Goal: Transaction & Acquisition: Obtain resource

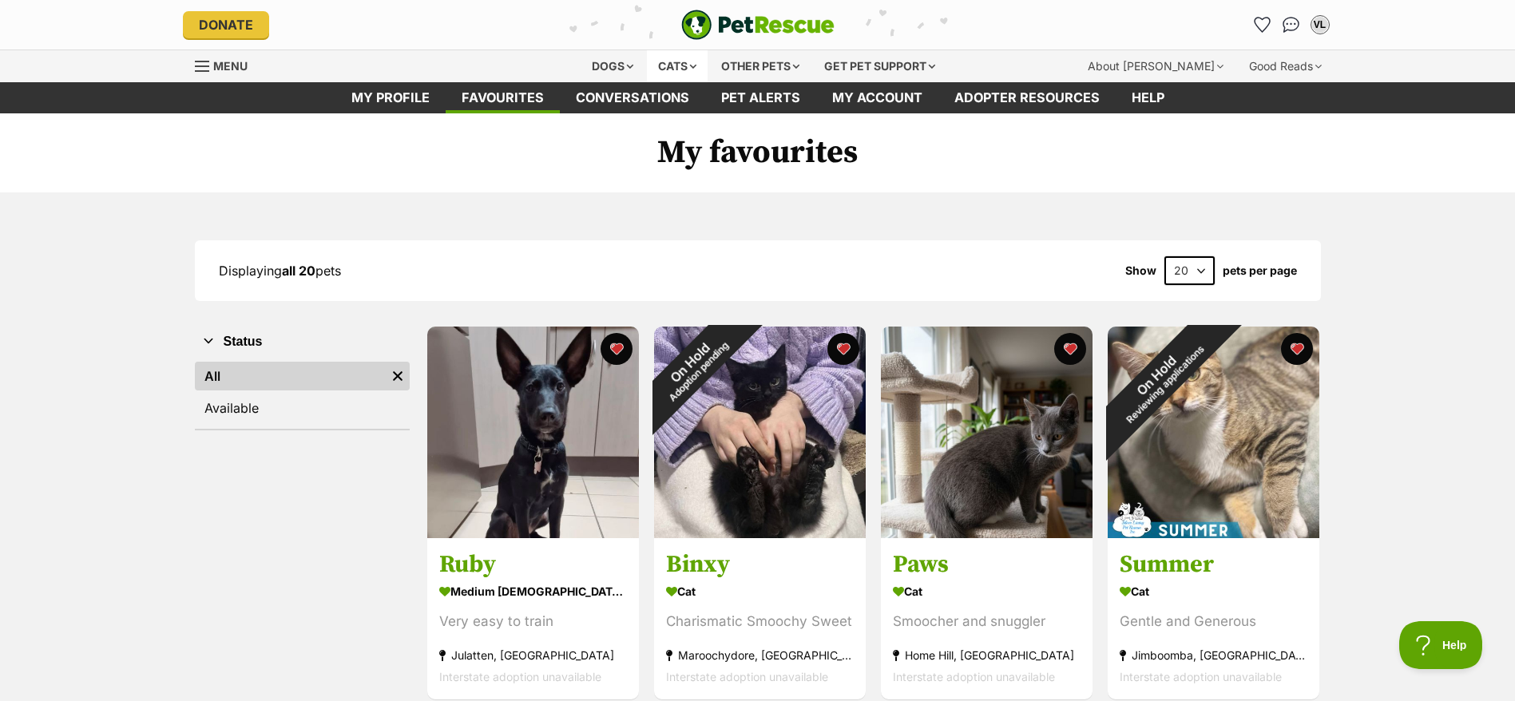
click at [662, 68] on div "Cats" at bounding box center [677, 66] width 61 height 32
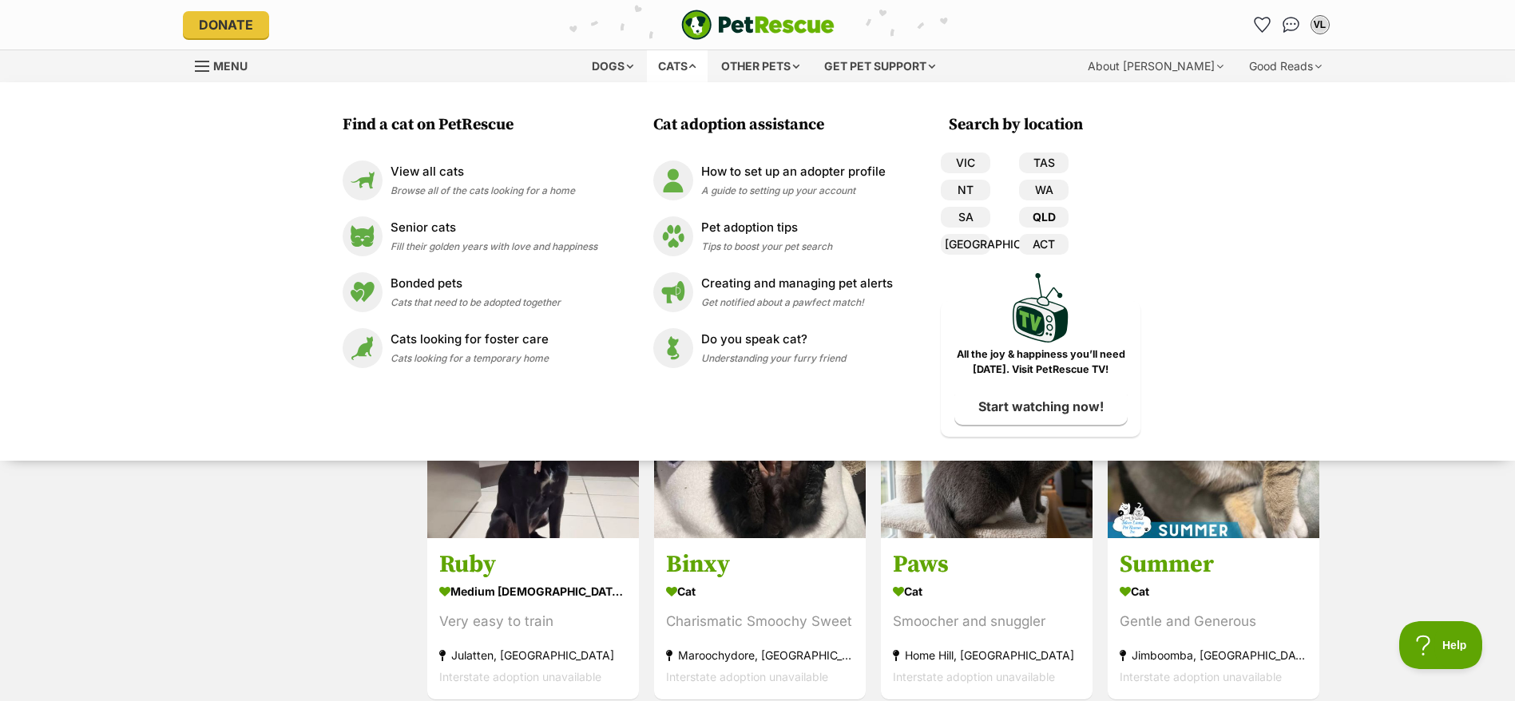
click at [1027, 207] on link "QLD" at bounding box center [1044, 217] width 50 height 21
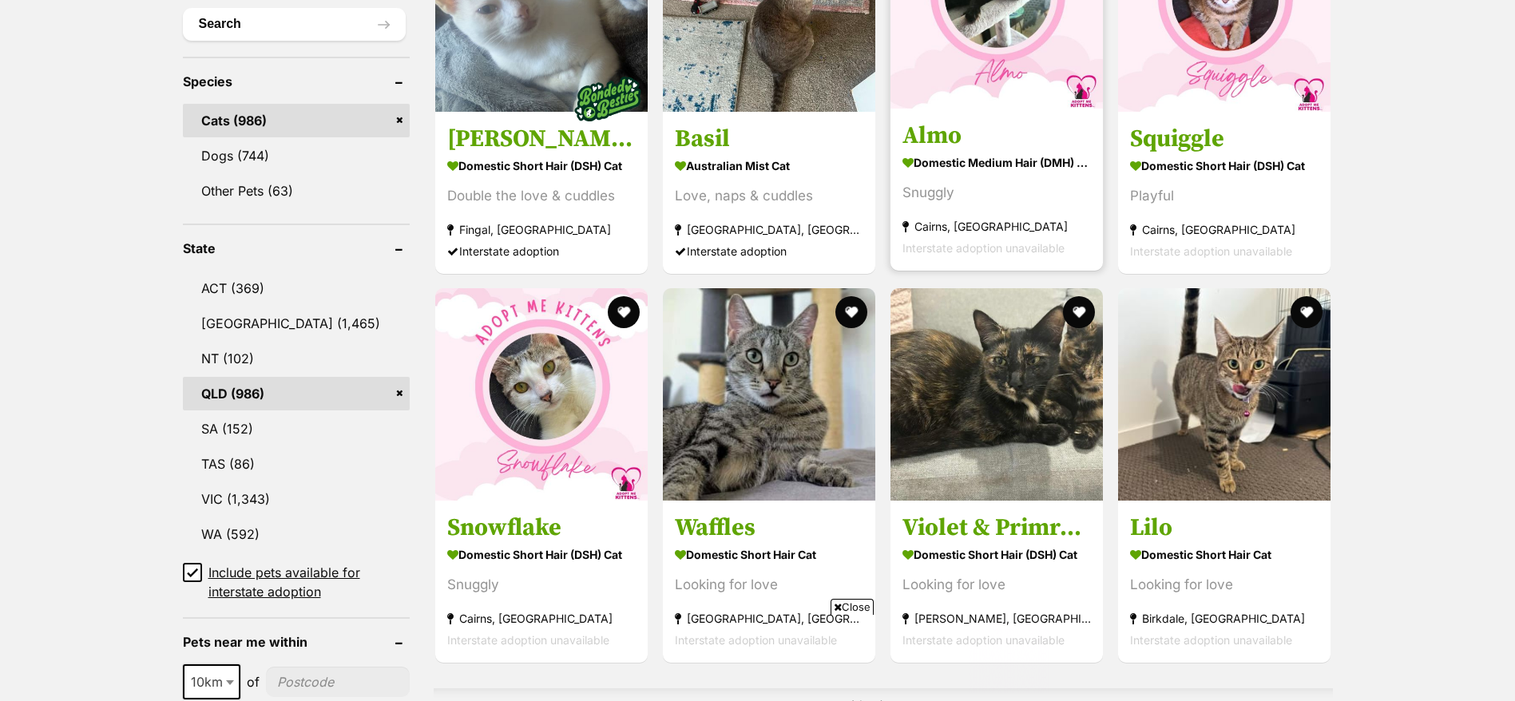
scroll to position [625, 0]
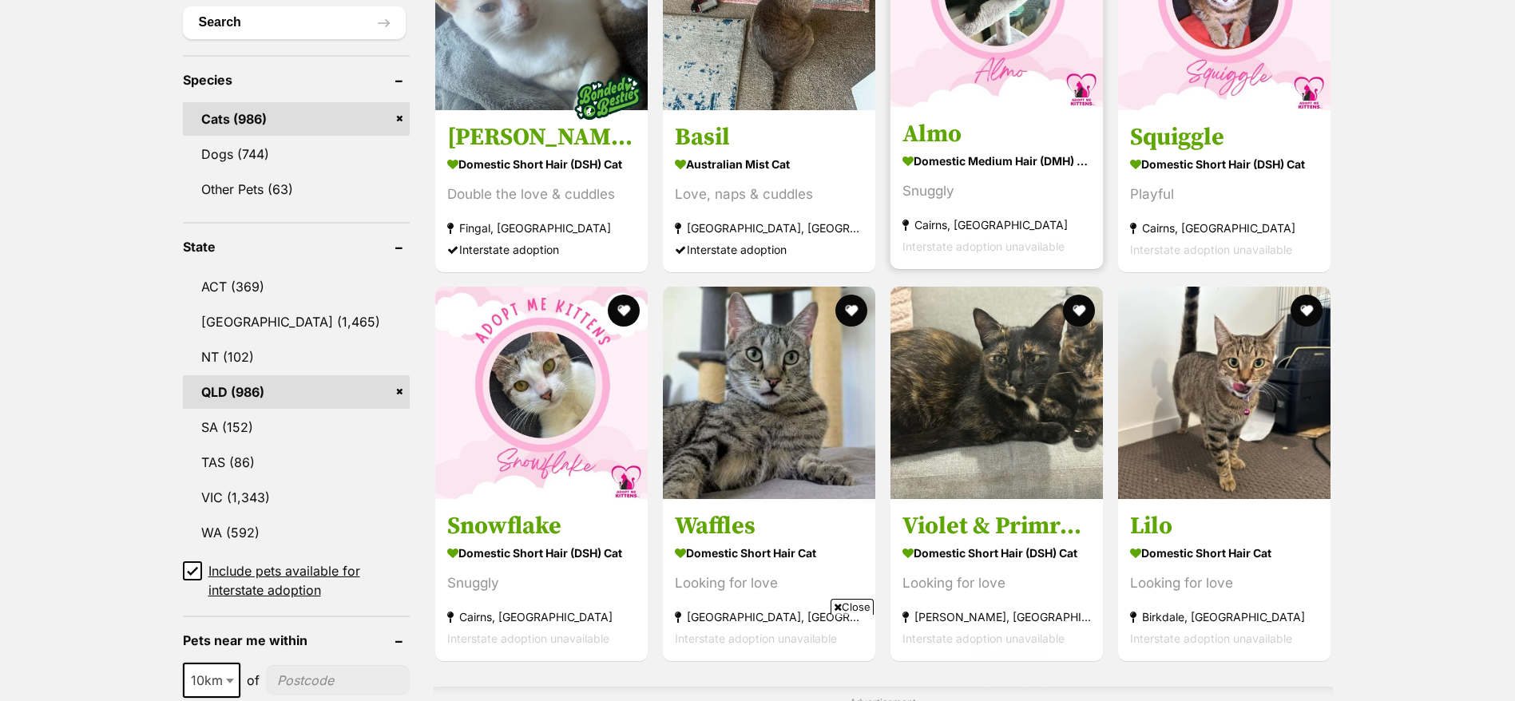
click at [991, 159] on strong "Domestic Medium Hair (DMH) Cat" at bounding box center [997, 160] width 189 height 23
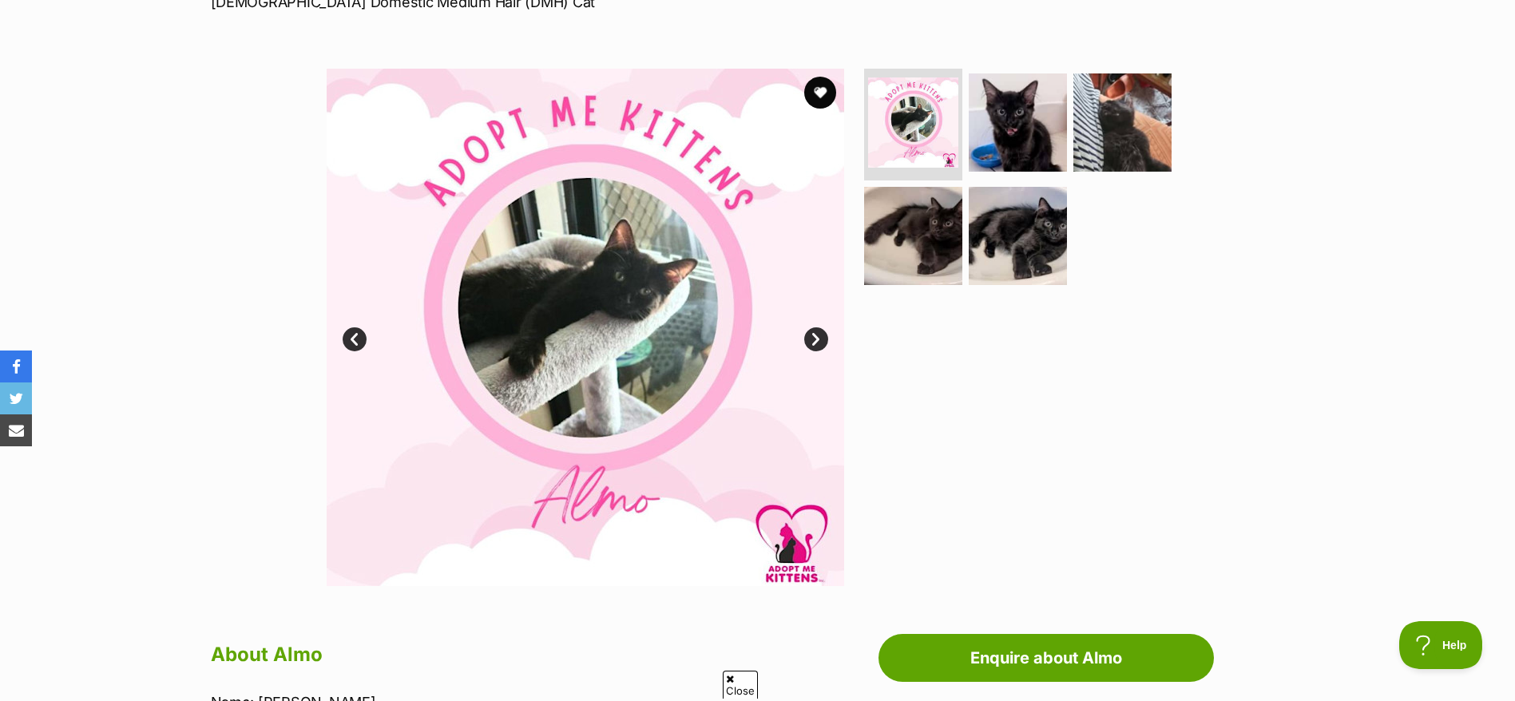
click at [815, 340] on link "Next" at bounding box center [816, 340] width 24 height 24
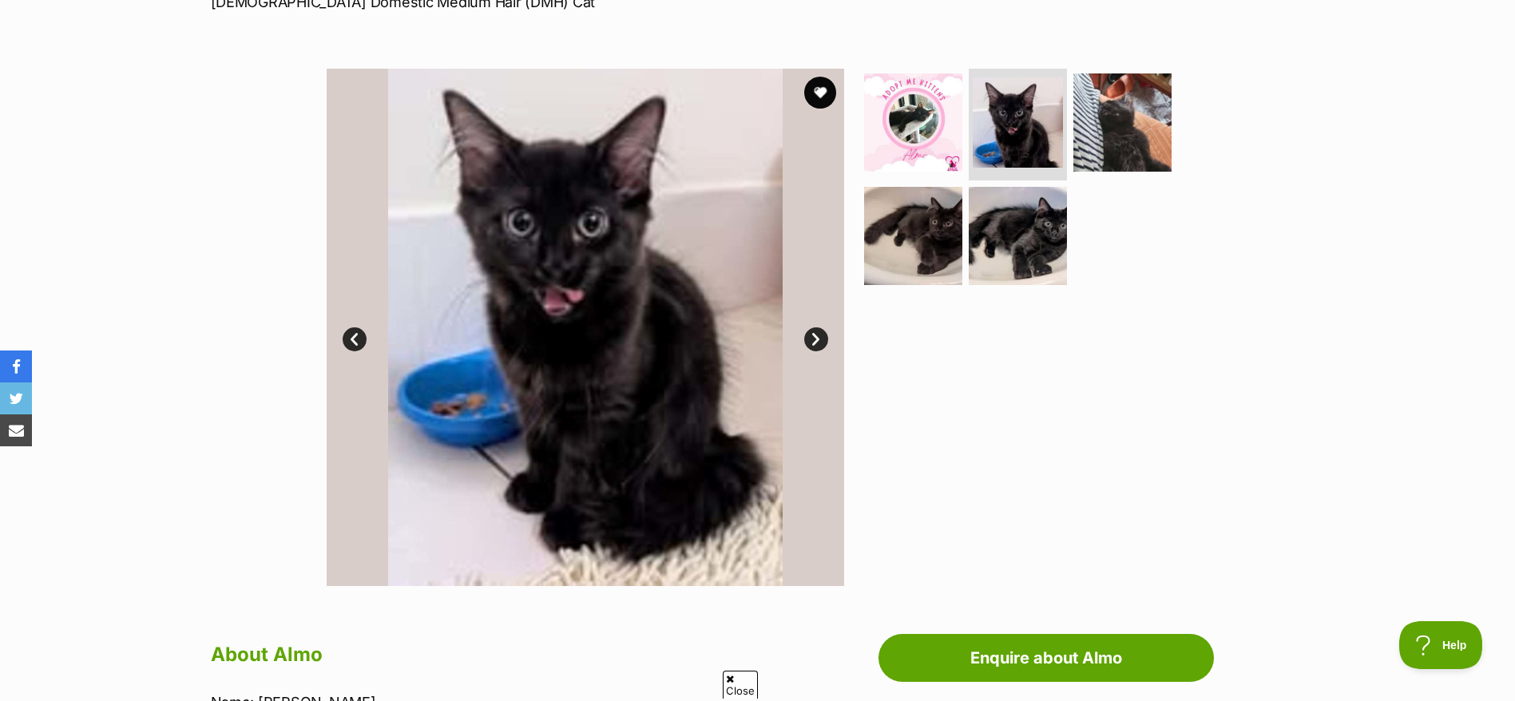
click at [815, 340] on link "Next" at bounding box center [816, 340] width 24 height 24
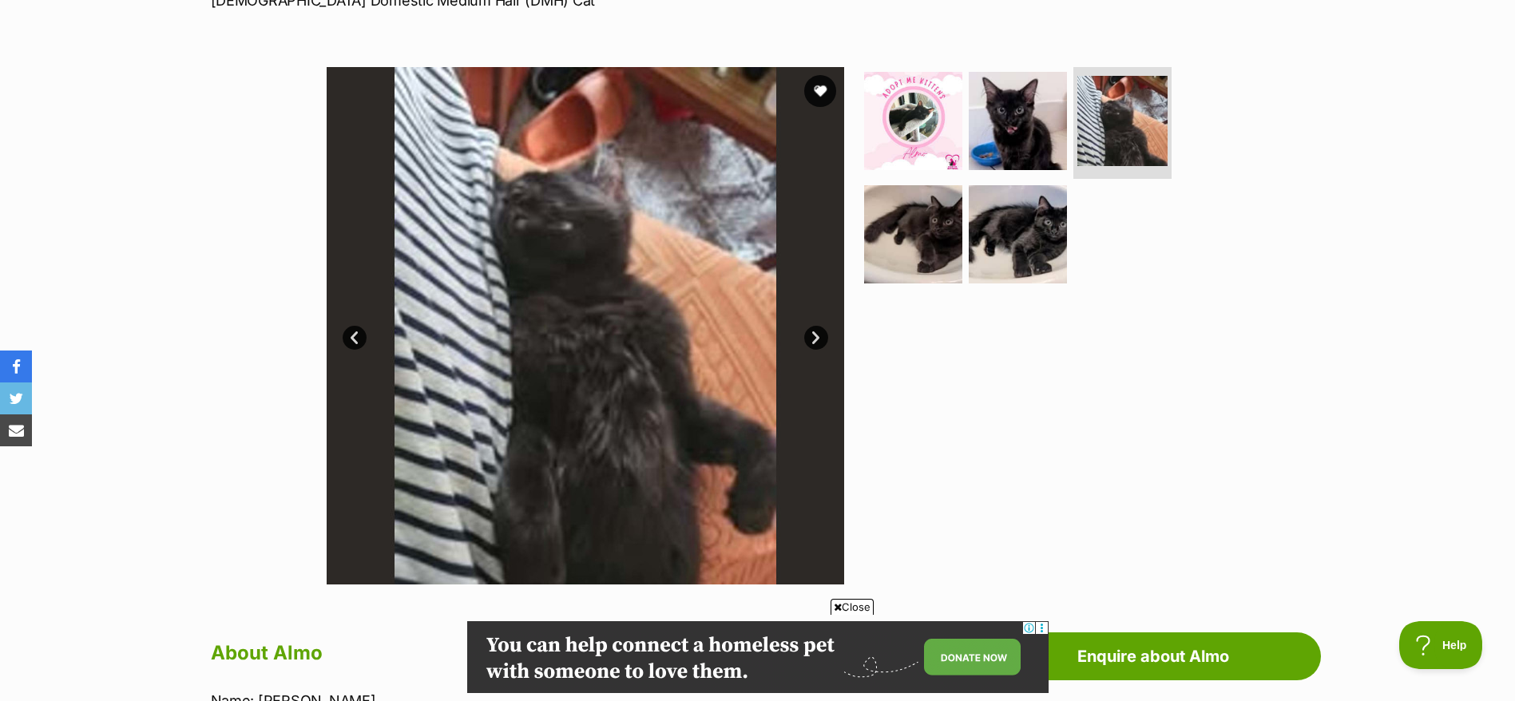
scroll to position [266, 0]
click at [815, 333] on link "Next" at bounding box center [816, 337] width 24 height 24
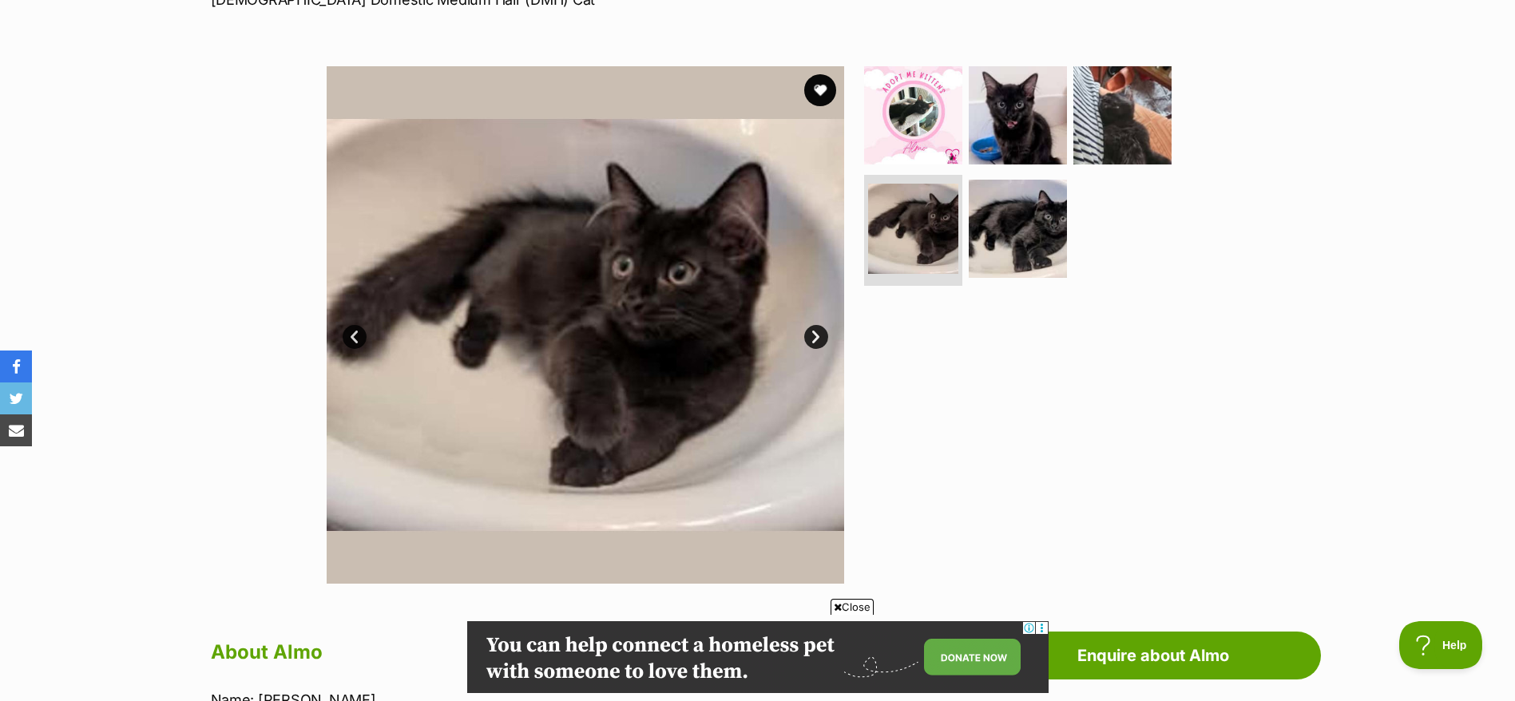
click at [815, 333] on link "Next" at bounding box center [816, 337] width 24 height 24
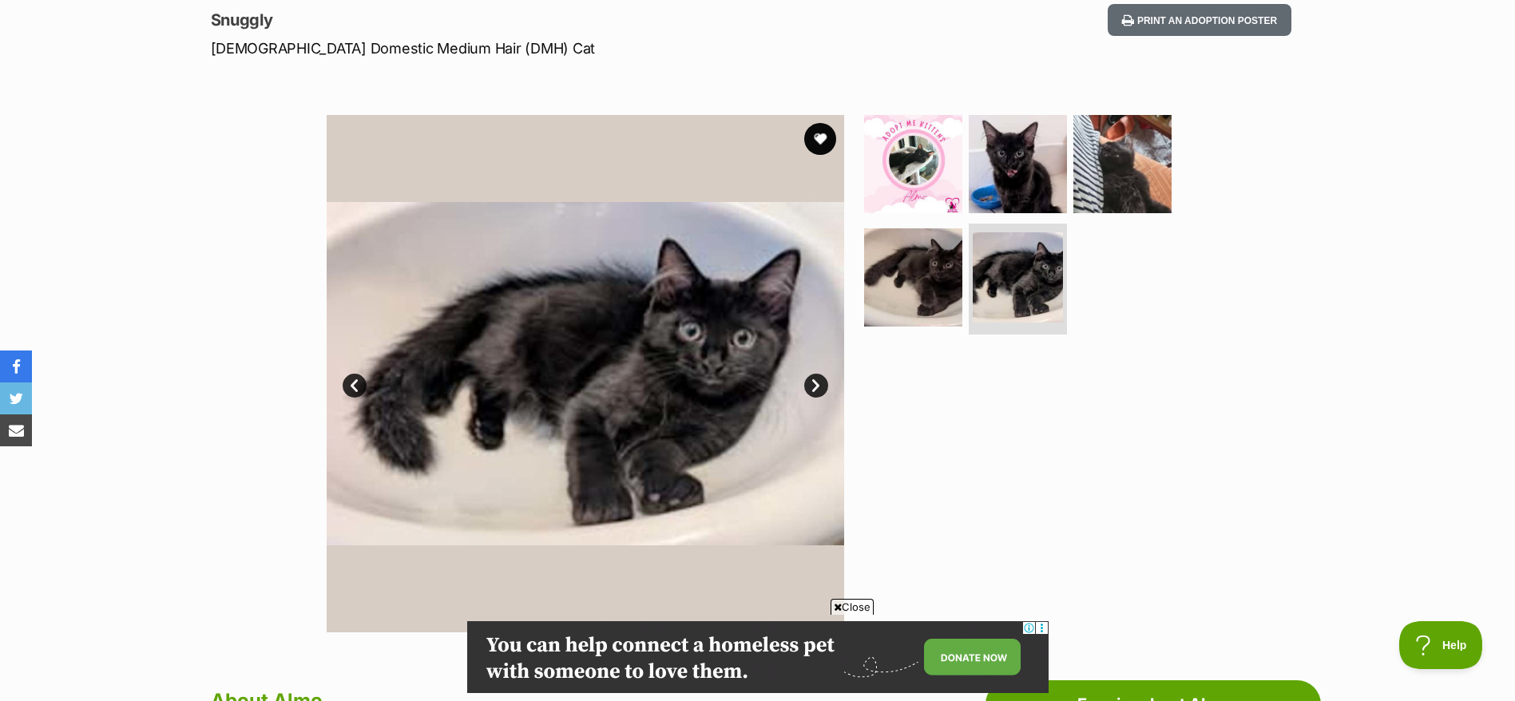
scroll to position [224, 0]
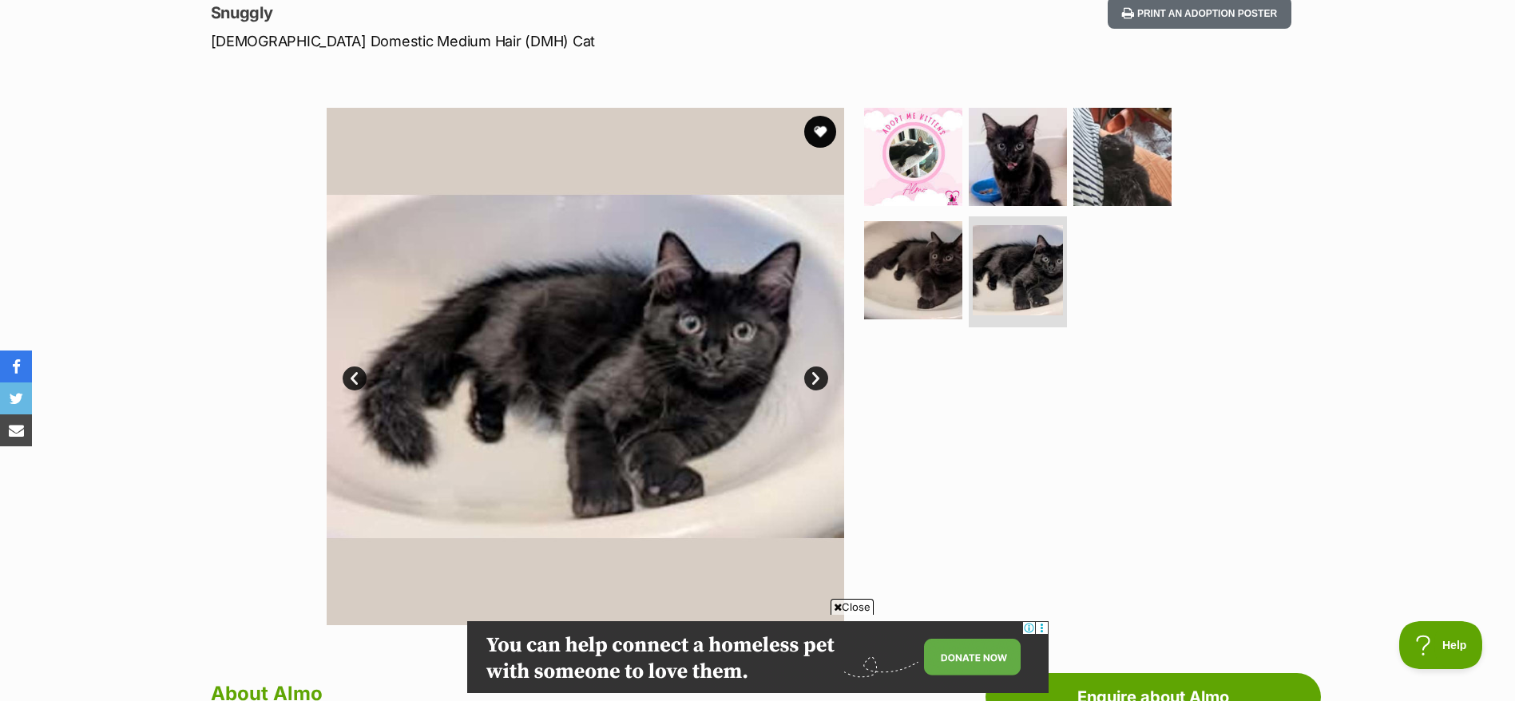
click at [811, 378] on link "Next" at bounding box center [816, 379] width 24 height 24
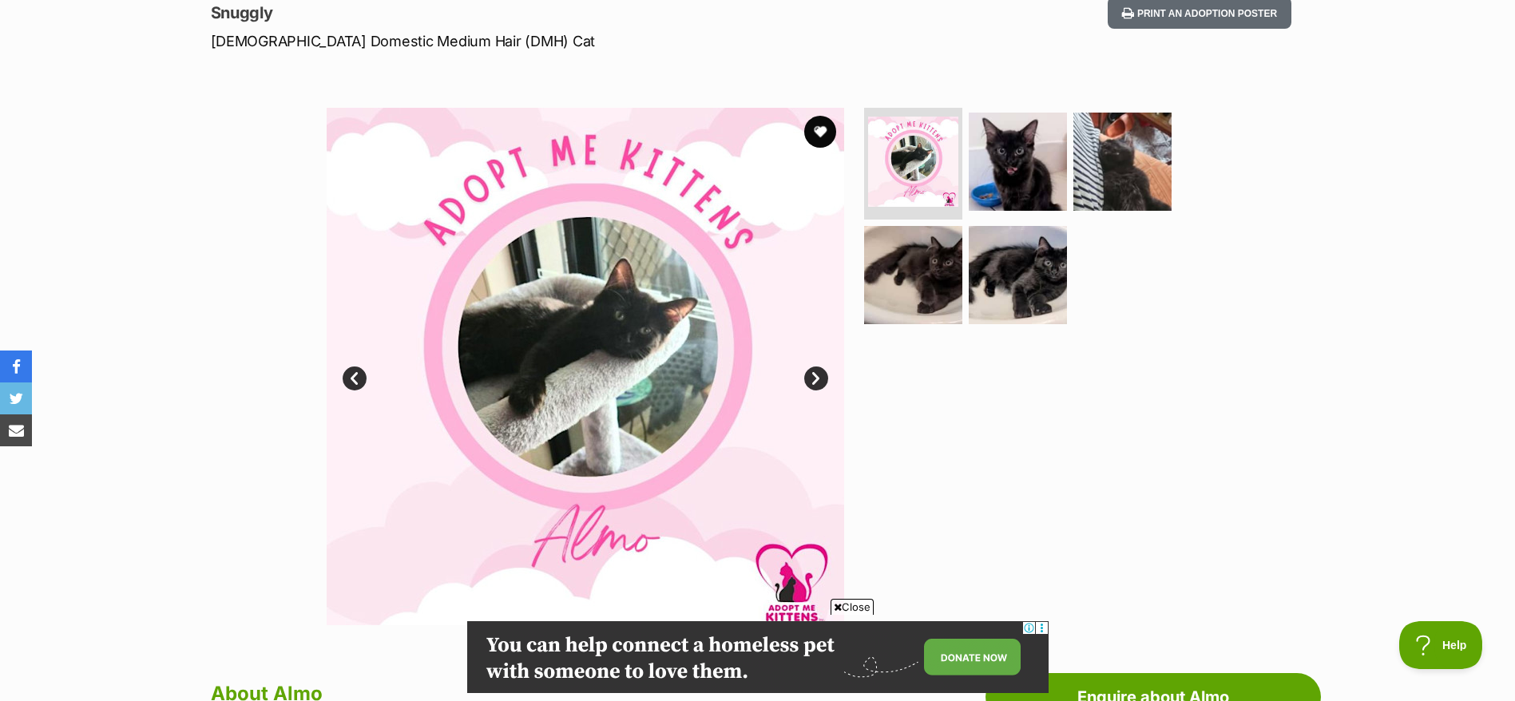
click at [811, 378] on link "Next" at bounding box center [816, 379] width 24 height 24
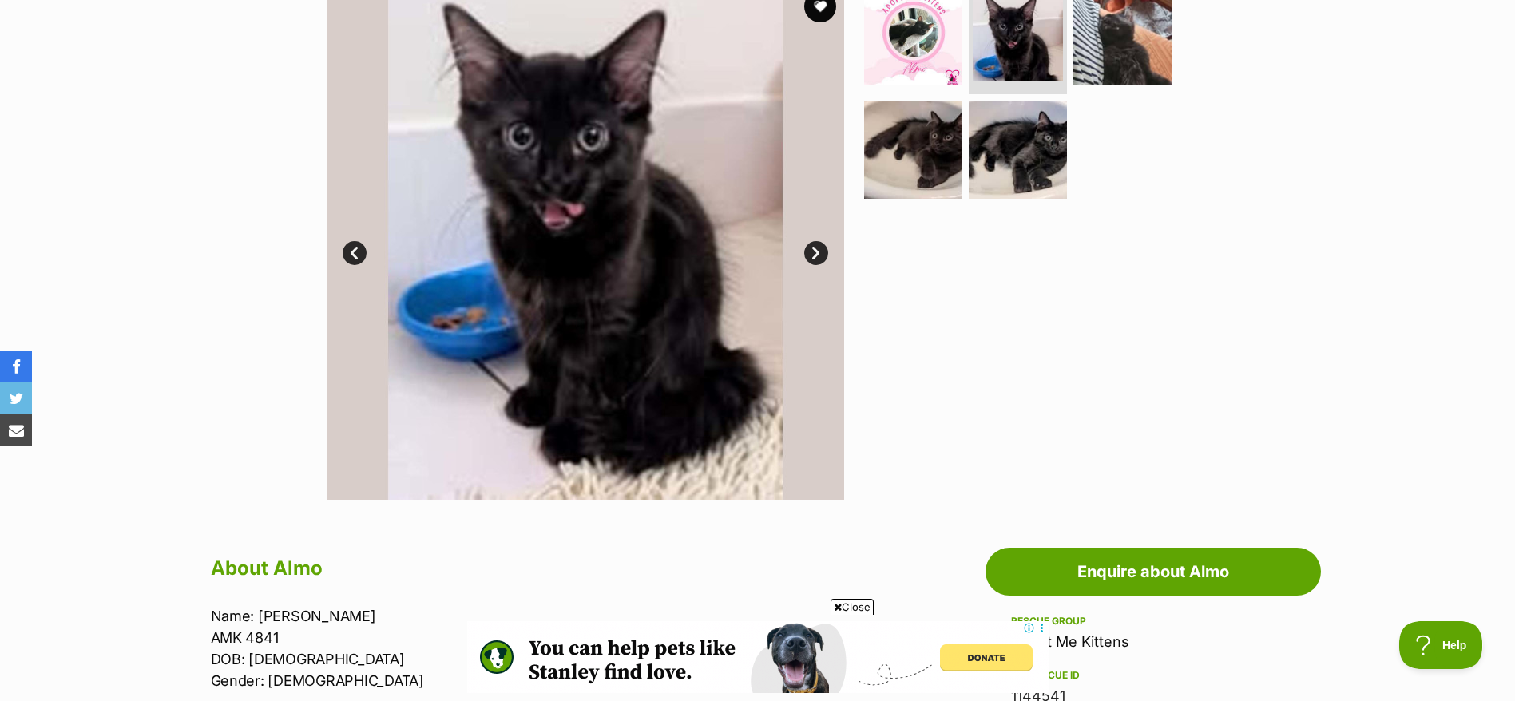
scroll to position [230, 0]
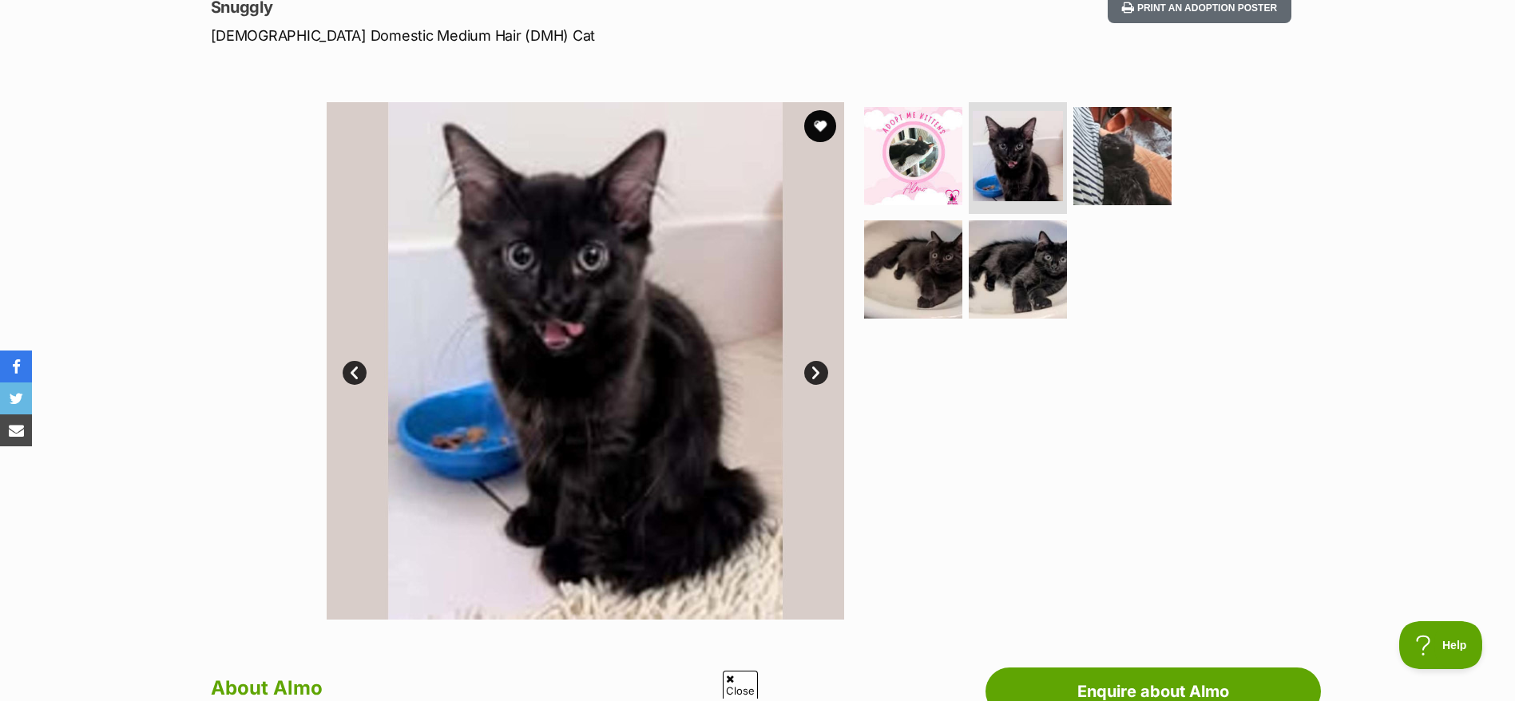
click at [818, 371] on link "Next" at bounding box center [816, 373] width 24 height 24
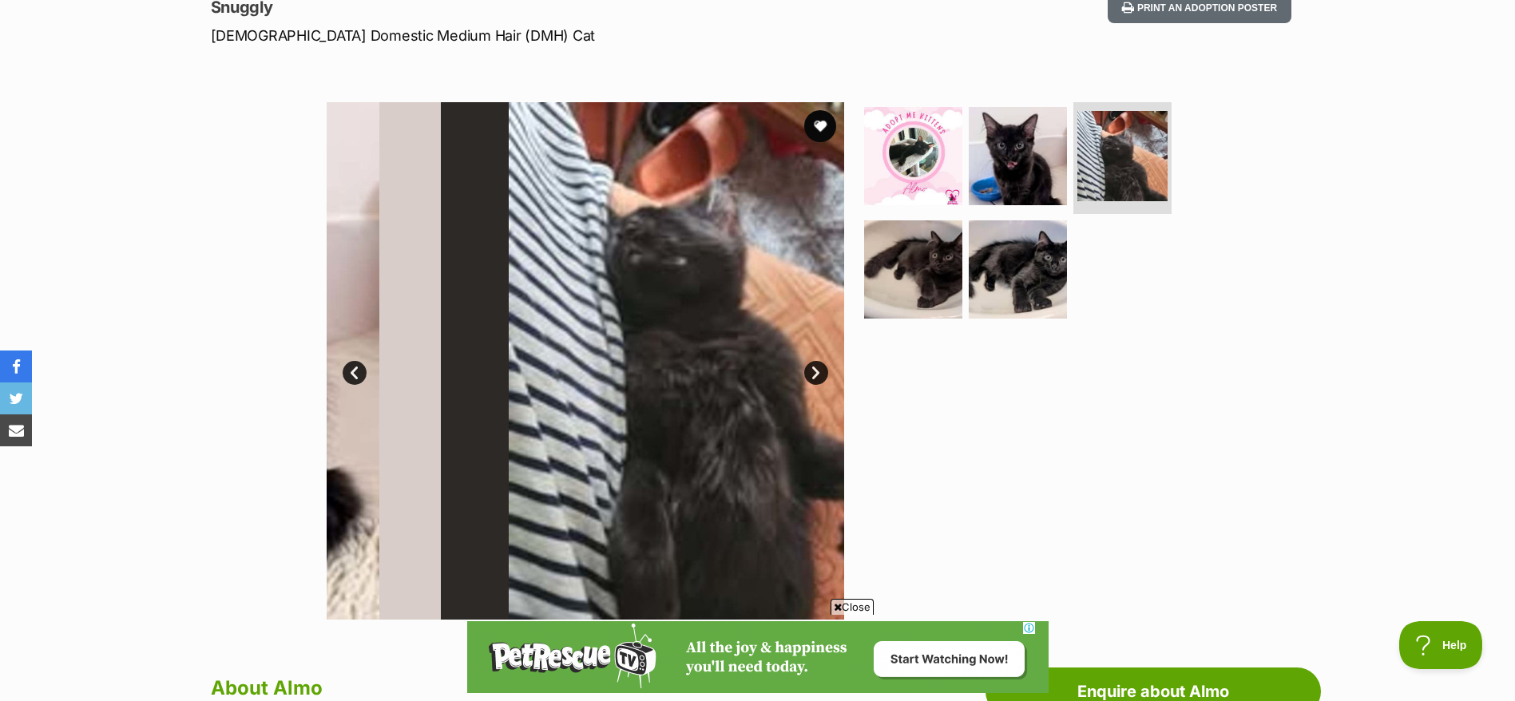
scroll to position [0, 0]
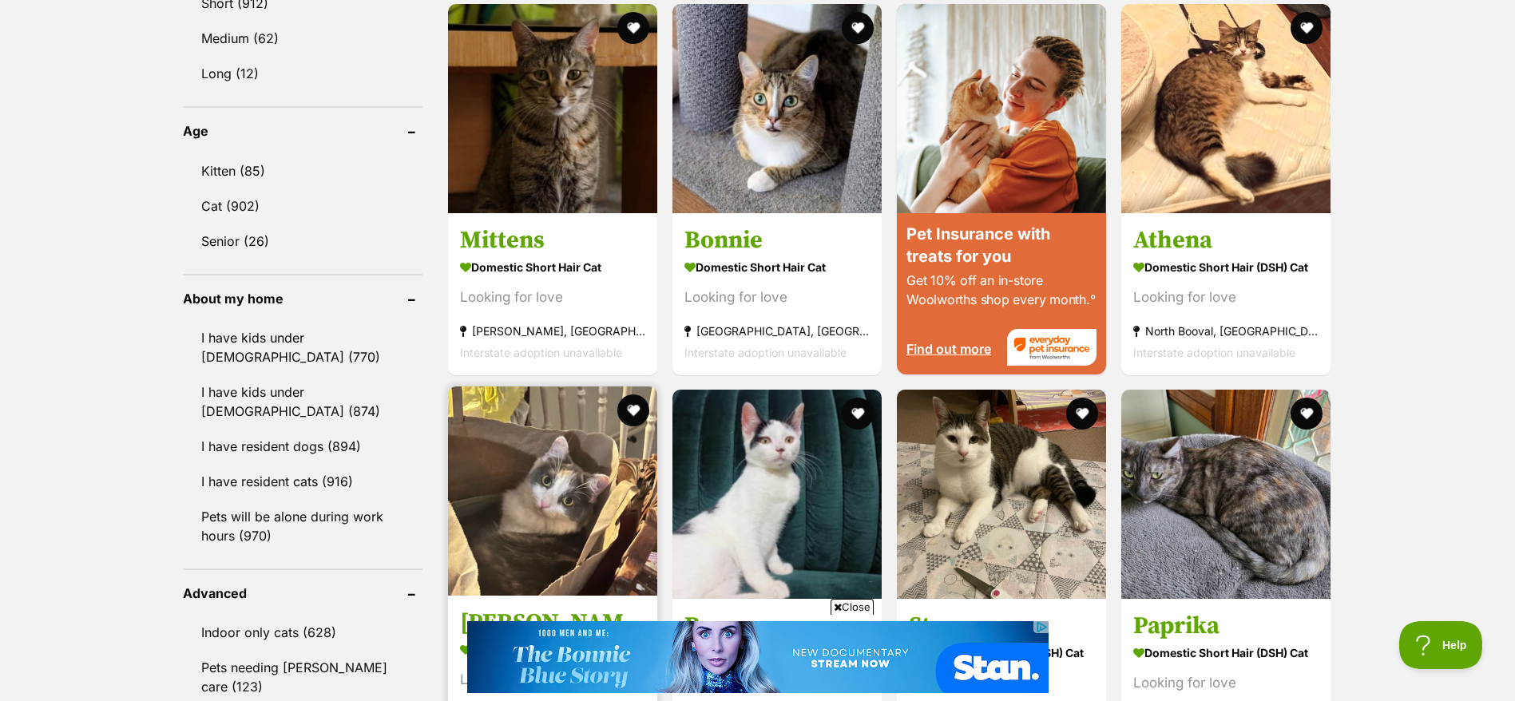
scroll to position [1566, 0]
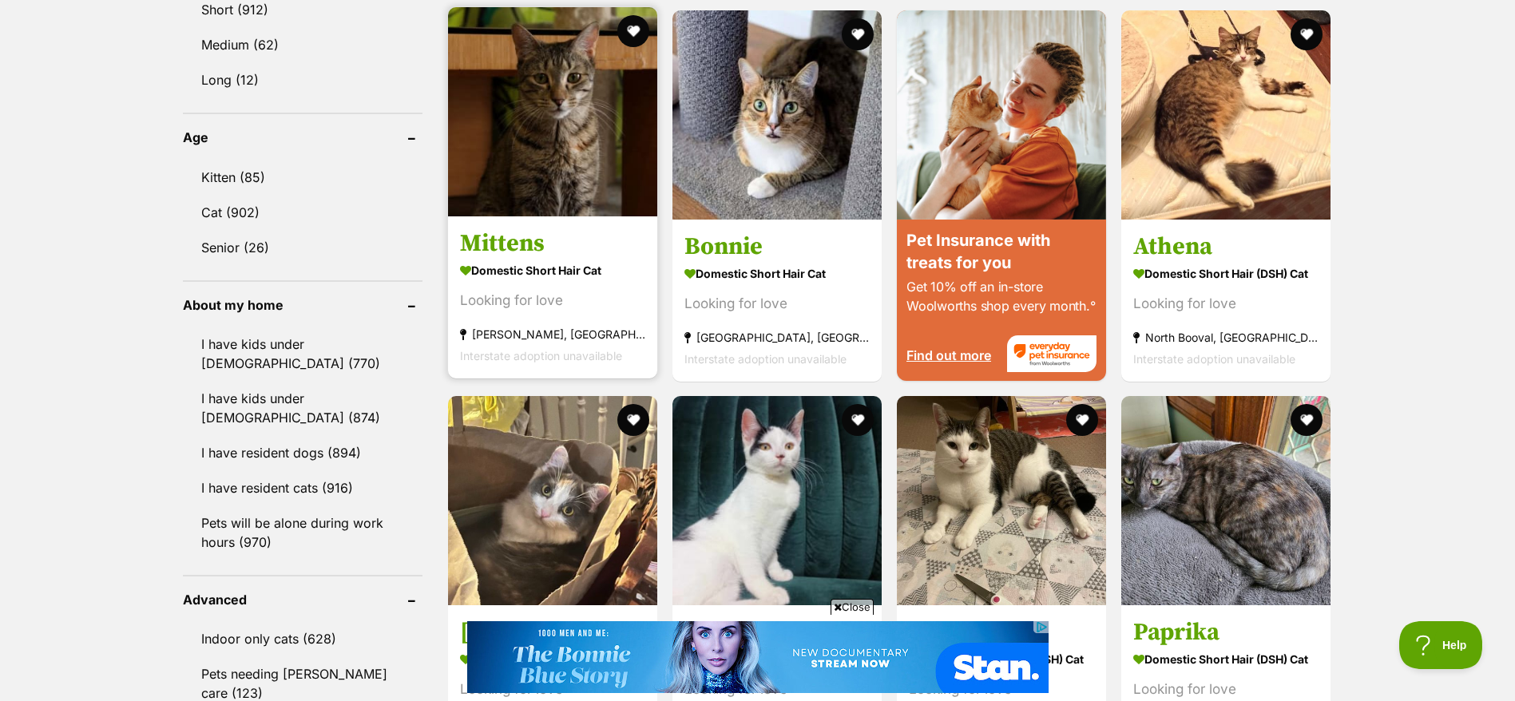
click at [536, 250] on h3 "Mittens" at bounding box center [552, 243] width 185 height 30
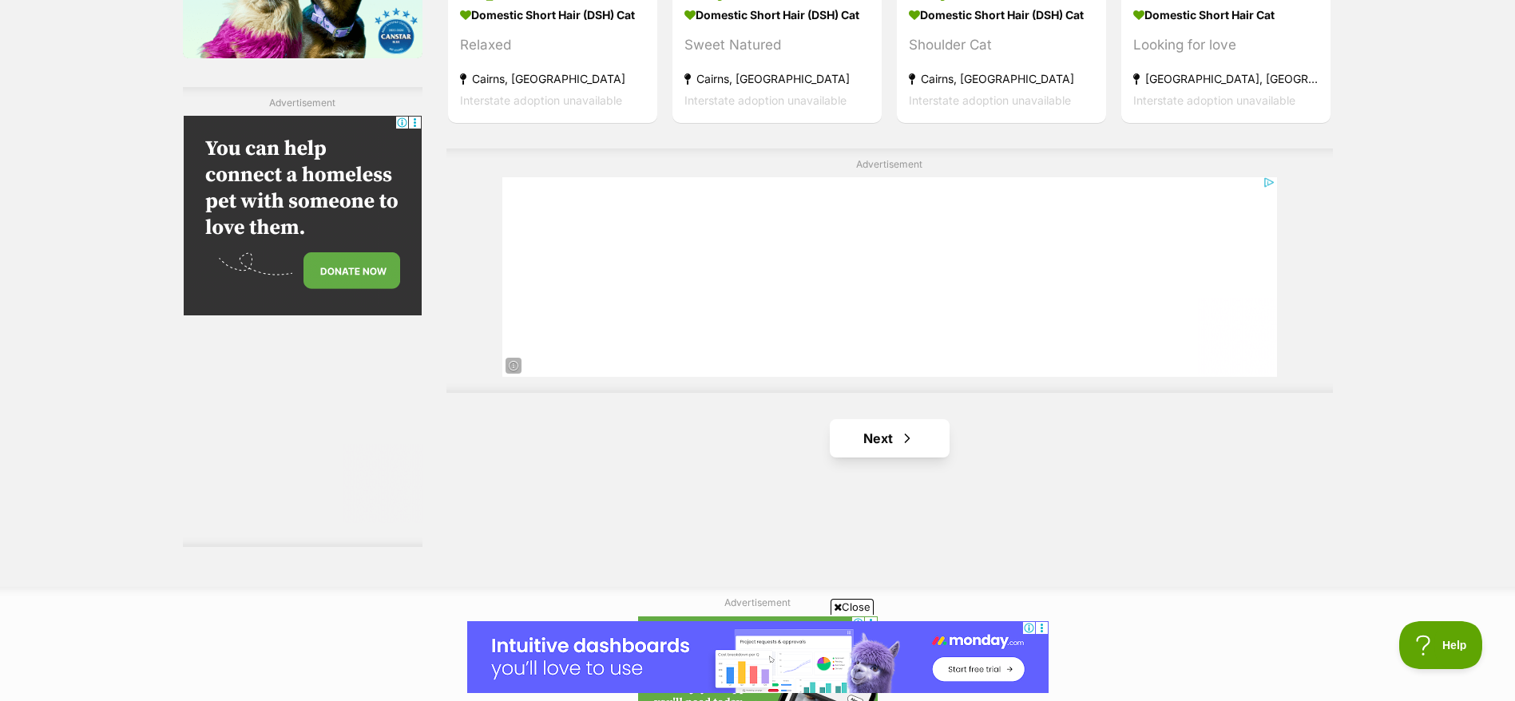
scroll to position [2762, 0]
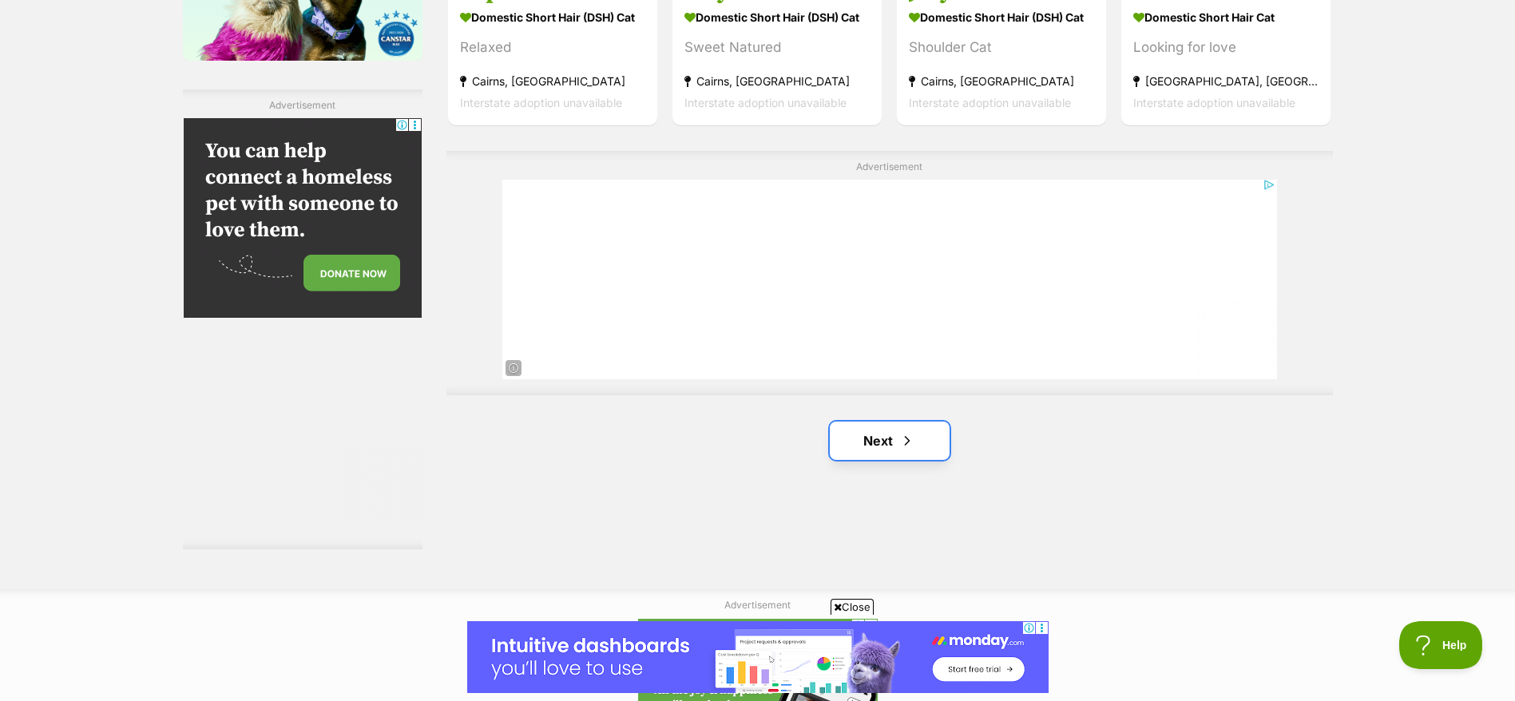
click at [902, 453] on link "Next" at bounding box center [890, 441] width 120 height 38
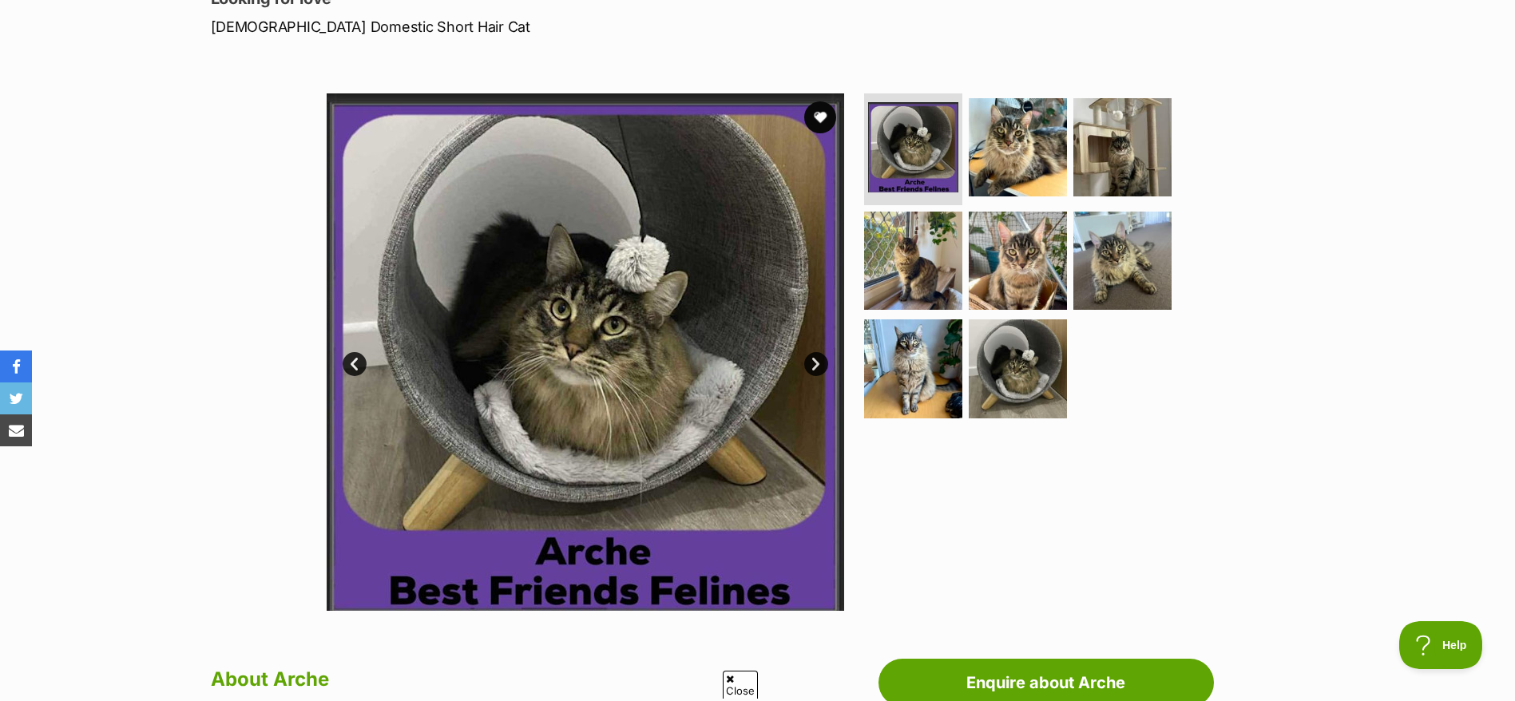
scroll to position [237, 0]
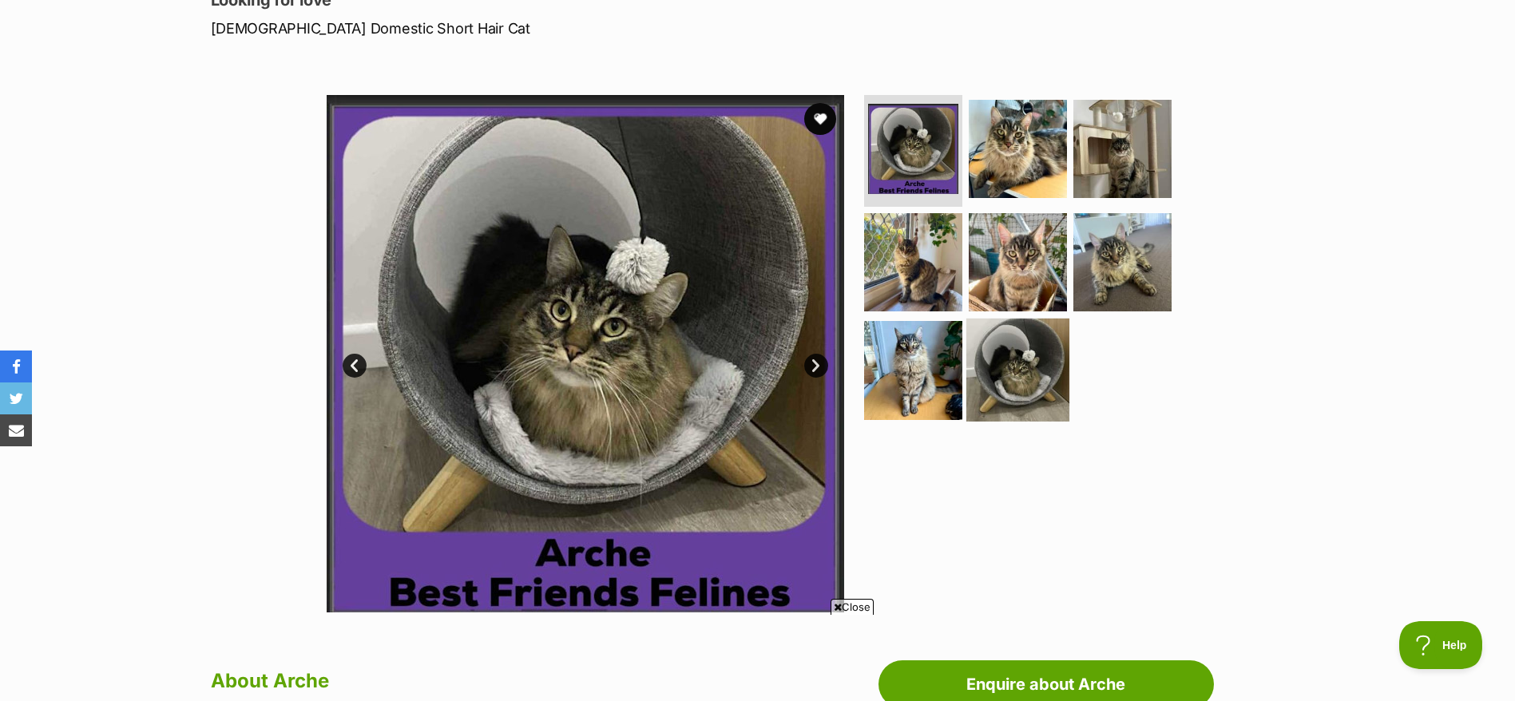
click at [1002, 398] on img at bounding box center [1018, 370] width 103 height 103
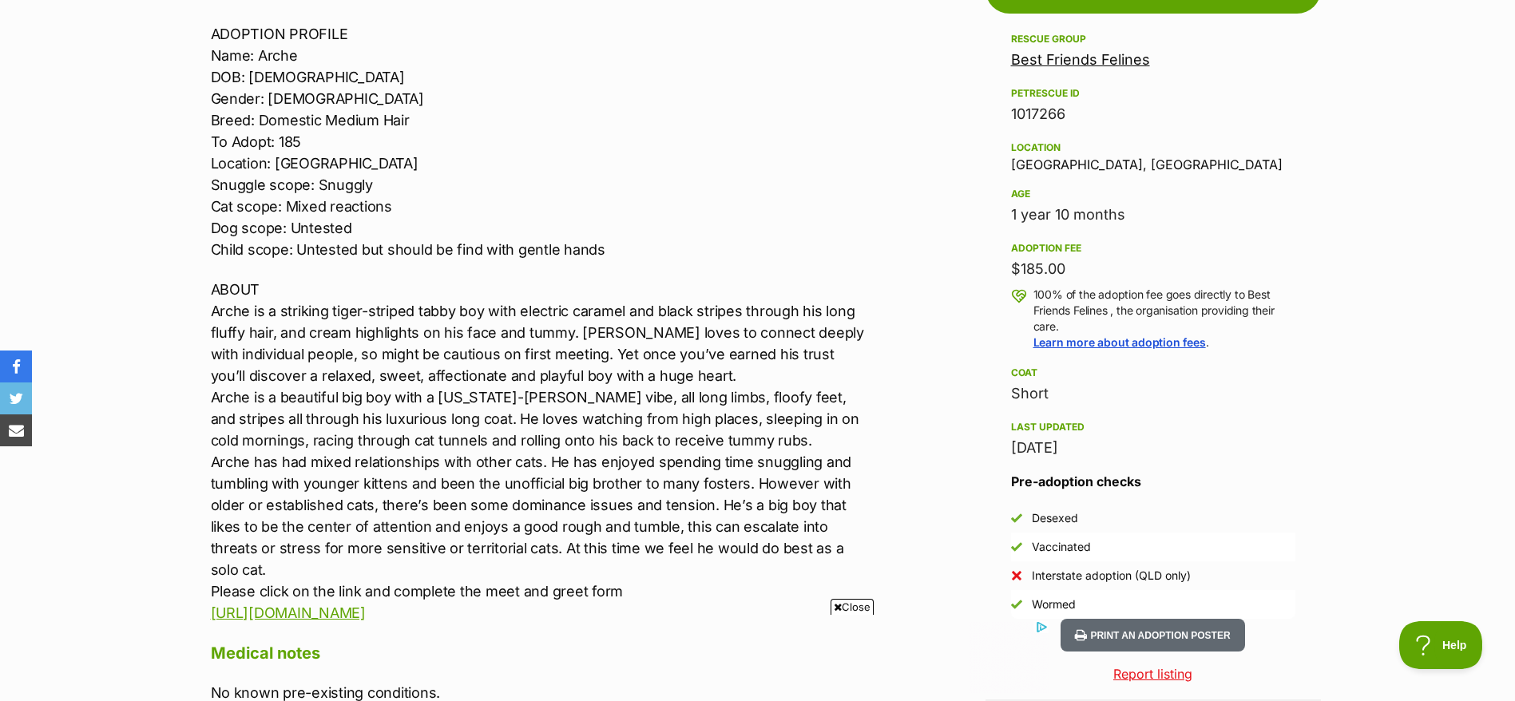
scroll to position [0, 0]
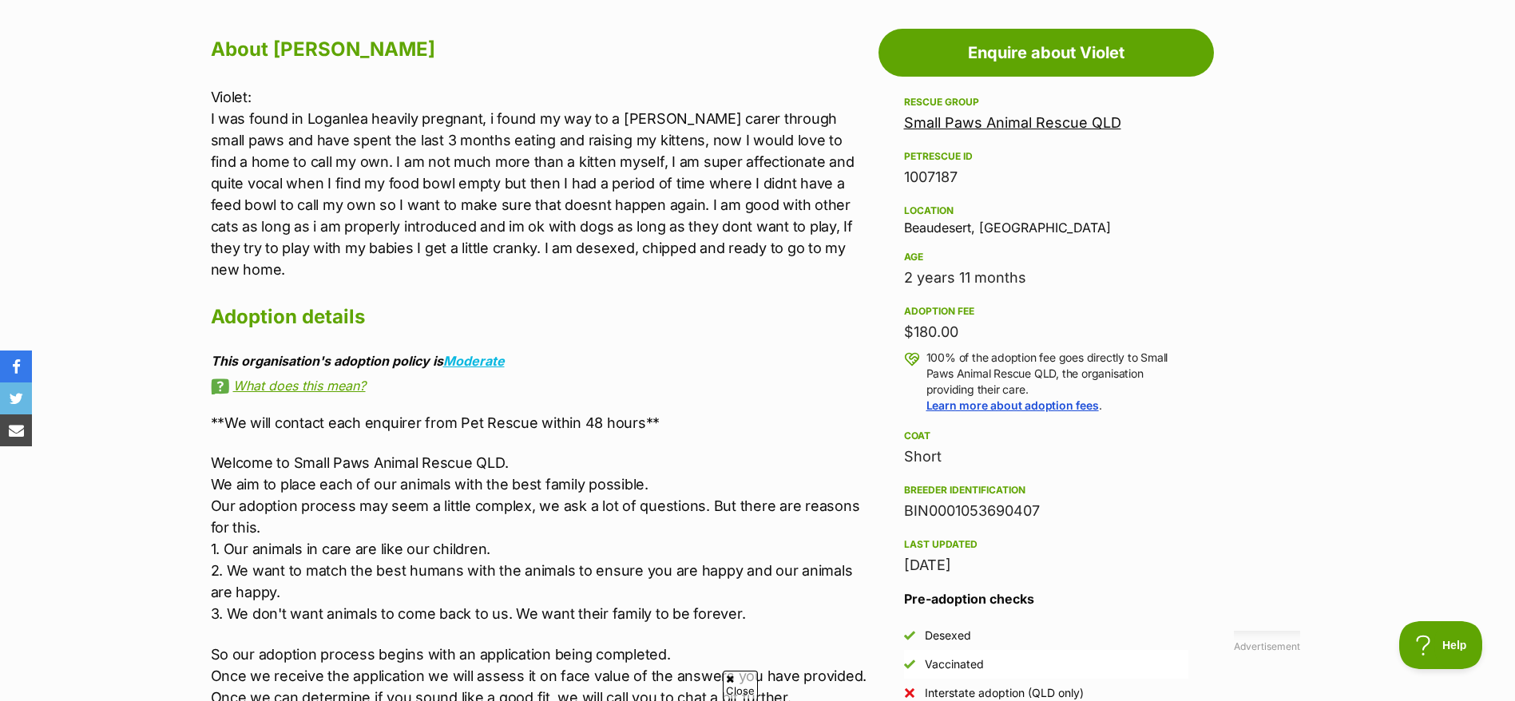
scroll to position [870, 0]
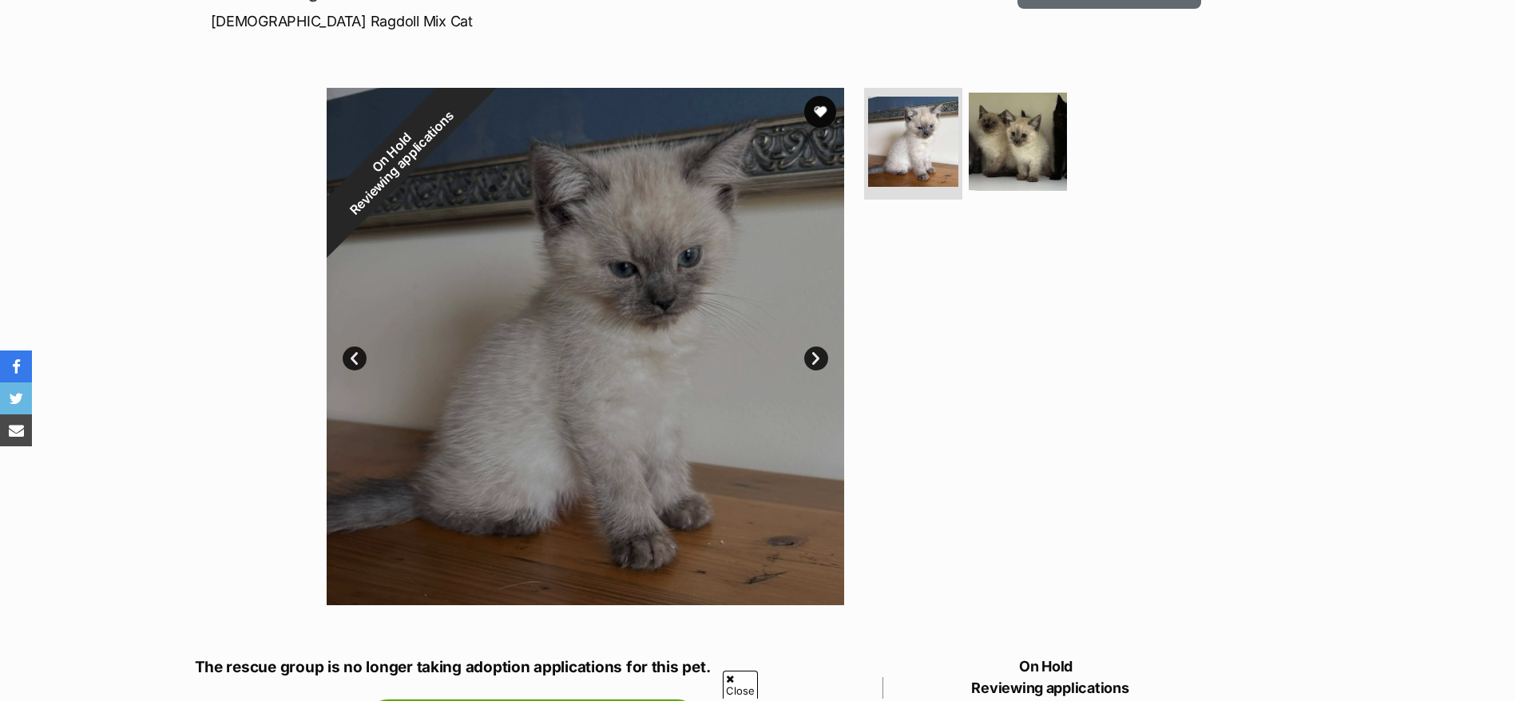
scroll to position [246, 0]
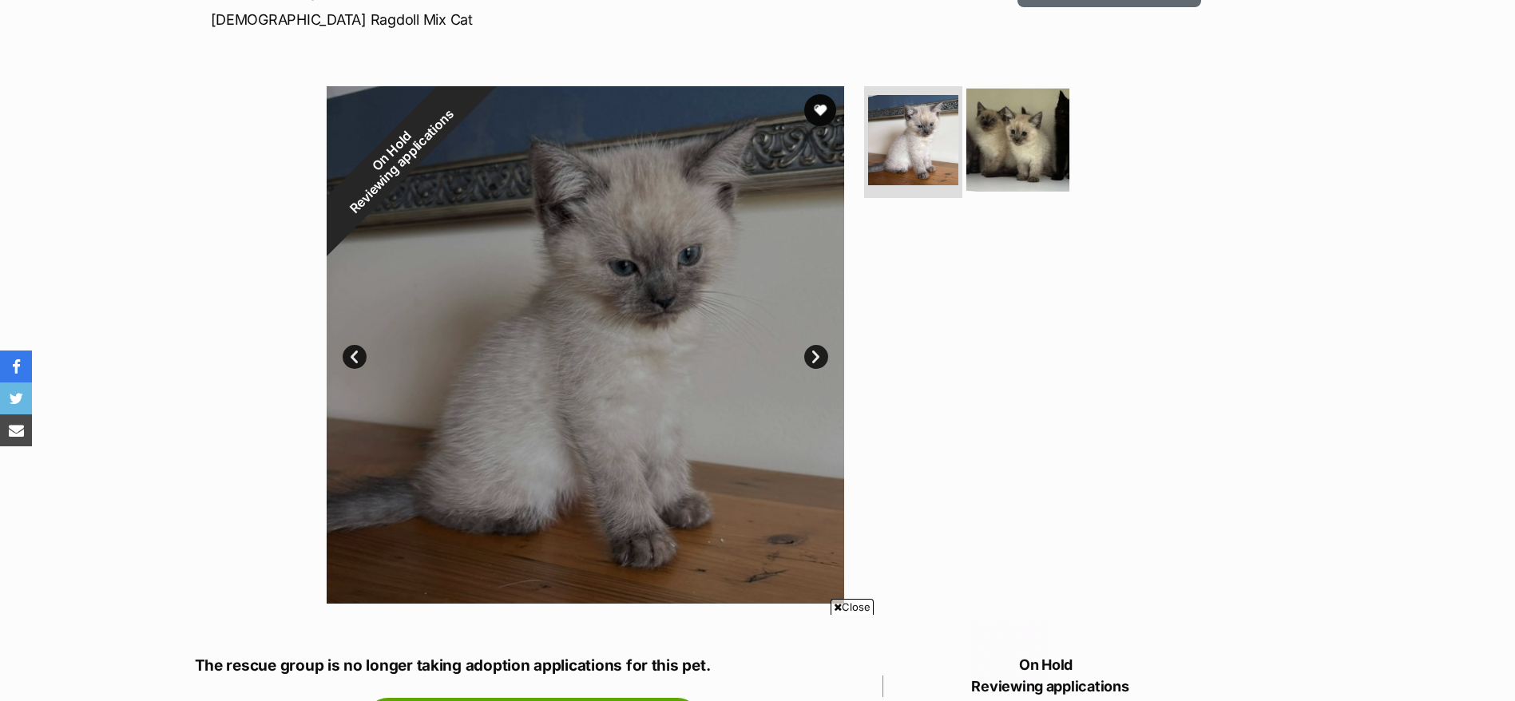
click at [1006, 165] on img at bounding box center [1018, 140] width 103 height 103
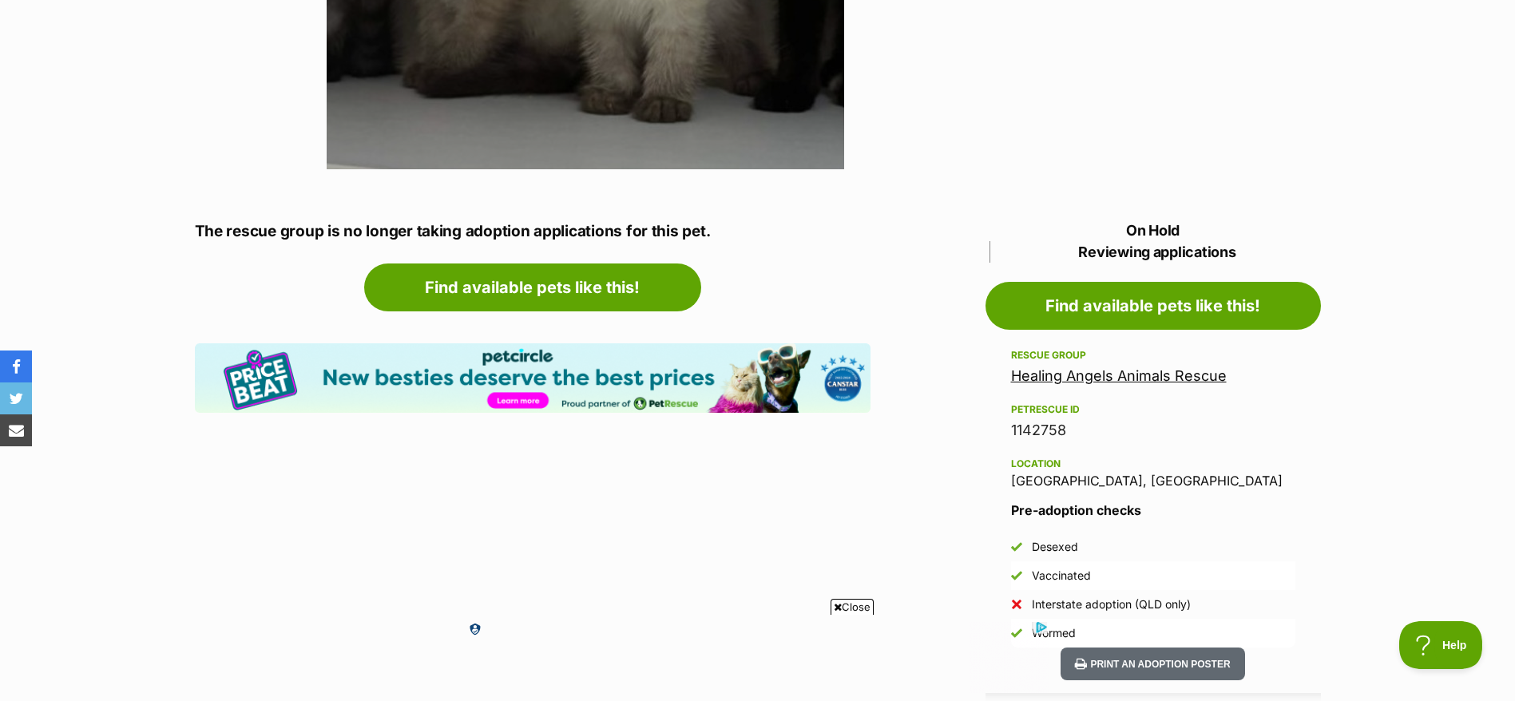
scroll to position [0, 0]
click at [1146, 380] on link "Healing Angels Animals Rescue" at bounding box center [1119, 375] width 216 height 17
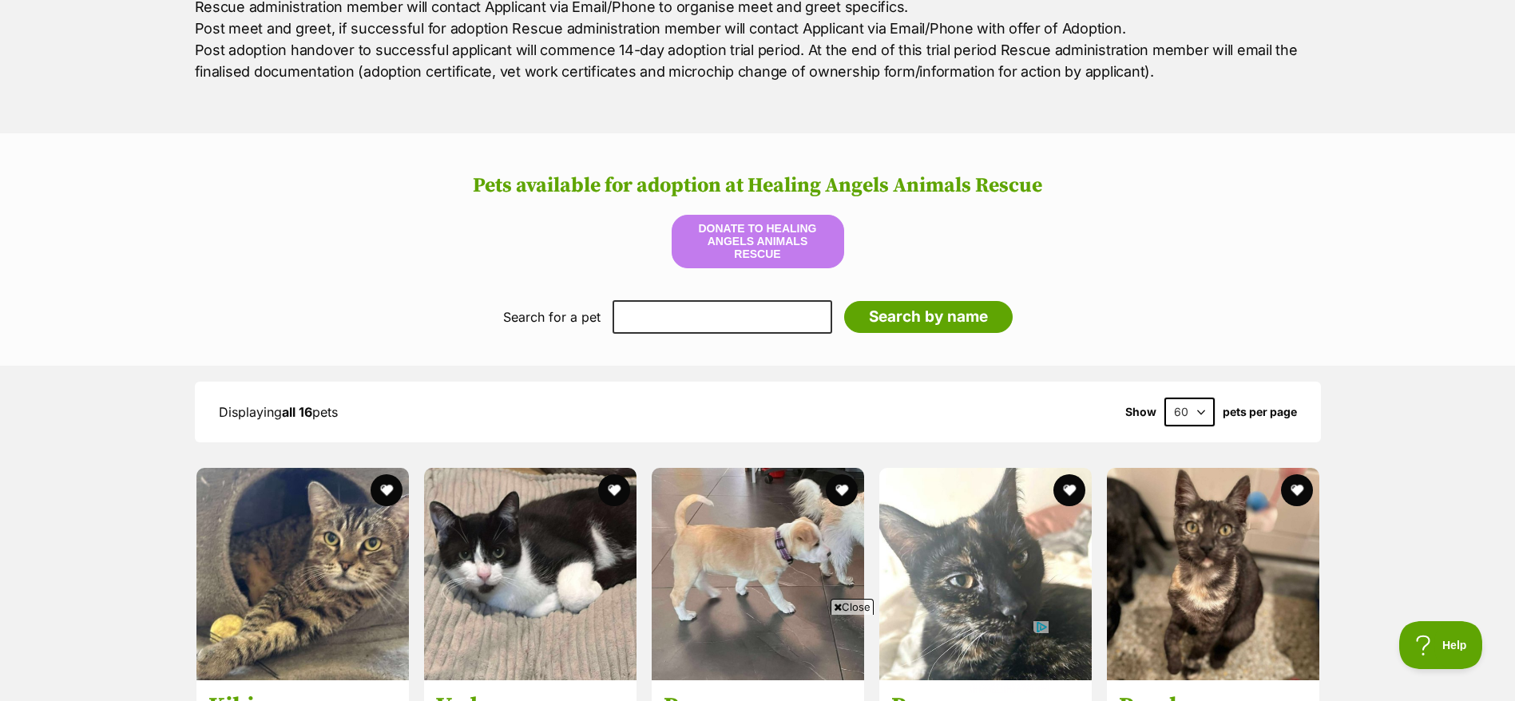
scroll to position [1167, 0]
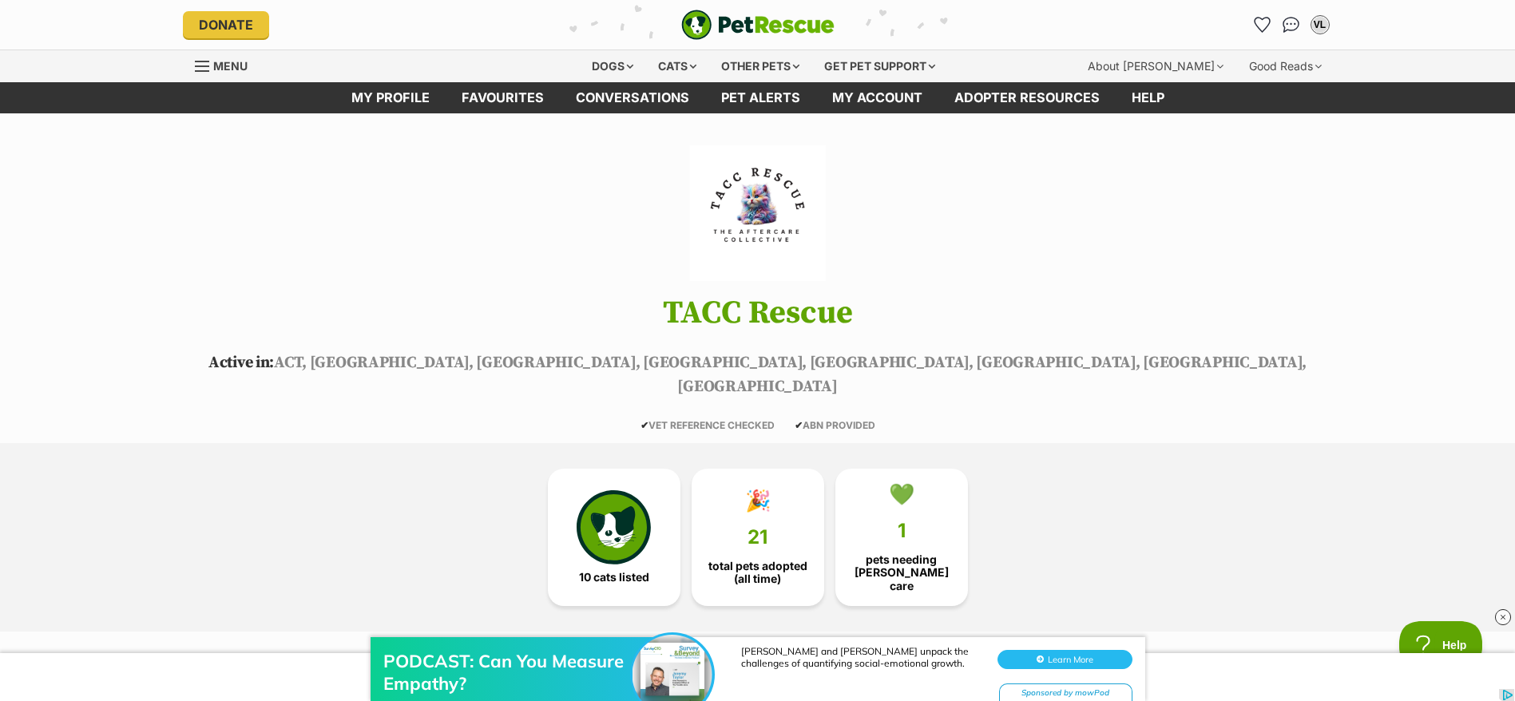
click at [753, 11] on img "PetRescue" at bounding box center [757, 25] width 153 height 30
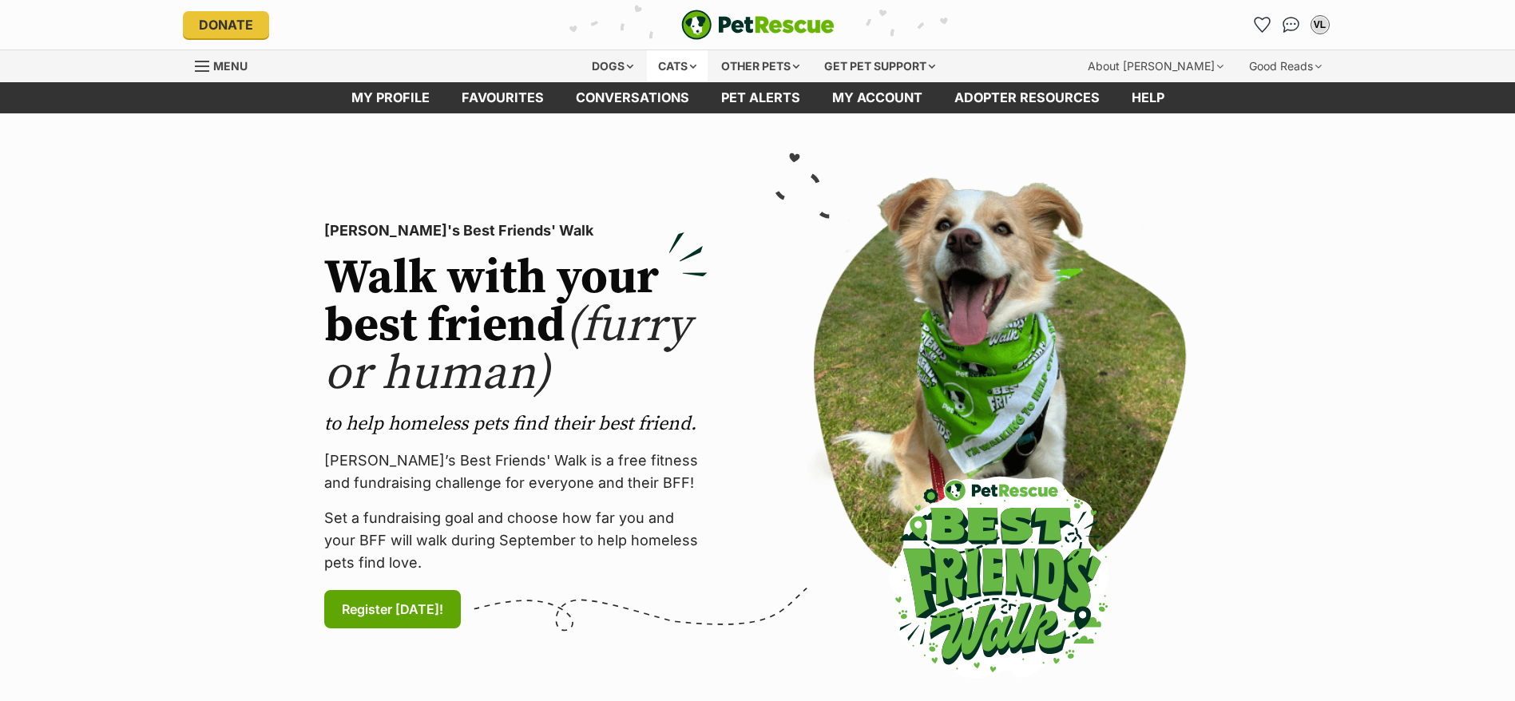
click at [687, 59] on div "Cats" at bounding box center [677, 66] width 61 height 32
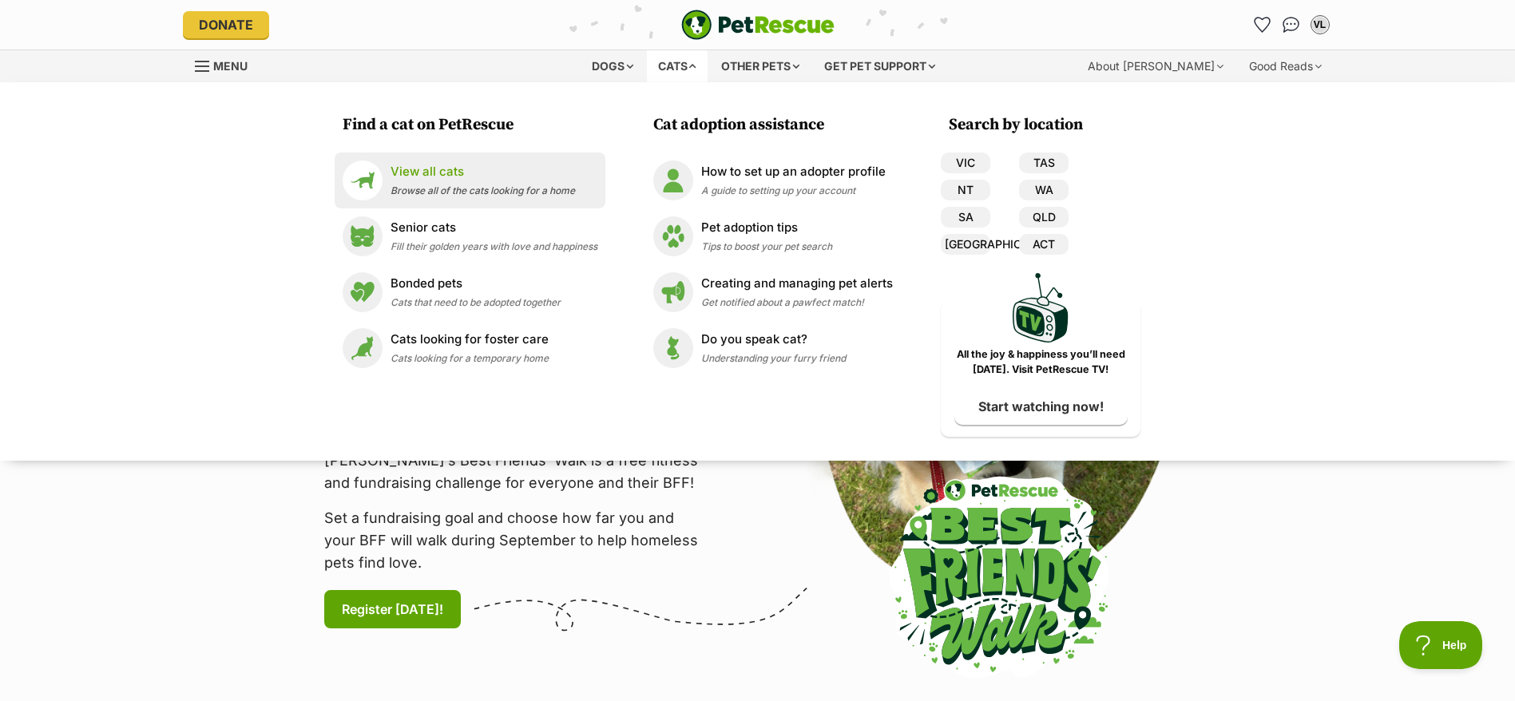
click at [450, 179] on p "View all cats" at bounding box center [483, 172] width 185 height 18
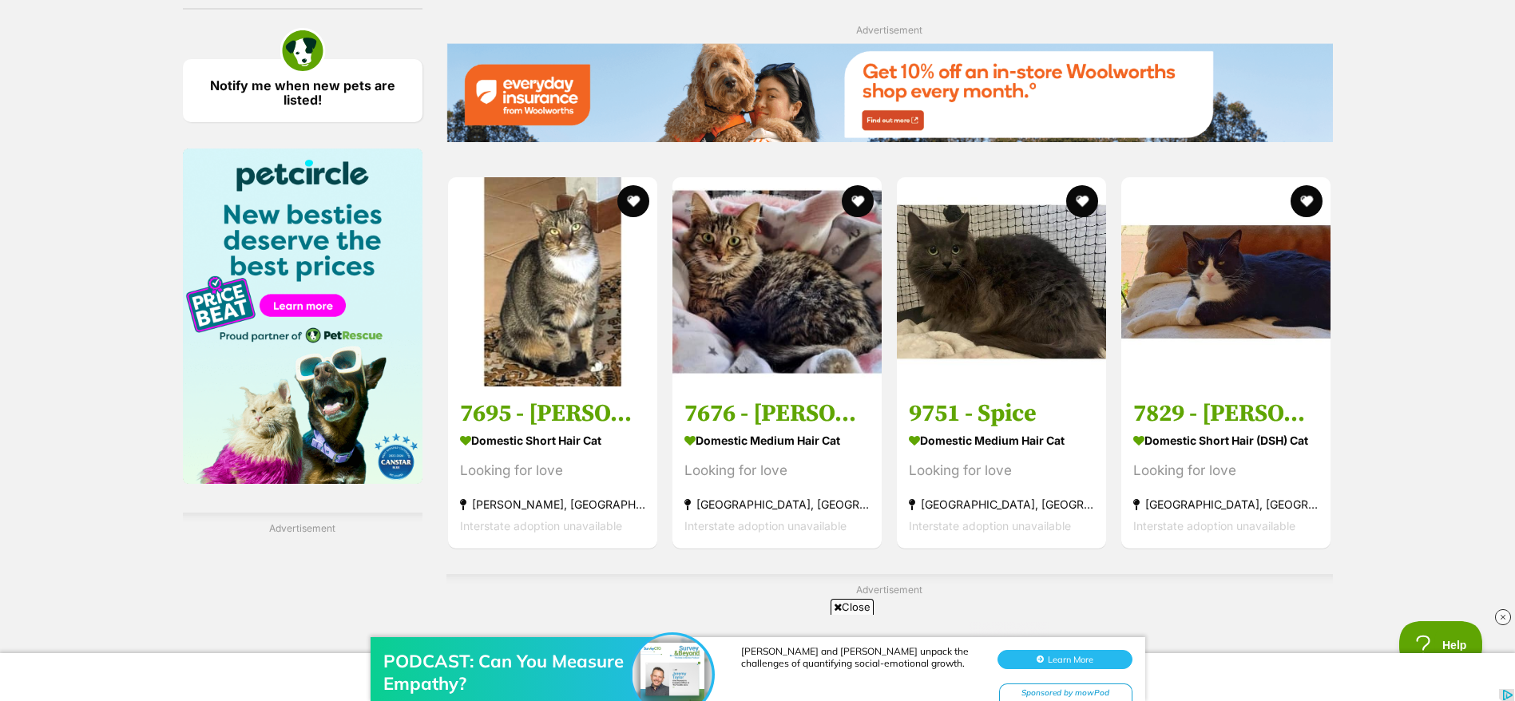
scroll to position [2339, 0]
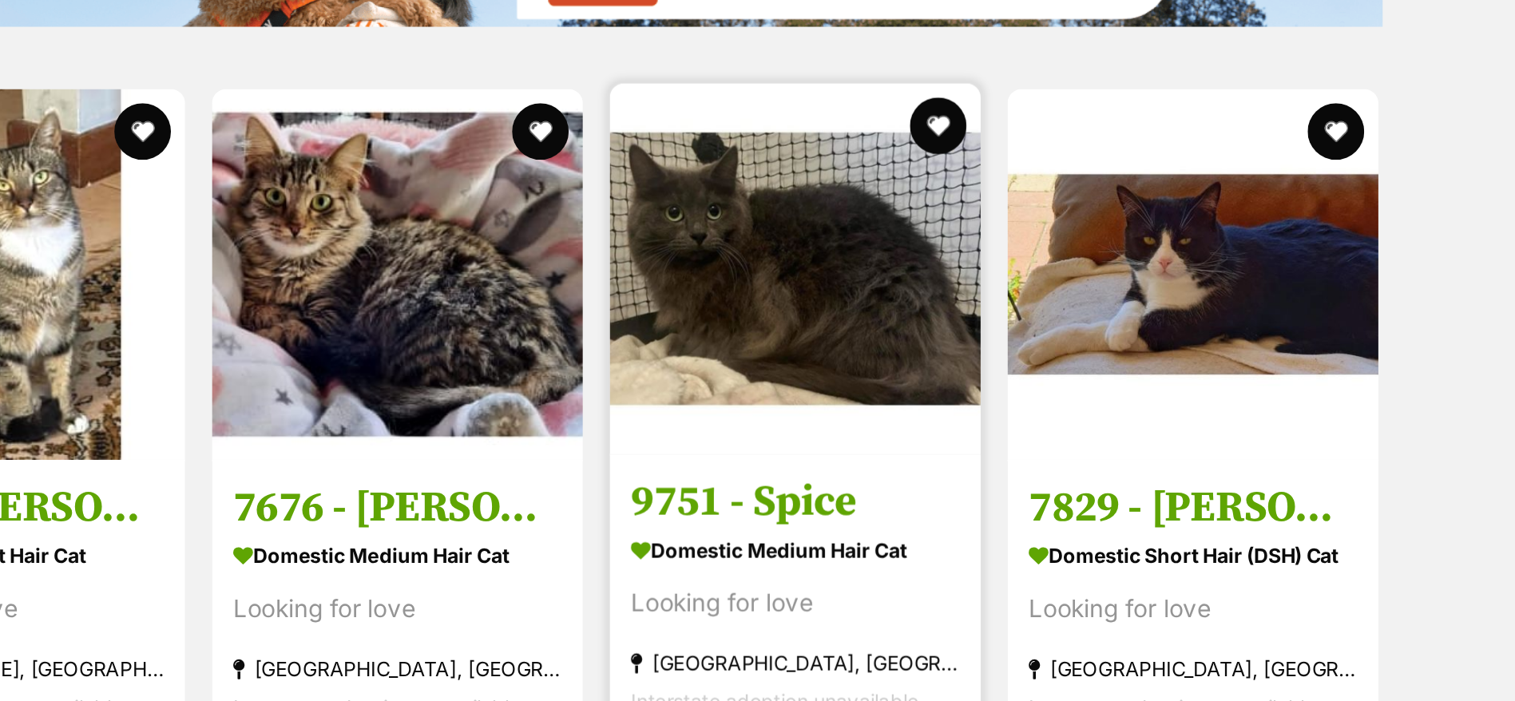
click at [997, 373] on img at bounding box center [1001, 277] width 209 height 209
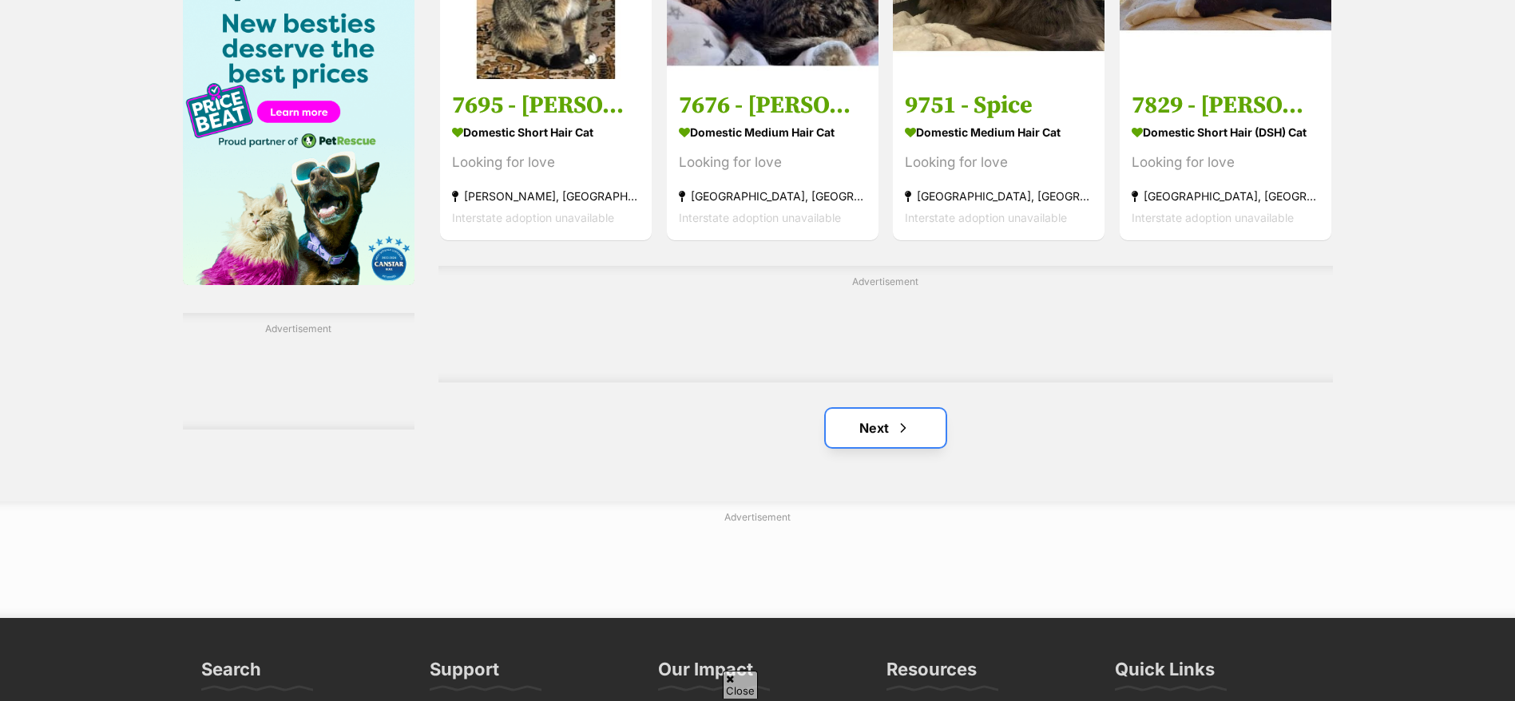
click at [887, 422] on link "Next" at bounding box center [886, 428] width 120 height 38
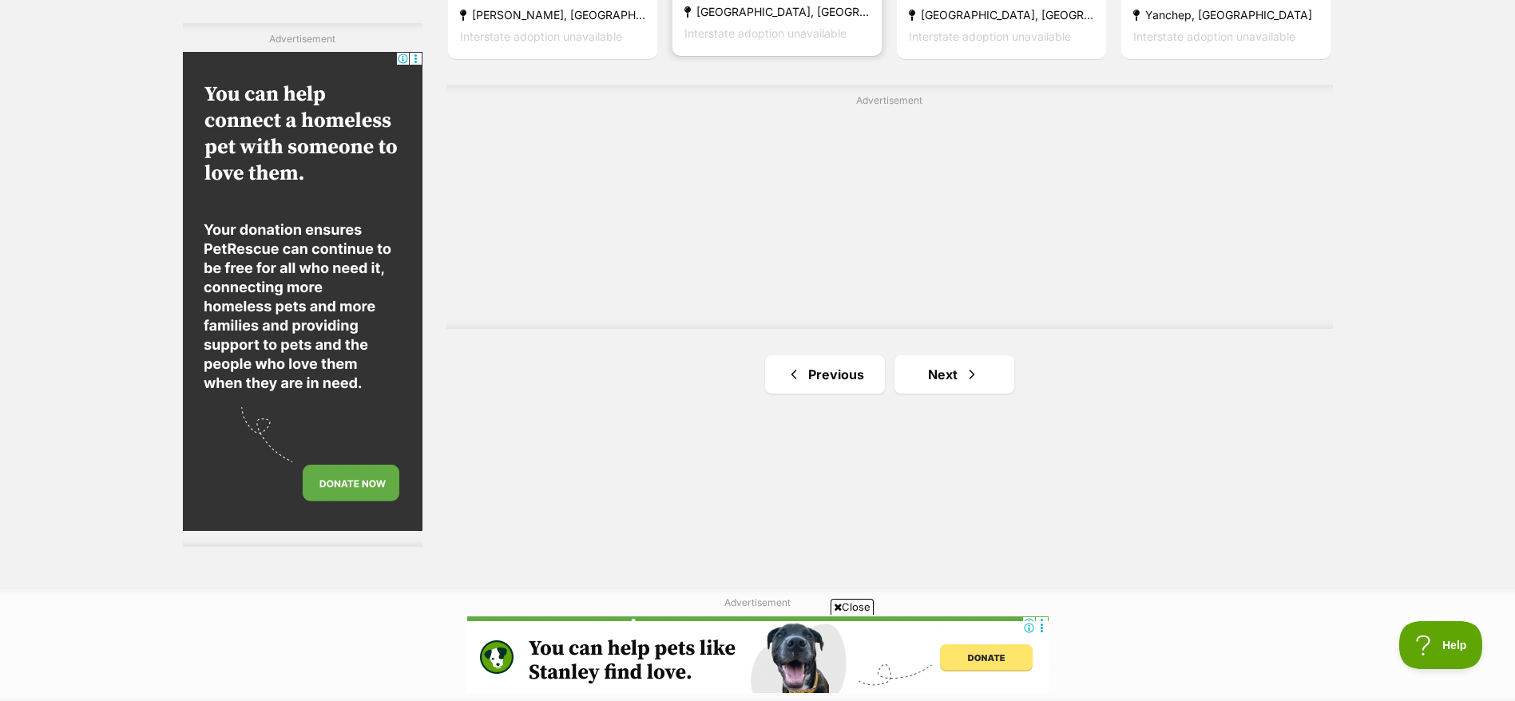
scroll to position [2827, 0]
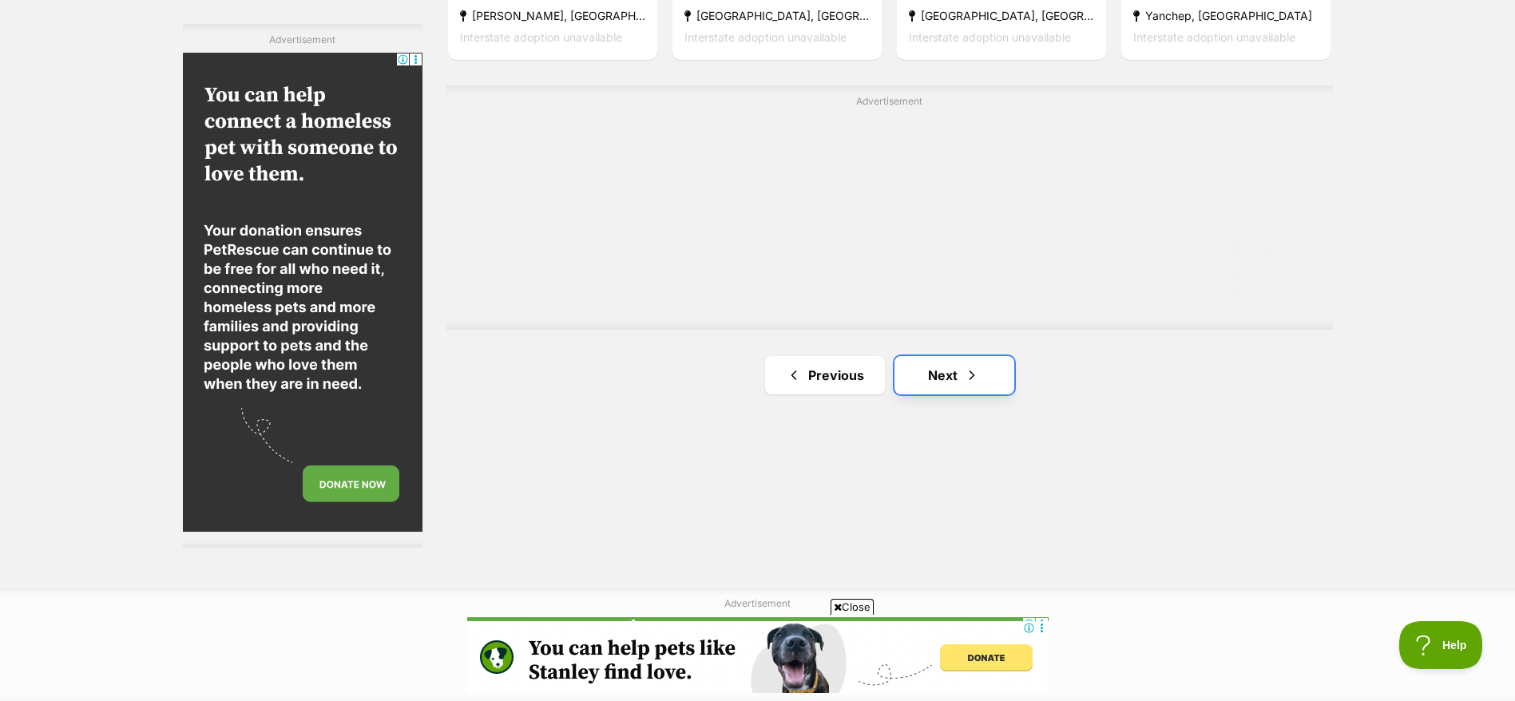
click at [943, 378] on link "Next" at bounding box center [955, 375] width 120 height 38
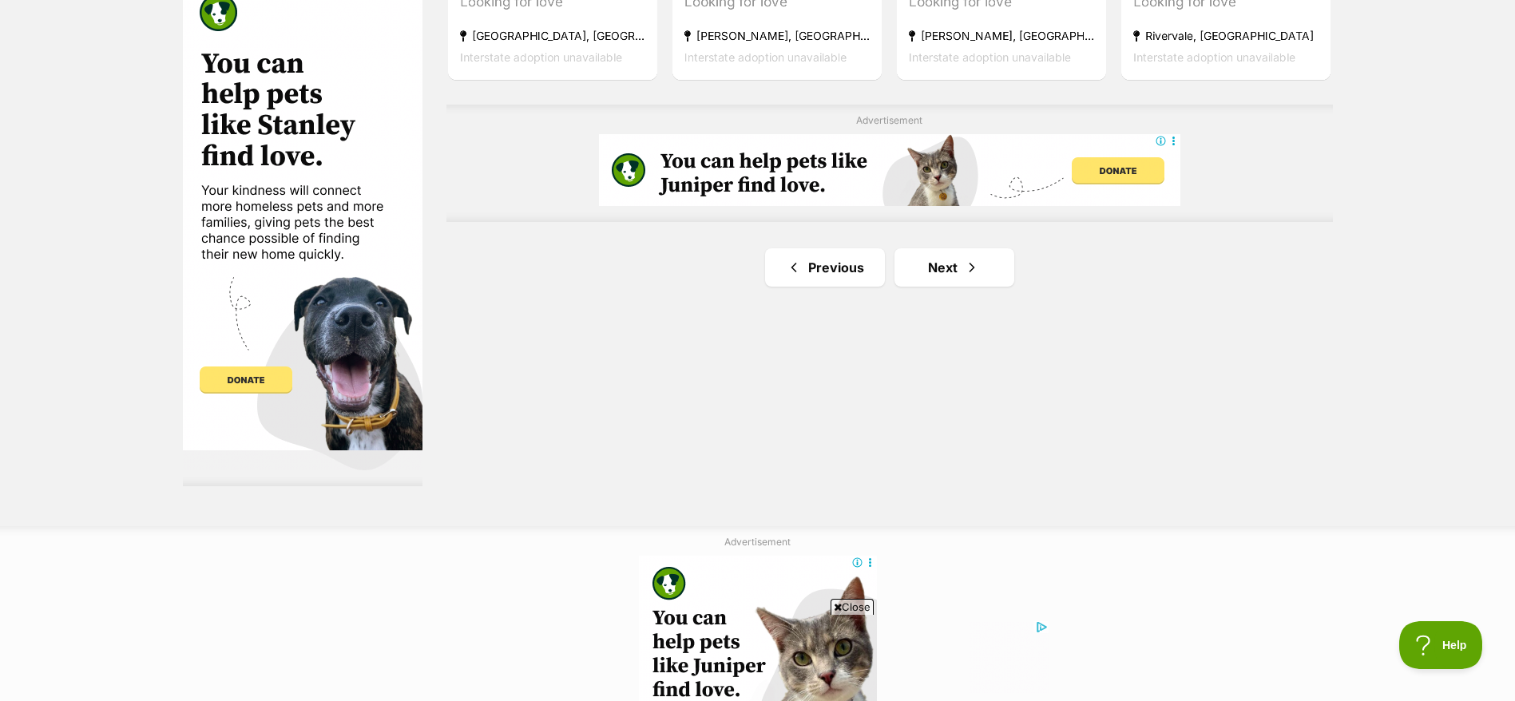
scroll to position [2911, 0]
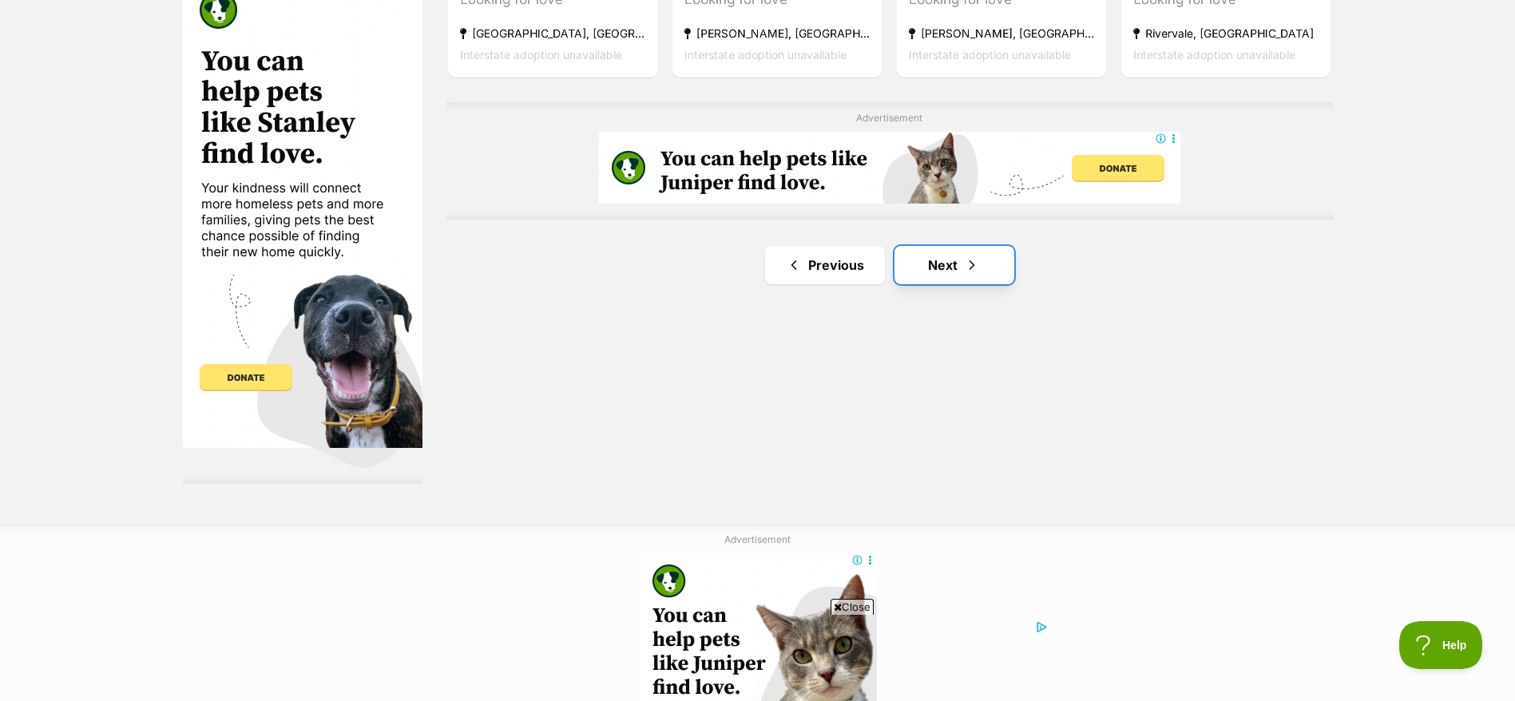
click at [935, 263] on link "Next" at bounding box center [955, 265] width 120 height 38
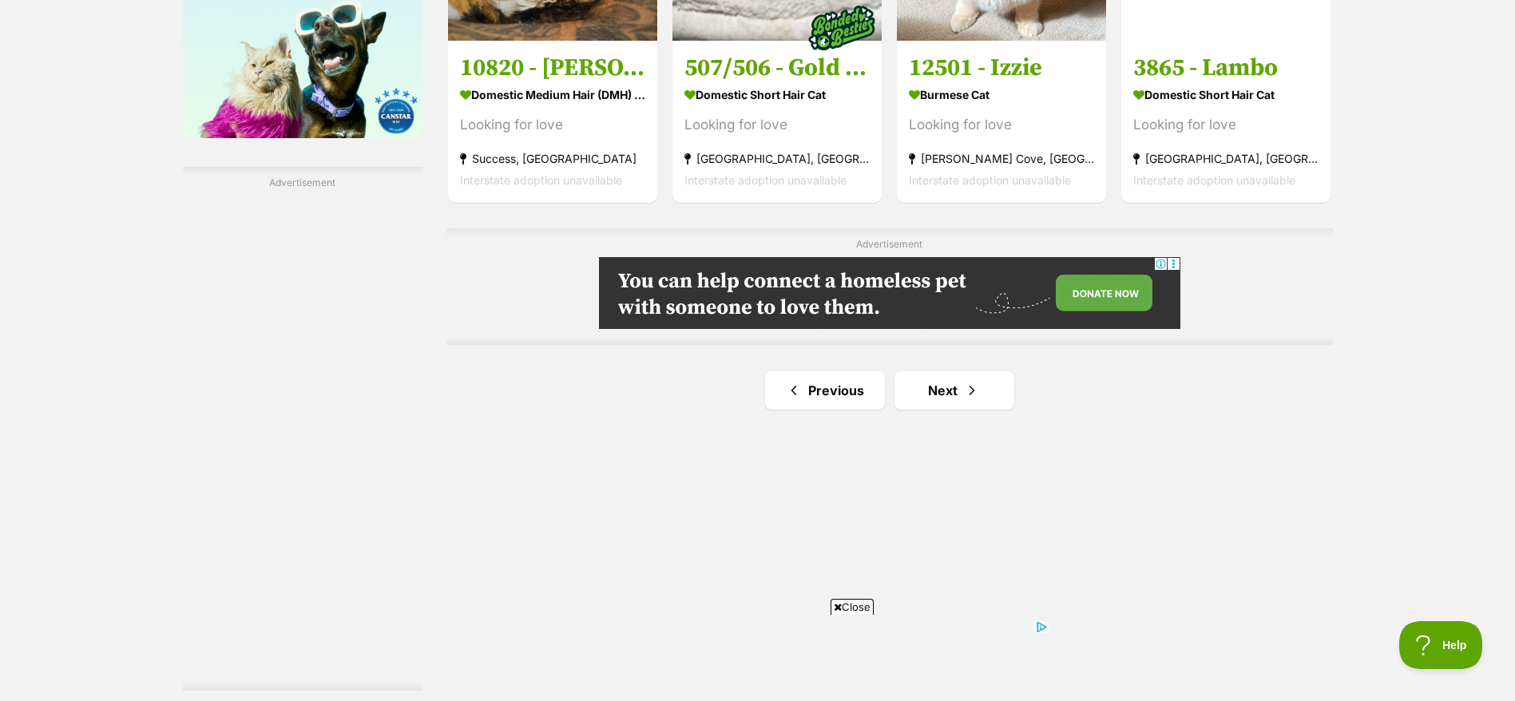
scroll to position [2691, 0]
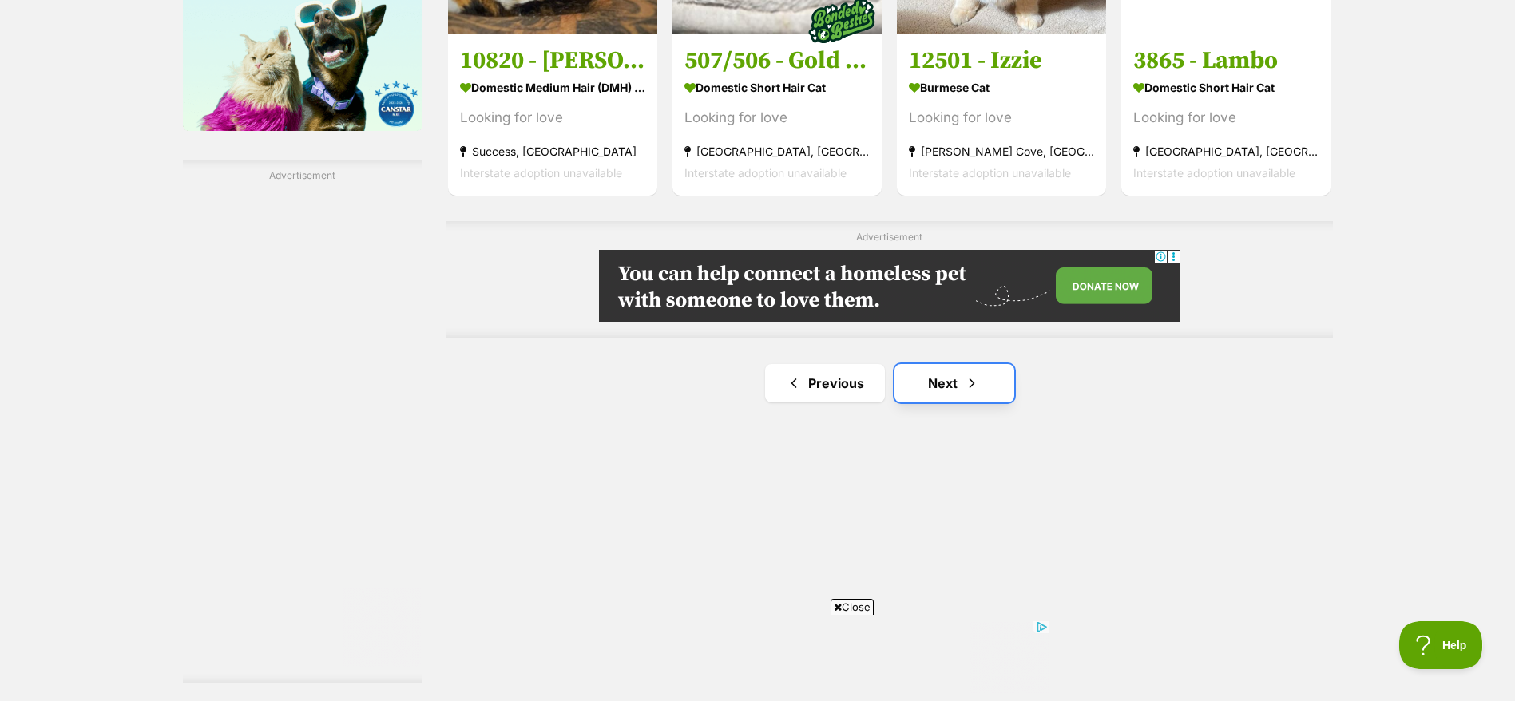
click at [947, 375] on link "Next" at bounding box center [955, 383] width 120 height 38
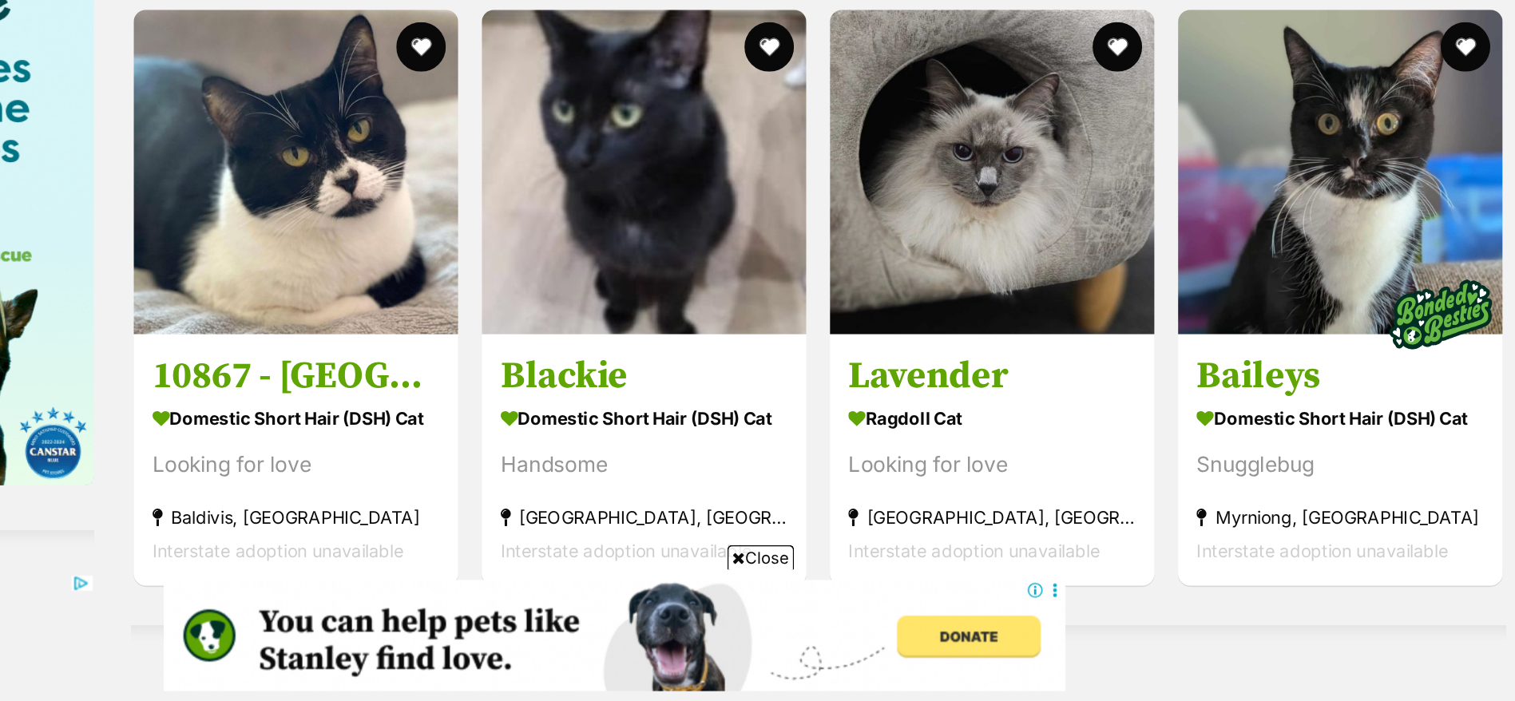
scroll to position [2270, 0]
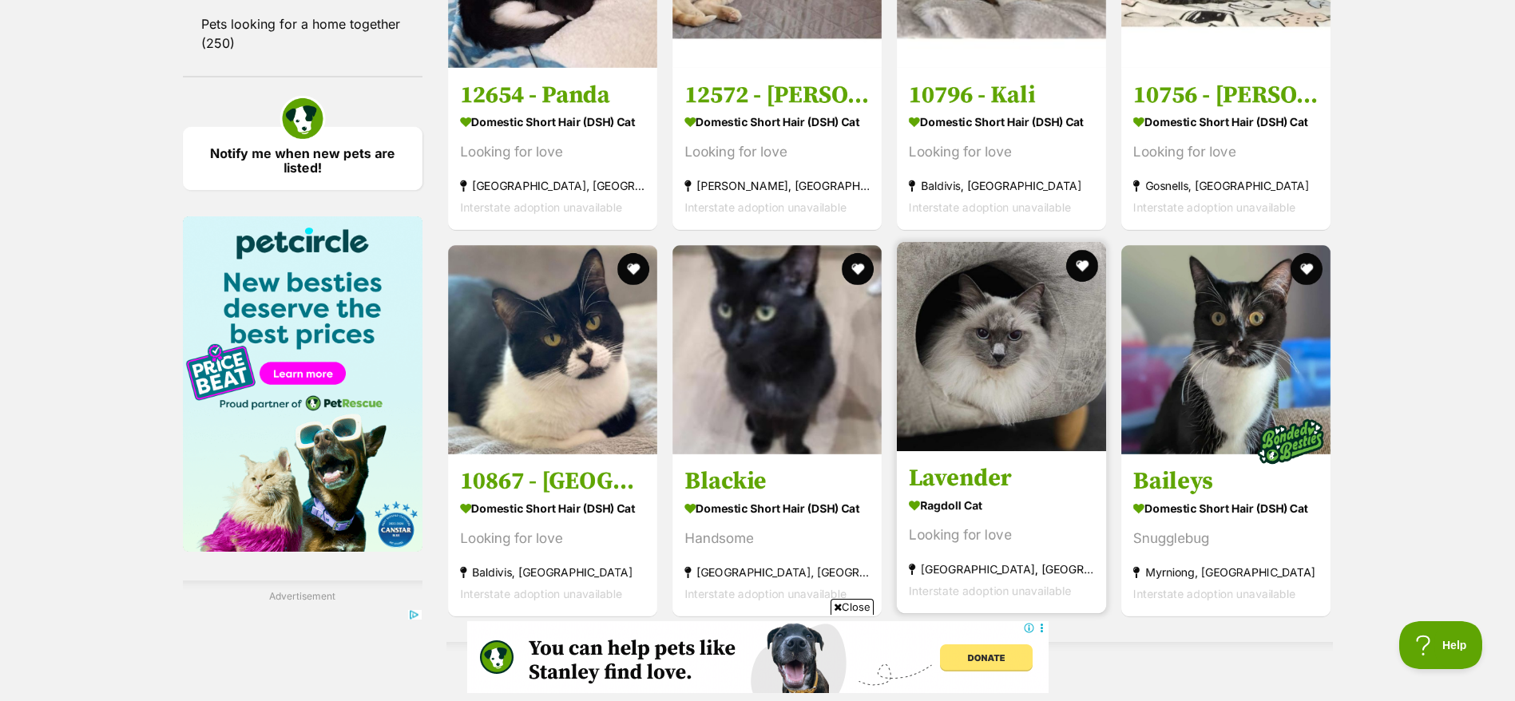
click at [998, 475] on h3 "Lavender" at bounding box center [1001, 478] width 185 height 30
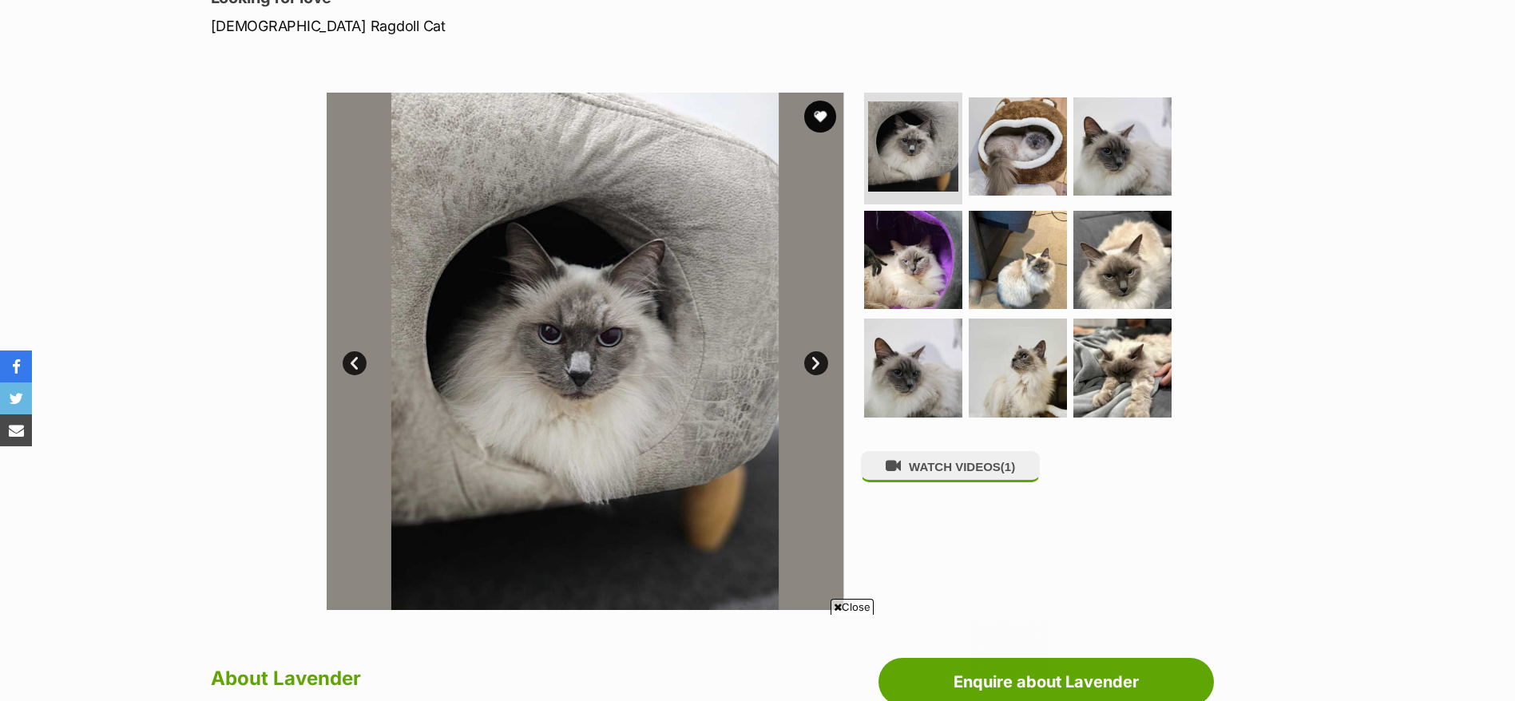
click at [822, 367] on link "Next" at bounding box center [816, 363] width 24 height 24
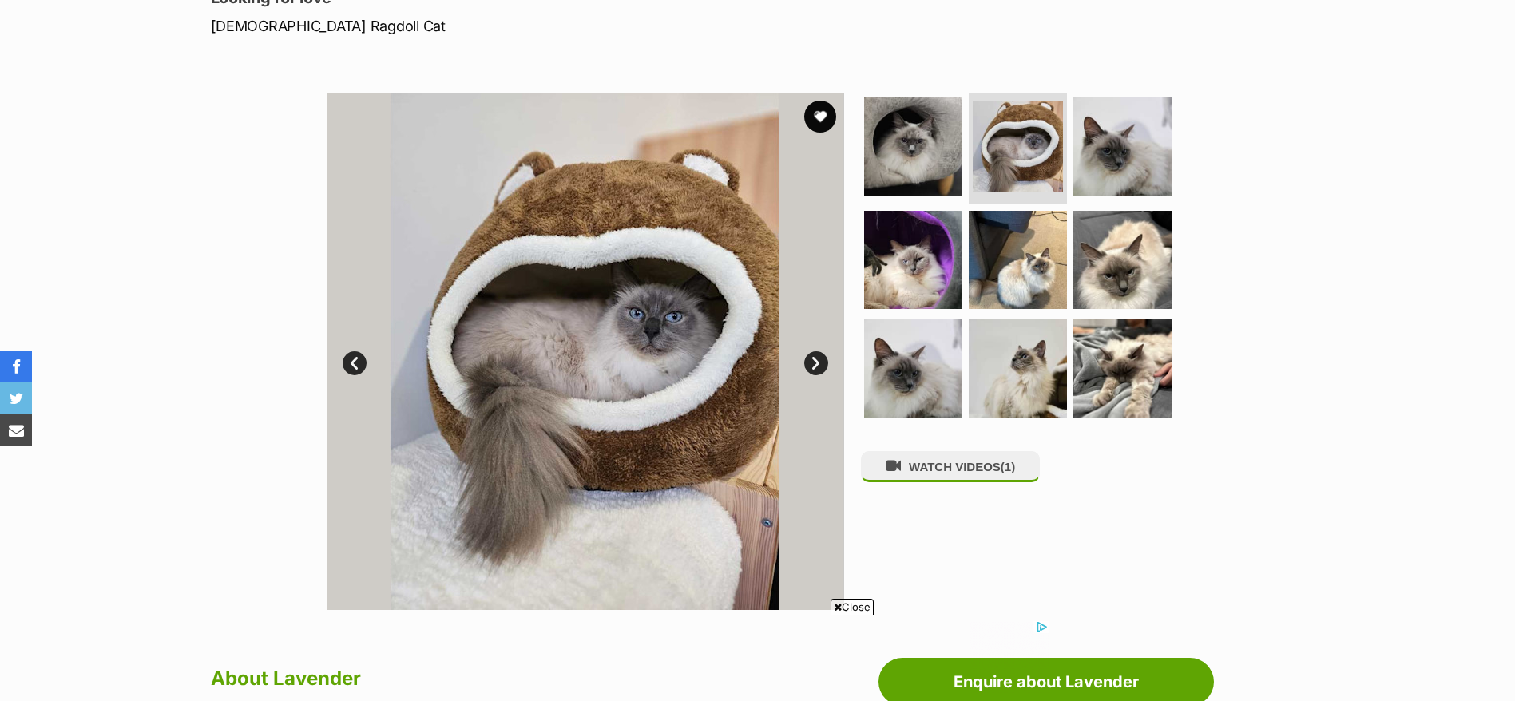
click at [822, 367] on link "Next" at bounding box center [816, 363] width 24 height 24
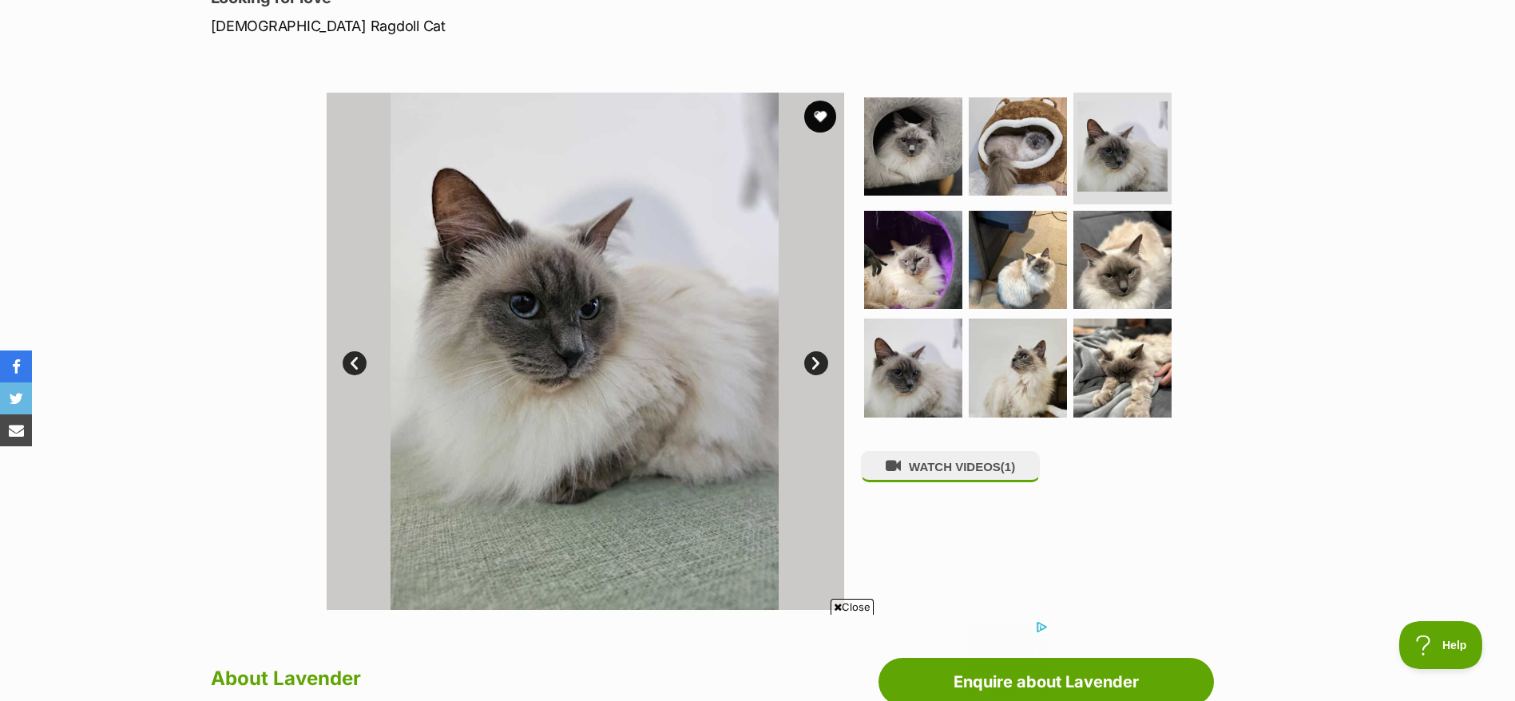
click at [822, 367] on link "Next" at bounding box center [816, 363] width 24 height 24
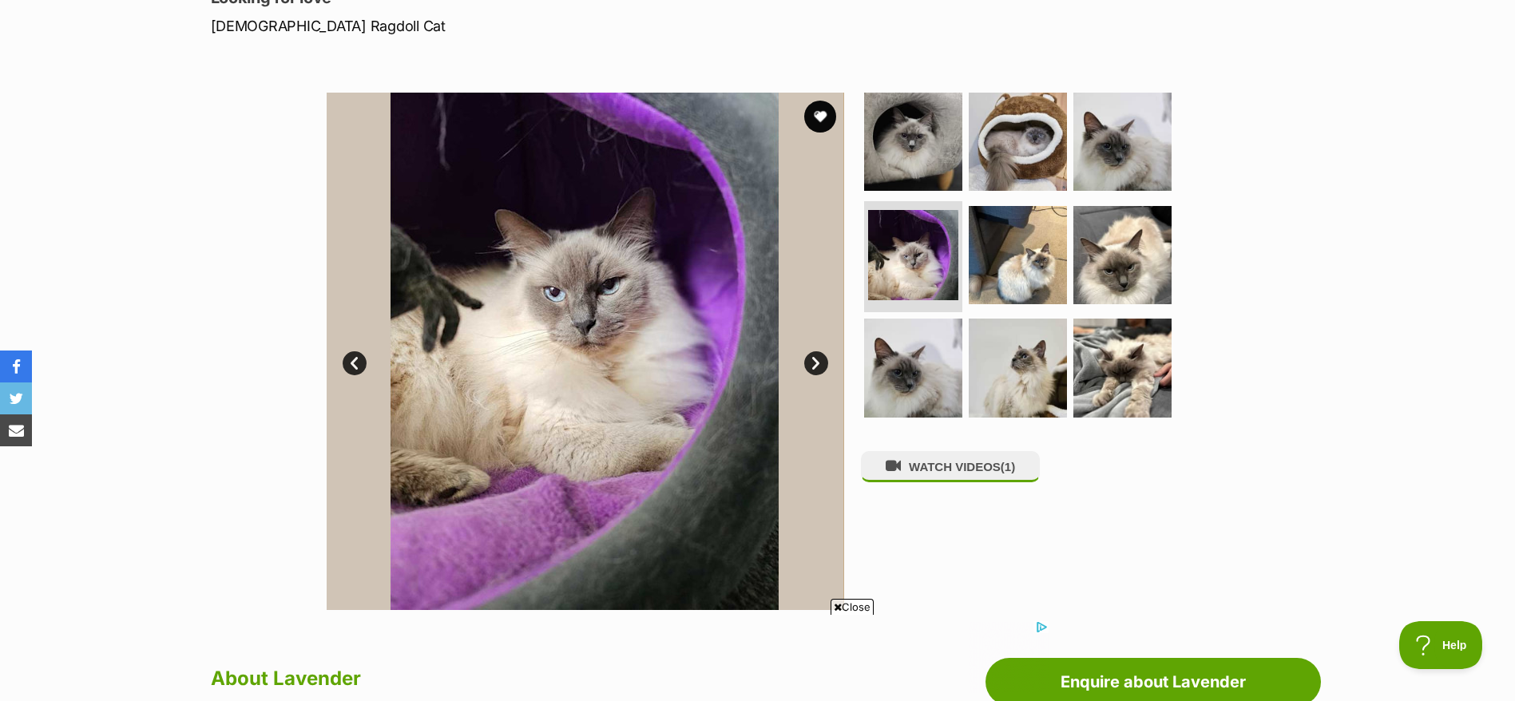
click at [822, 367] on link "Next" at bounding box center [816, 363] width 24 height 24
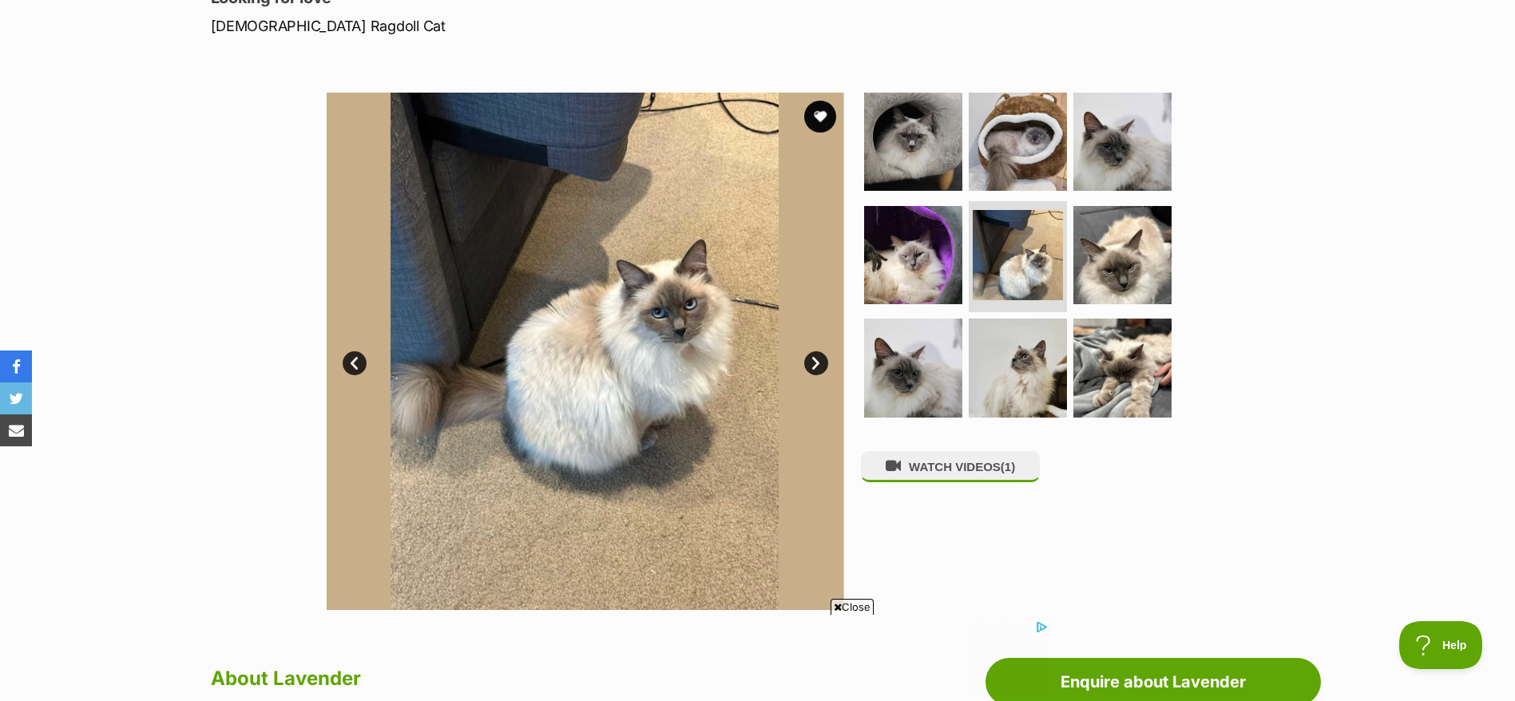
click at [822, 367] on link "Next" at bounding box center [816, 363] width 24 height 24
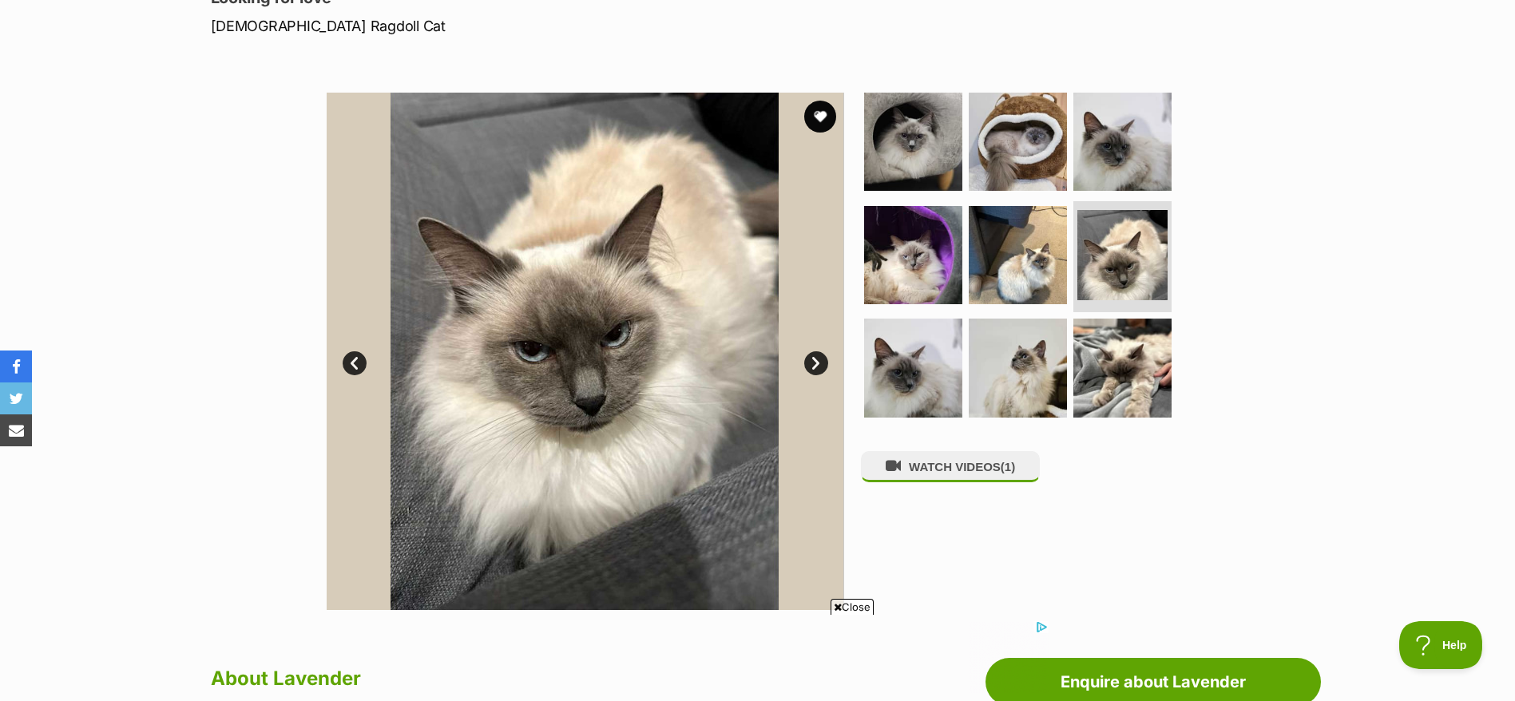
click at [347, 360] on link "Prev" at bounding box center [355, 363] width 24 height 24
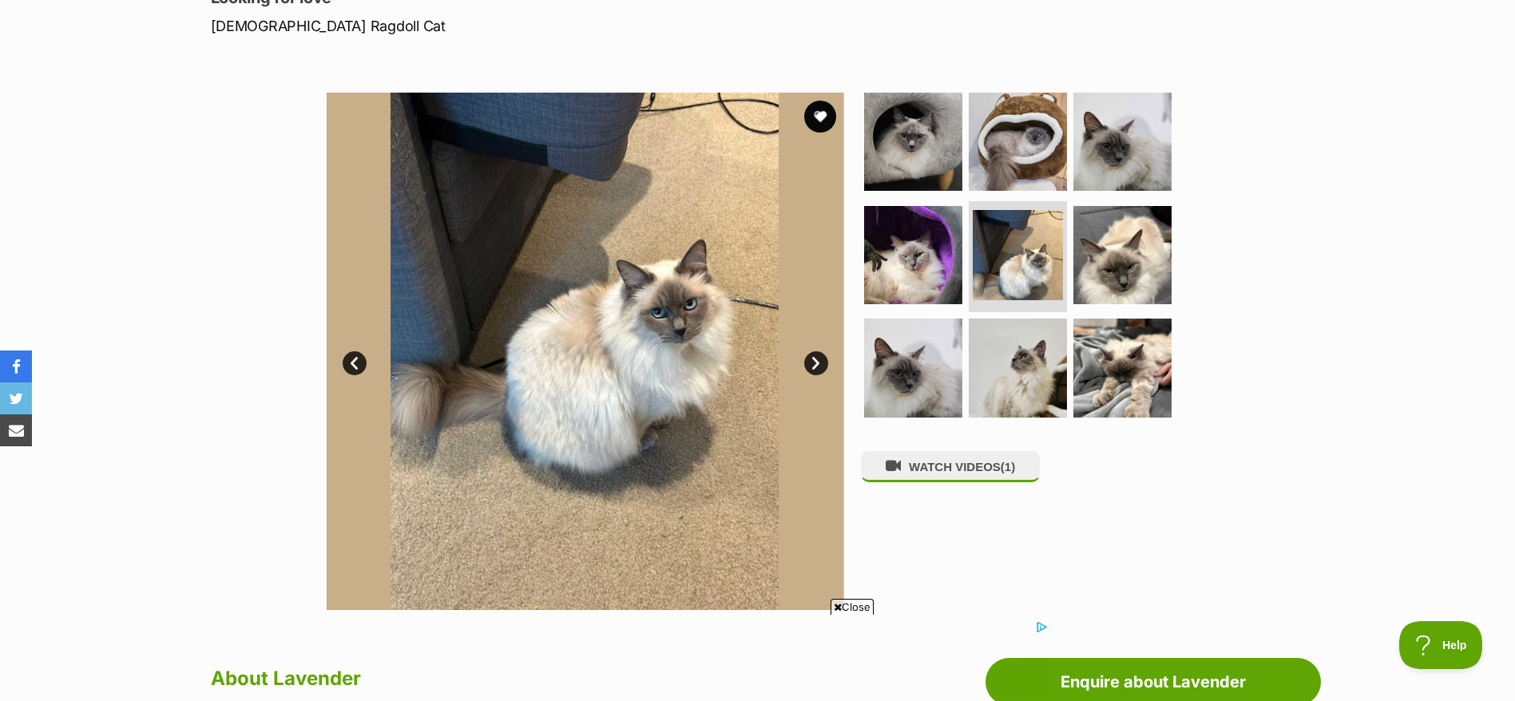
scroll to position [359, 0]
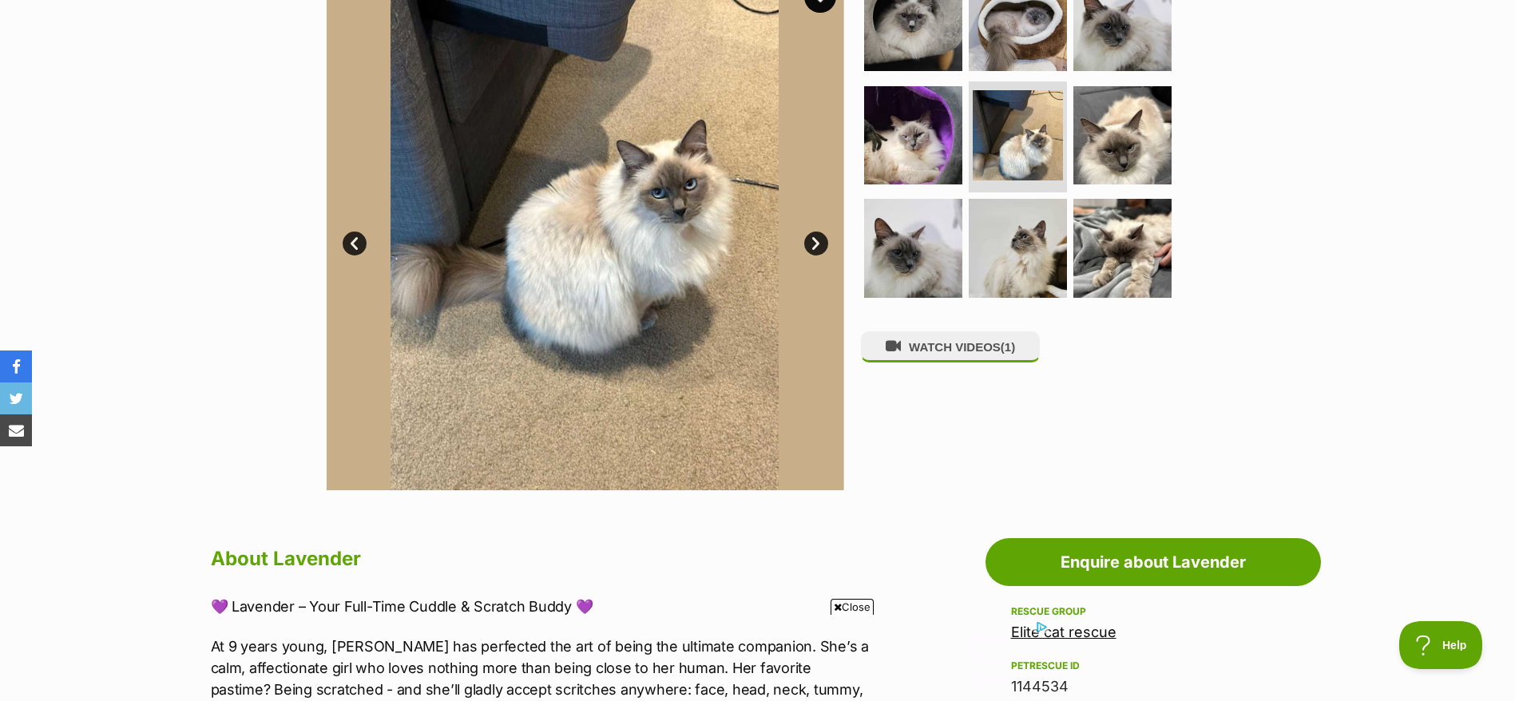
click at [806, 245] on link "Next" at bounding box center [816, 244] width 24 height 24
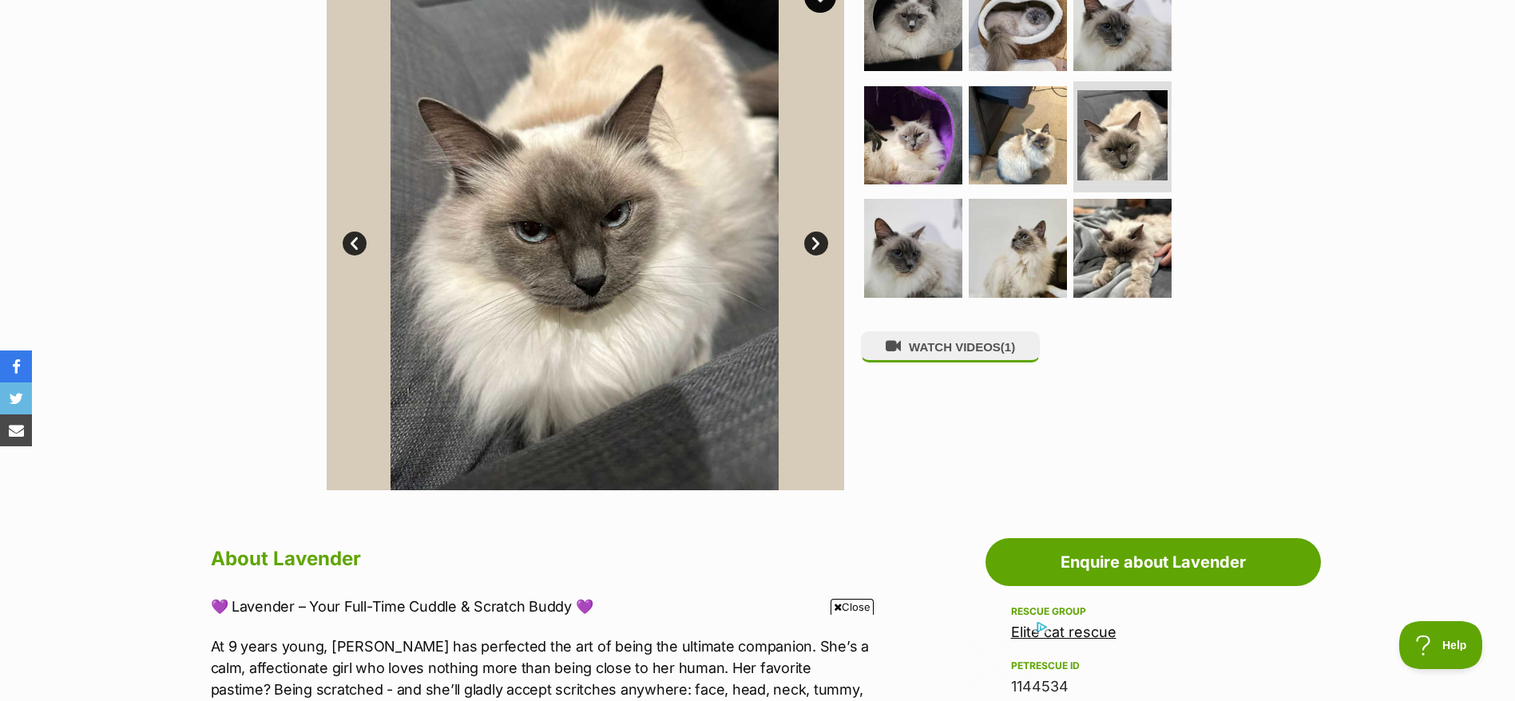
click at [806, 245] on link "Next" at bounding box center [816, 244] width 24 height 24
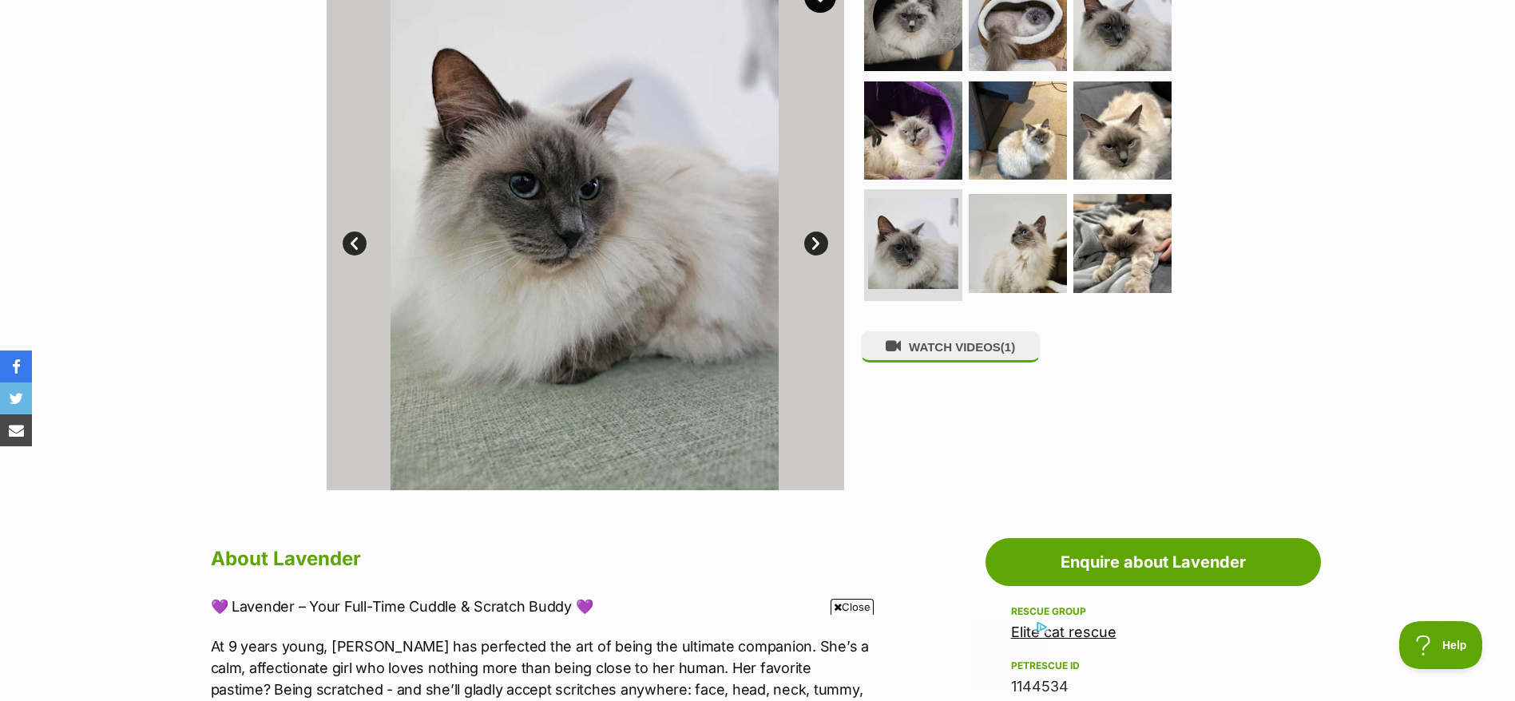
click at [806, 245] on link "Next" at bounding box center [816, 244] width 24 height 24
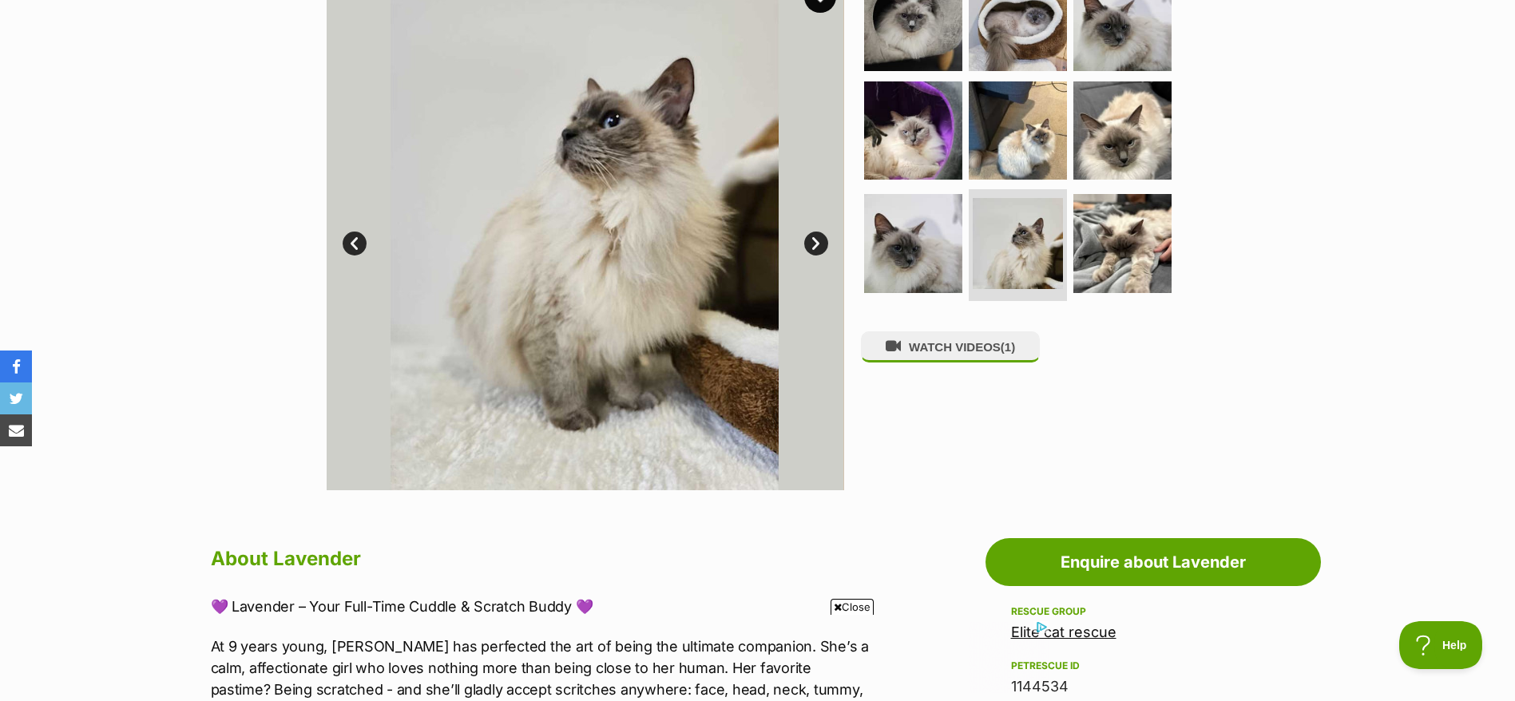
click at [806, 245] on link "Next" at bounding box center [816, 244] width 24 height 24
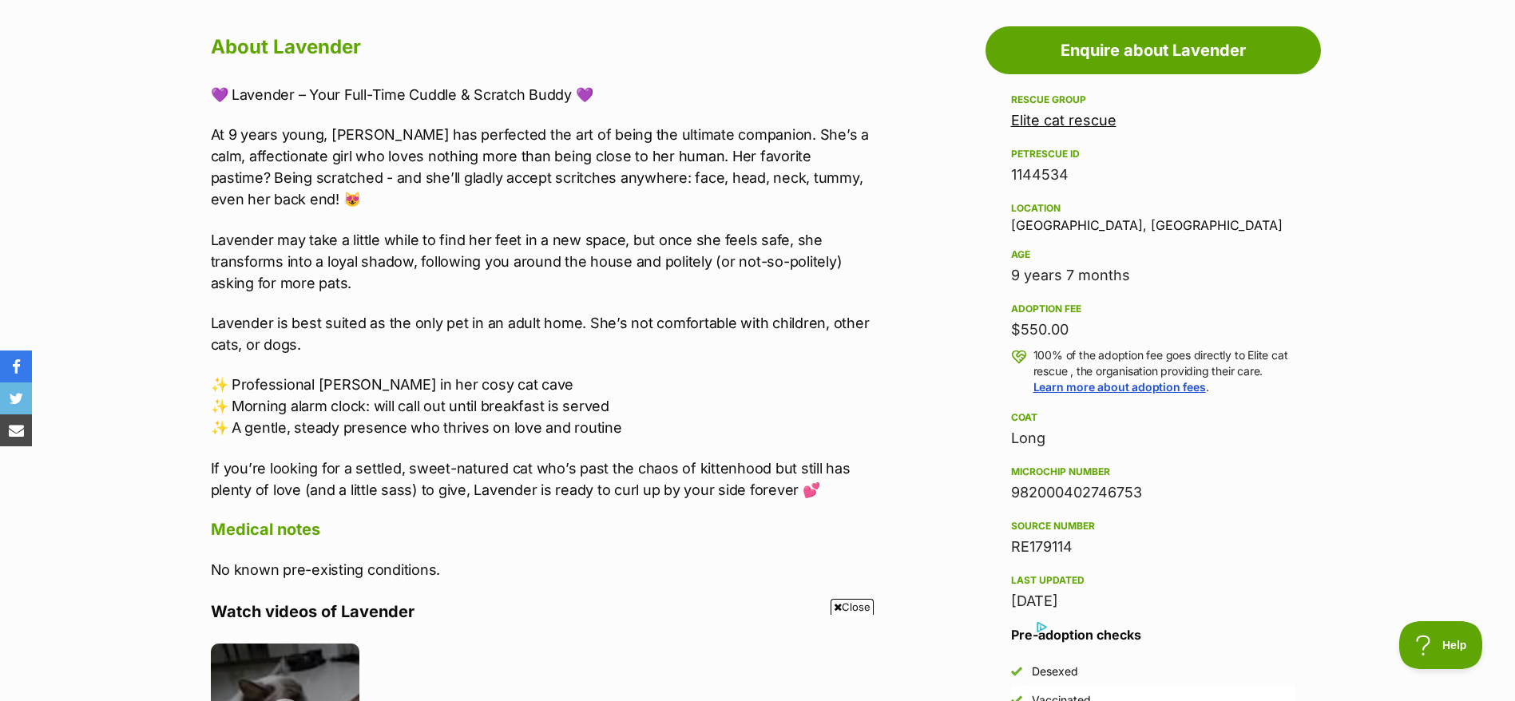
scroll to position [959, 0]
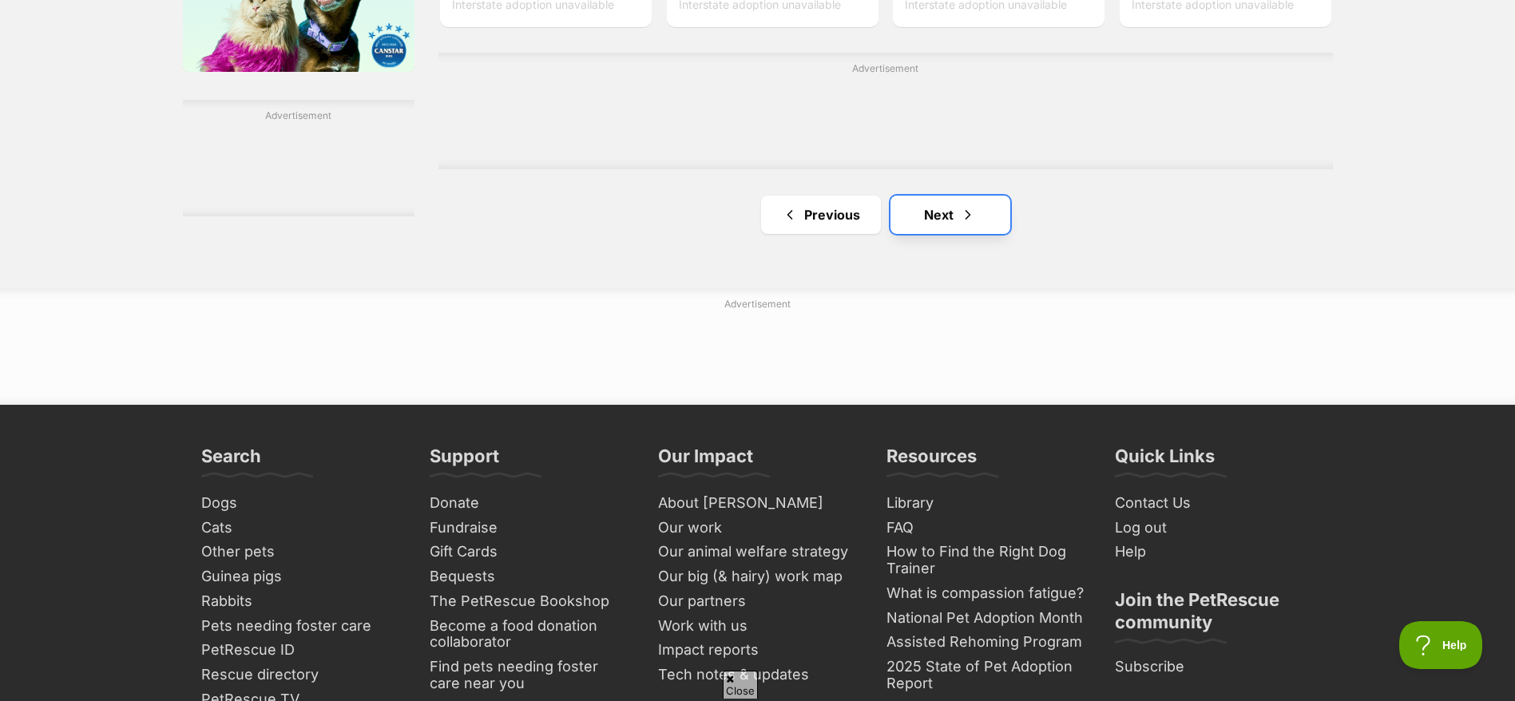
click at [923, 223] on link "Next" at bounding box center [951, 215] width 120 height 38
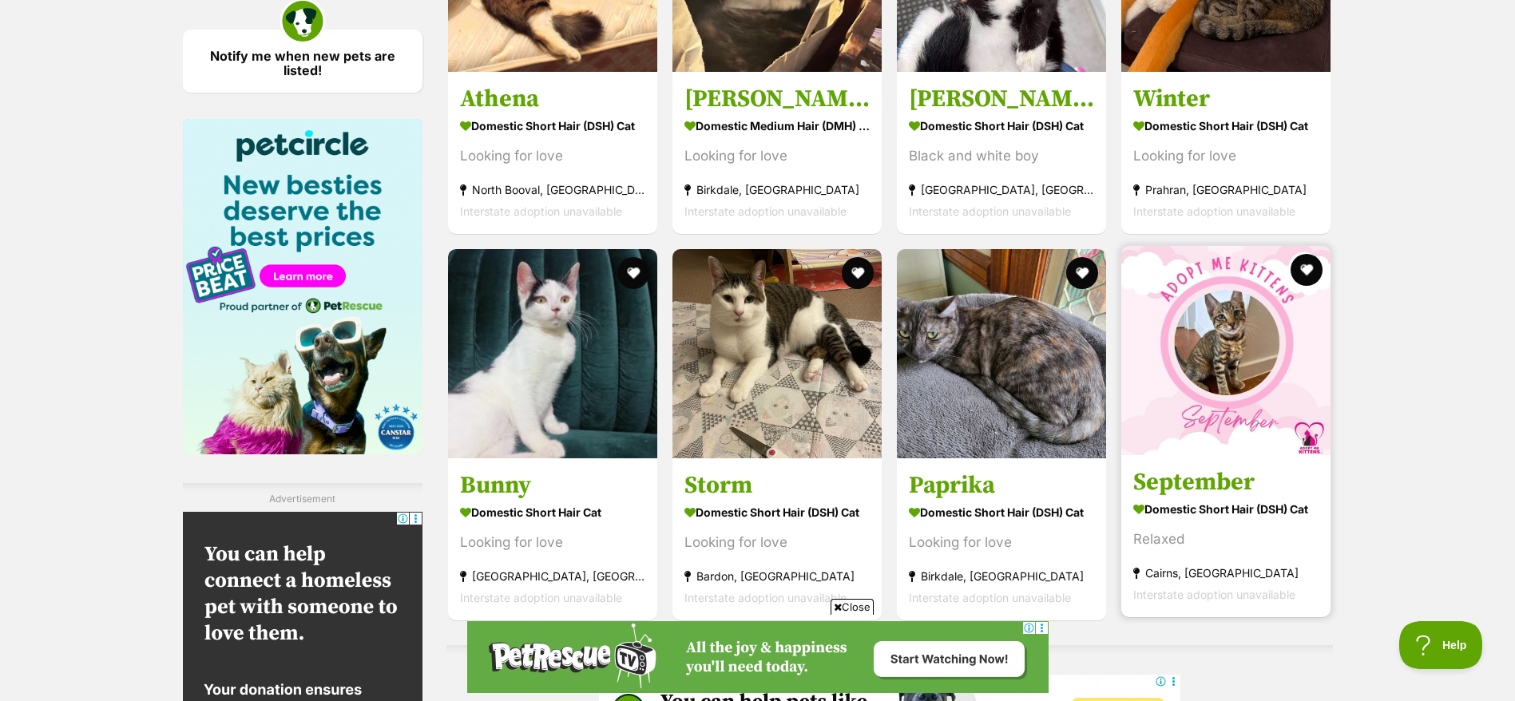
scroll to position [2882, 0]
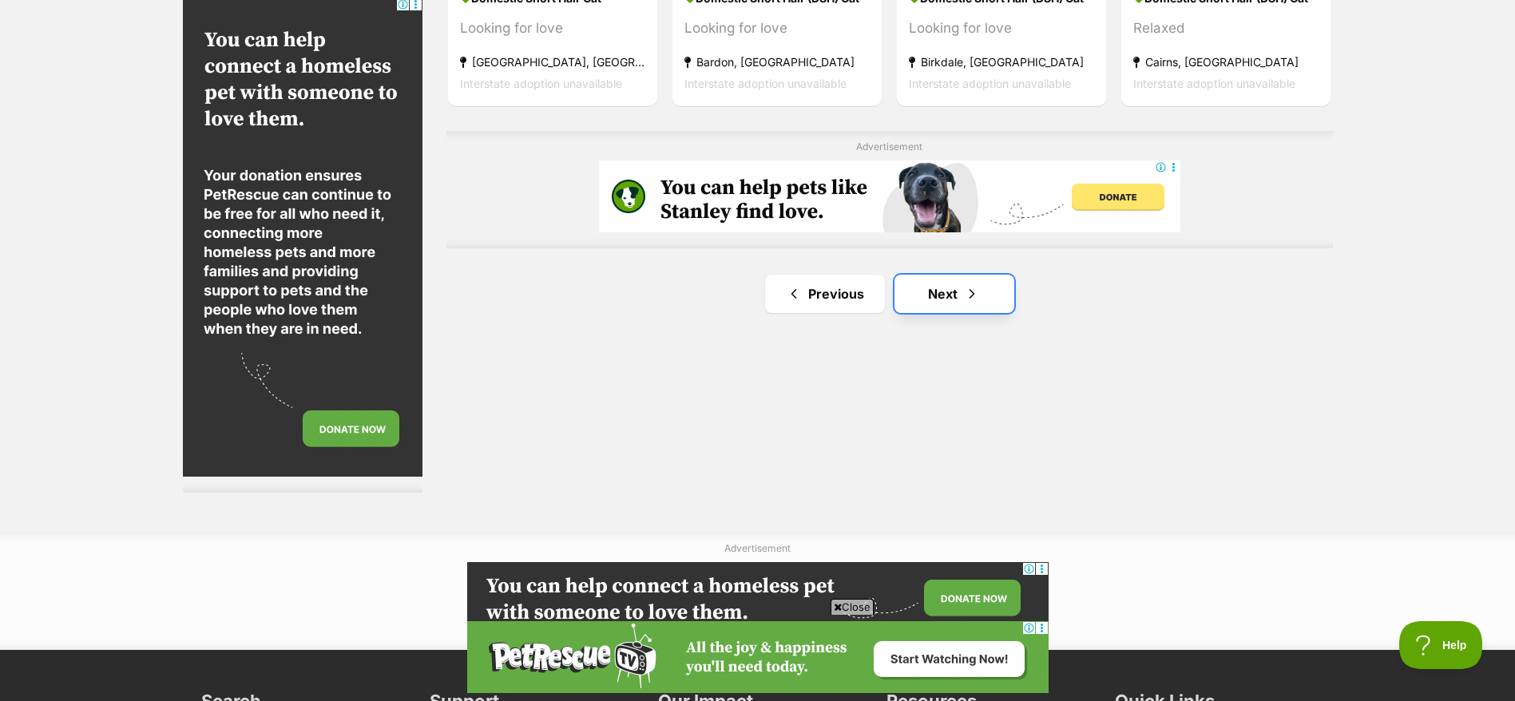
click at [933, 291] on link "Next" at bounding box center [955, 294] width 120 height 38
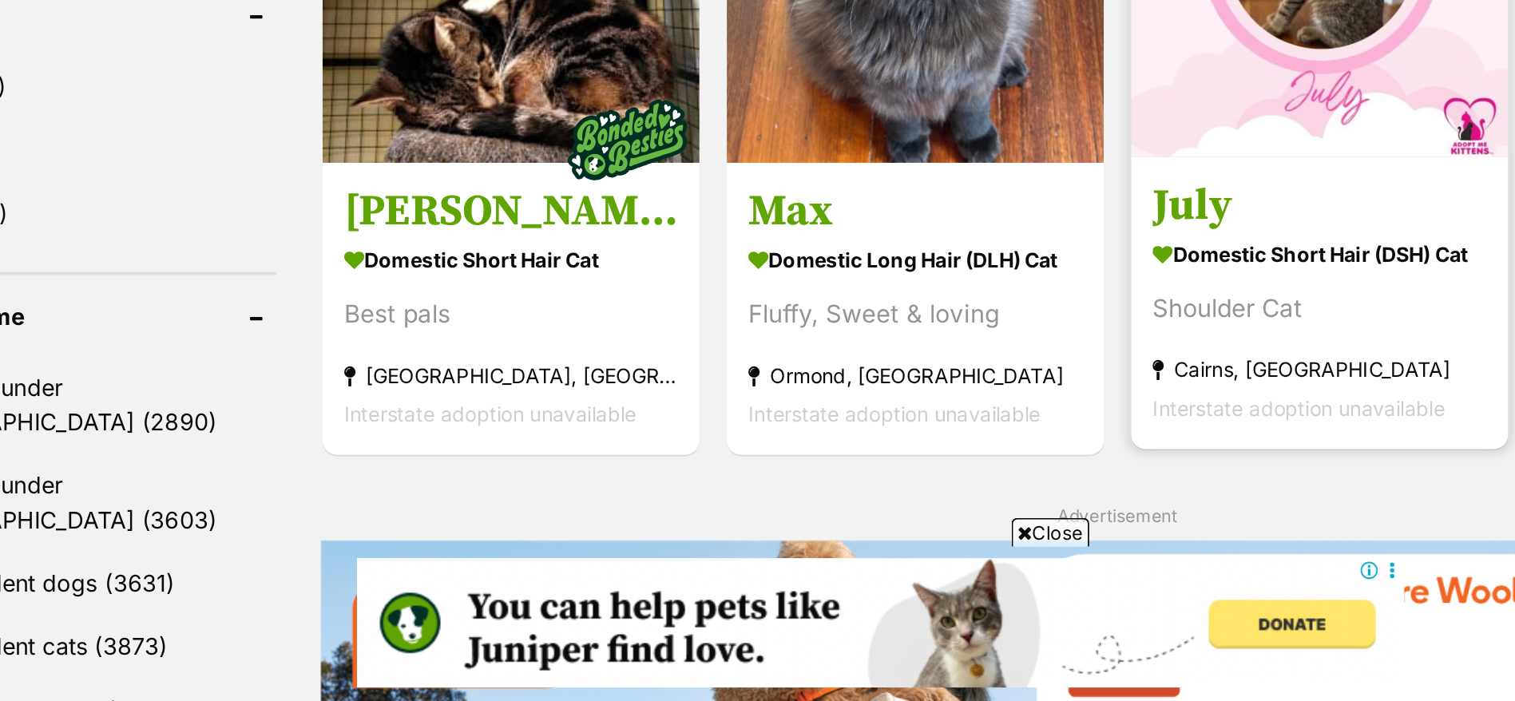
scroll to position [1396, 0]
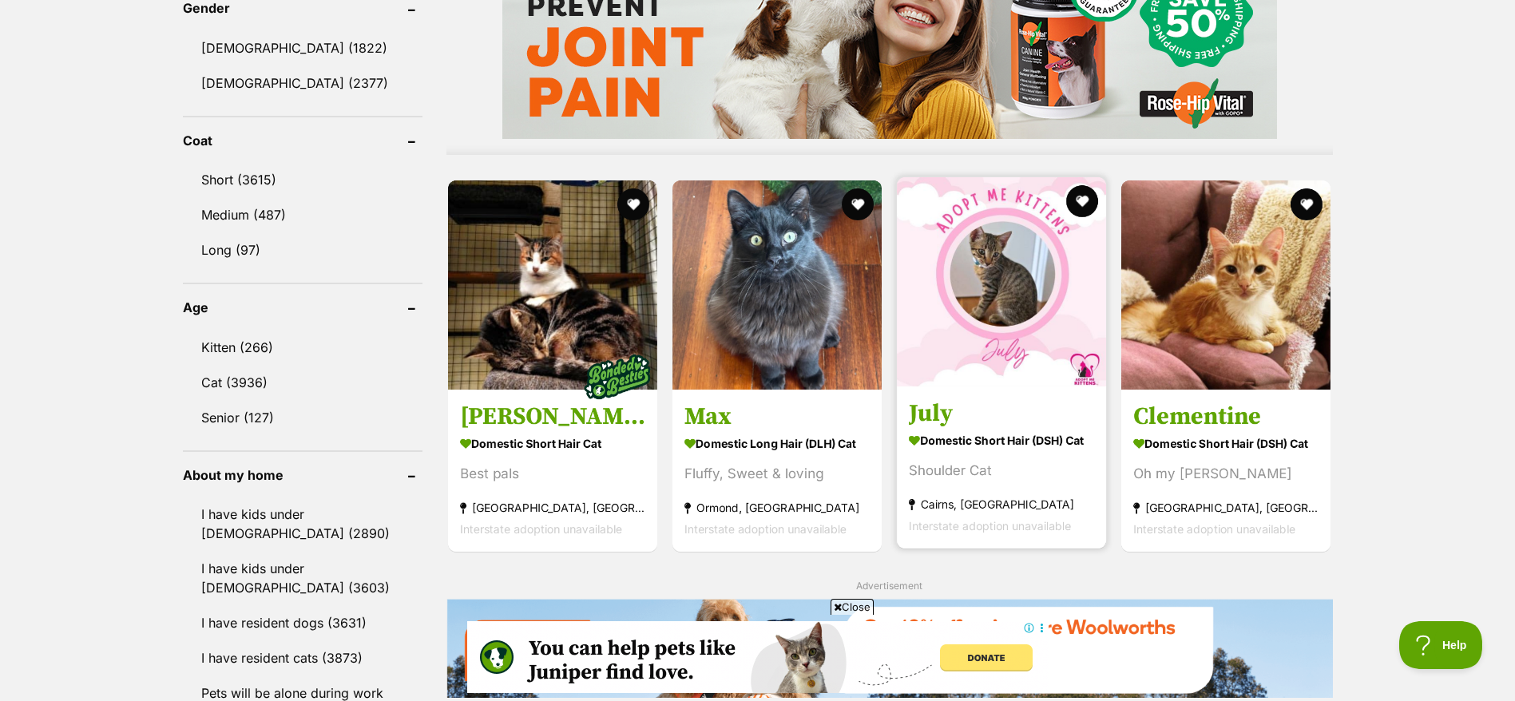
click at [955, 471] on div "Shoulder Cat" at bounding box center [1001, 470] width 185 height 22
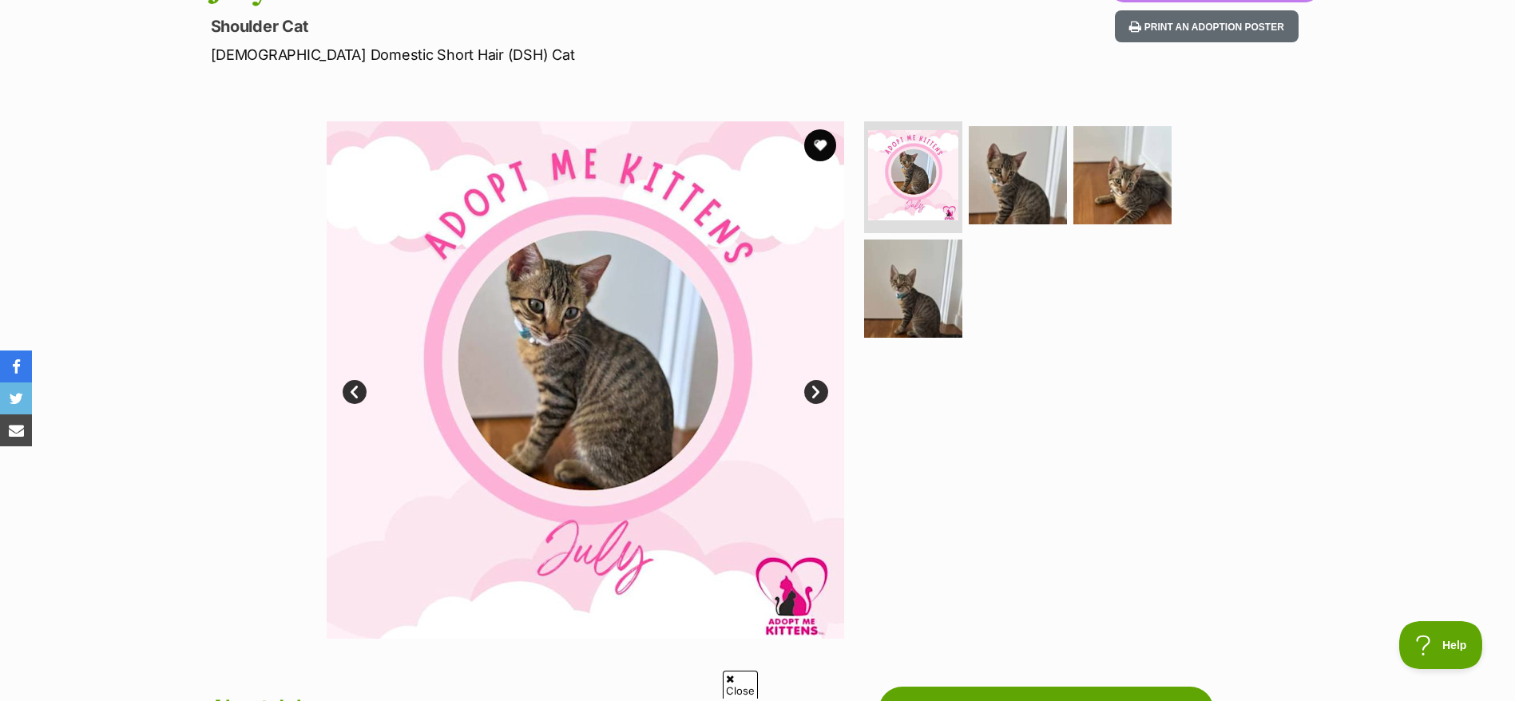
click at [820, 390] on link "Next" at bounding box center [816, 392] width 24 height 24
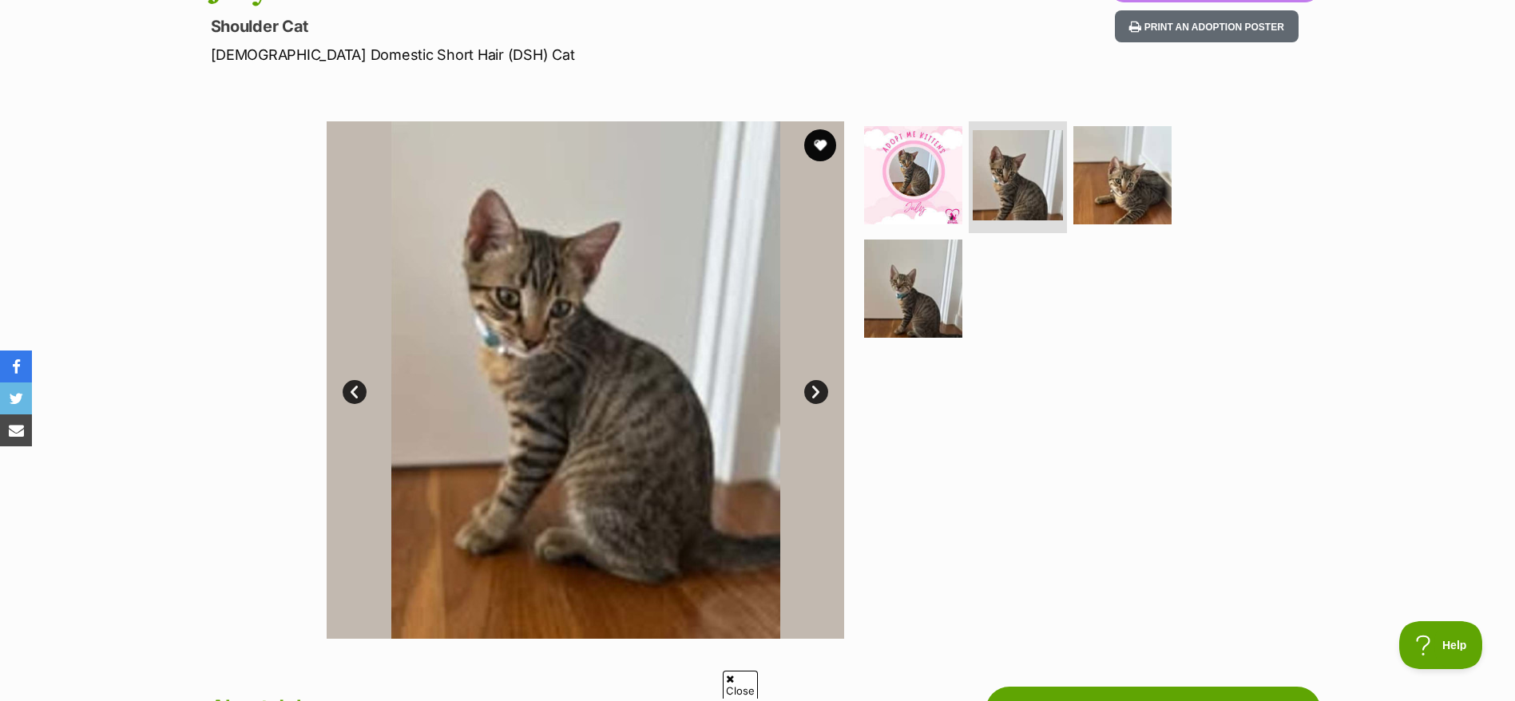
click at [820, 390] on link "Next" at bounding box center [816, 392] width 24 height 24
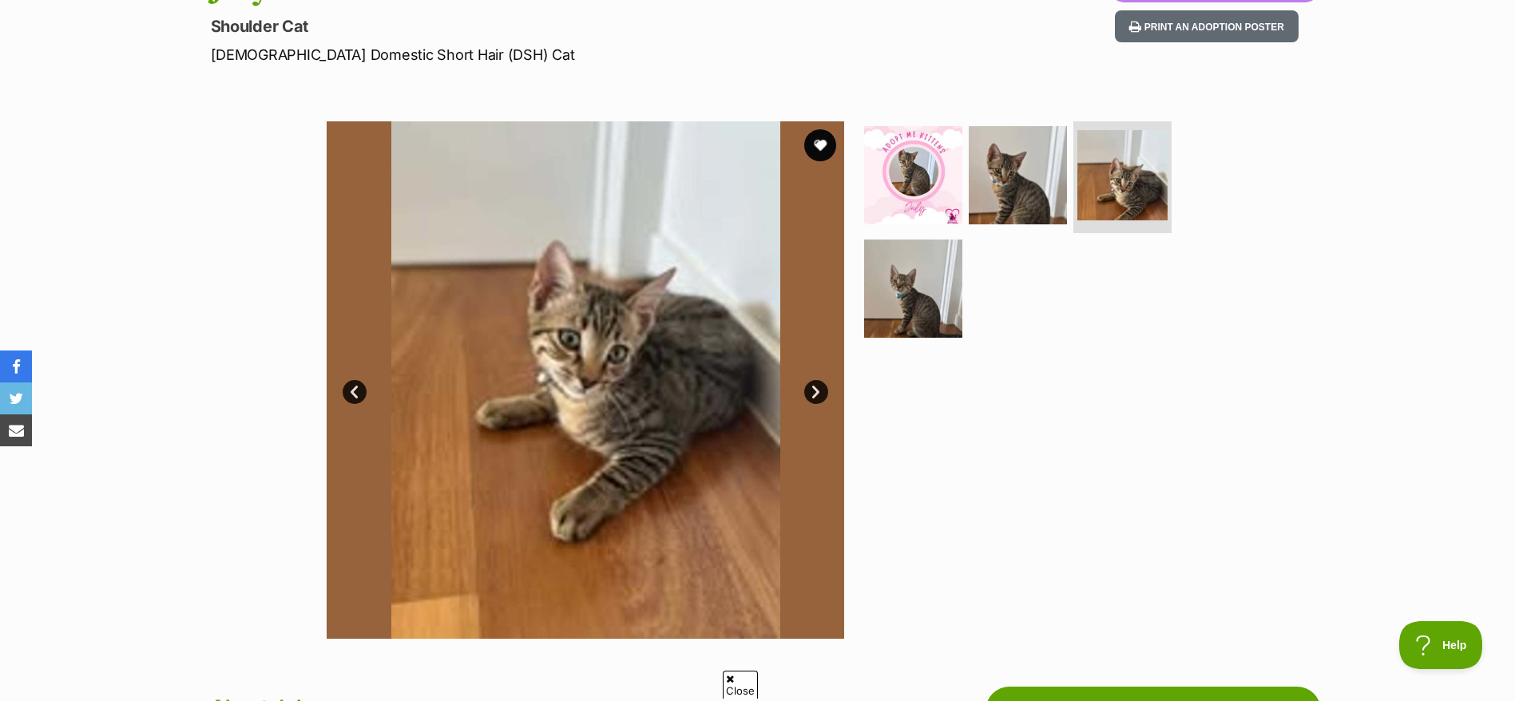
click at [820, 390] on link "Next" at bounding box center [816, 392] width 24 height 24
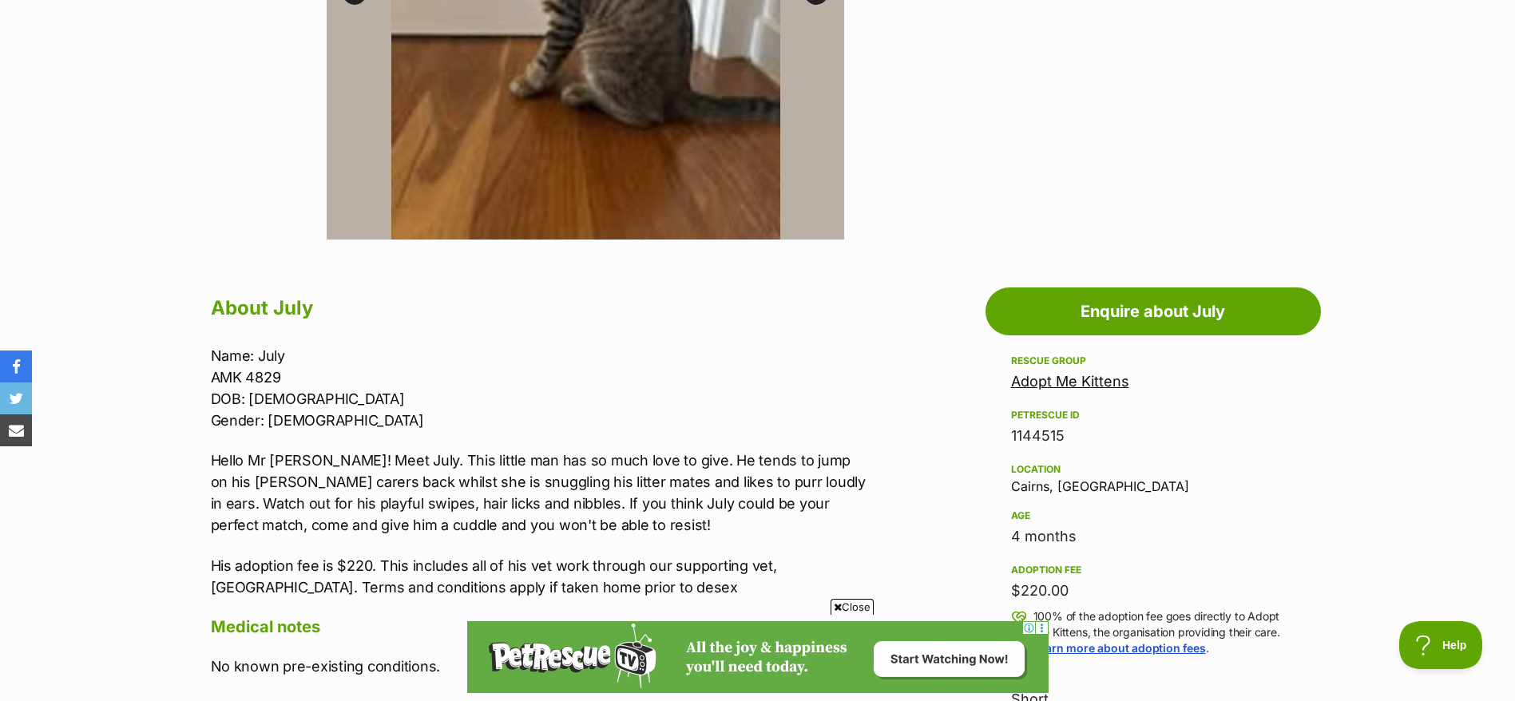
scroll to position [795, 0]
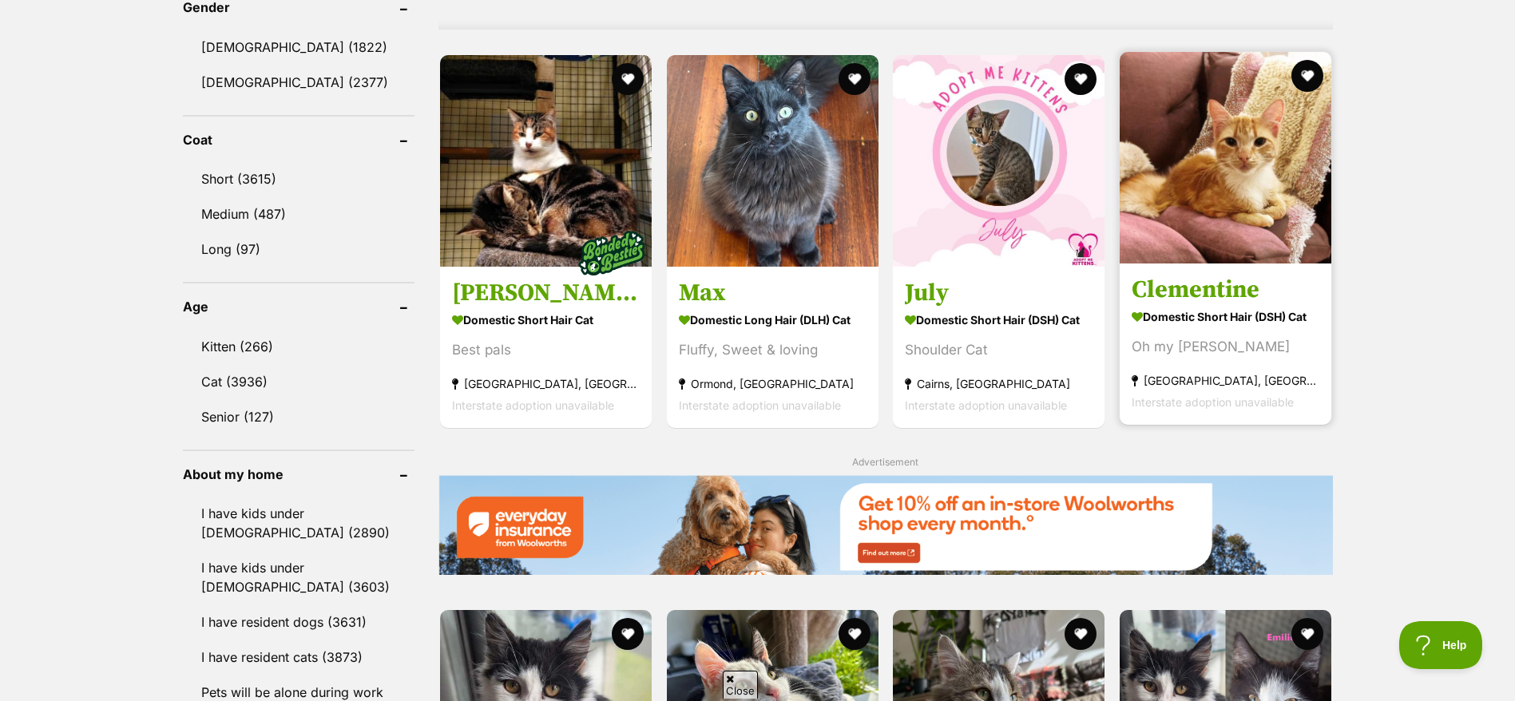
click at [1235, 328] on strong "Domestic Short Hair (DSH) Cat" at bounding box center [1226, 315] width 188 height 23
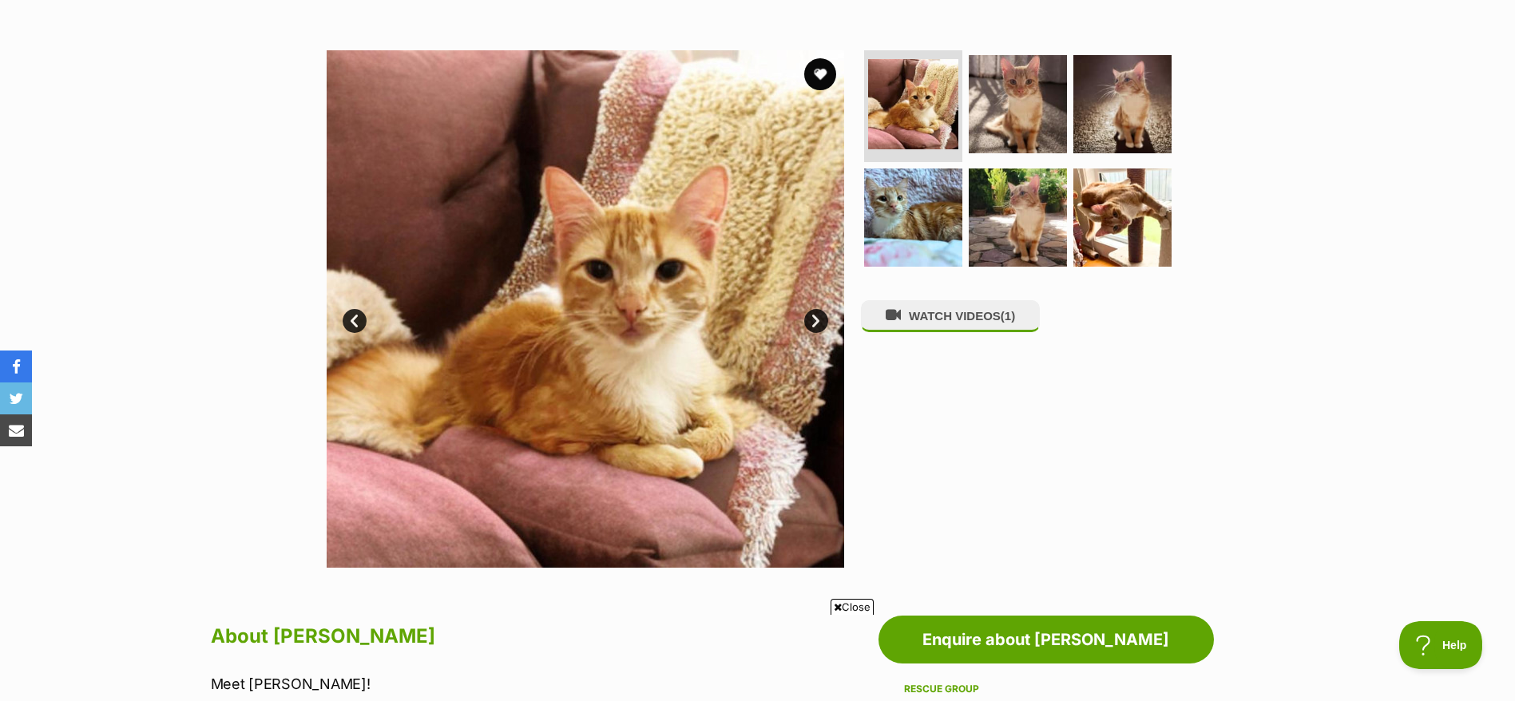
click at [817, 328] on link "Next" at bounding box center [816, 321] width 24 height 24
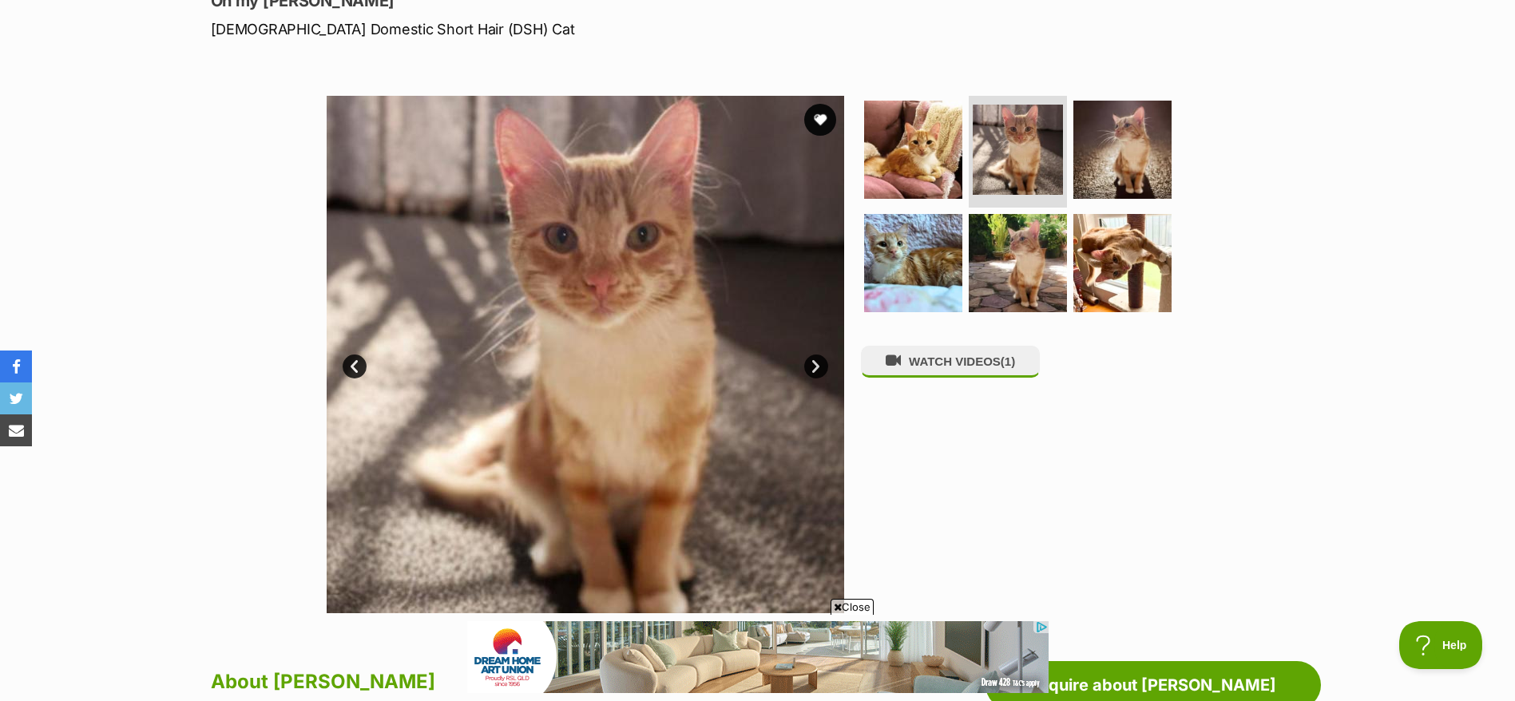
click at [819, 372] on link "Next" at bounding box center [816, 367] width 24 height 24
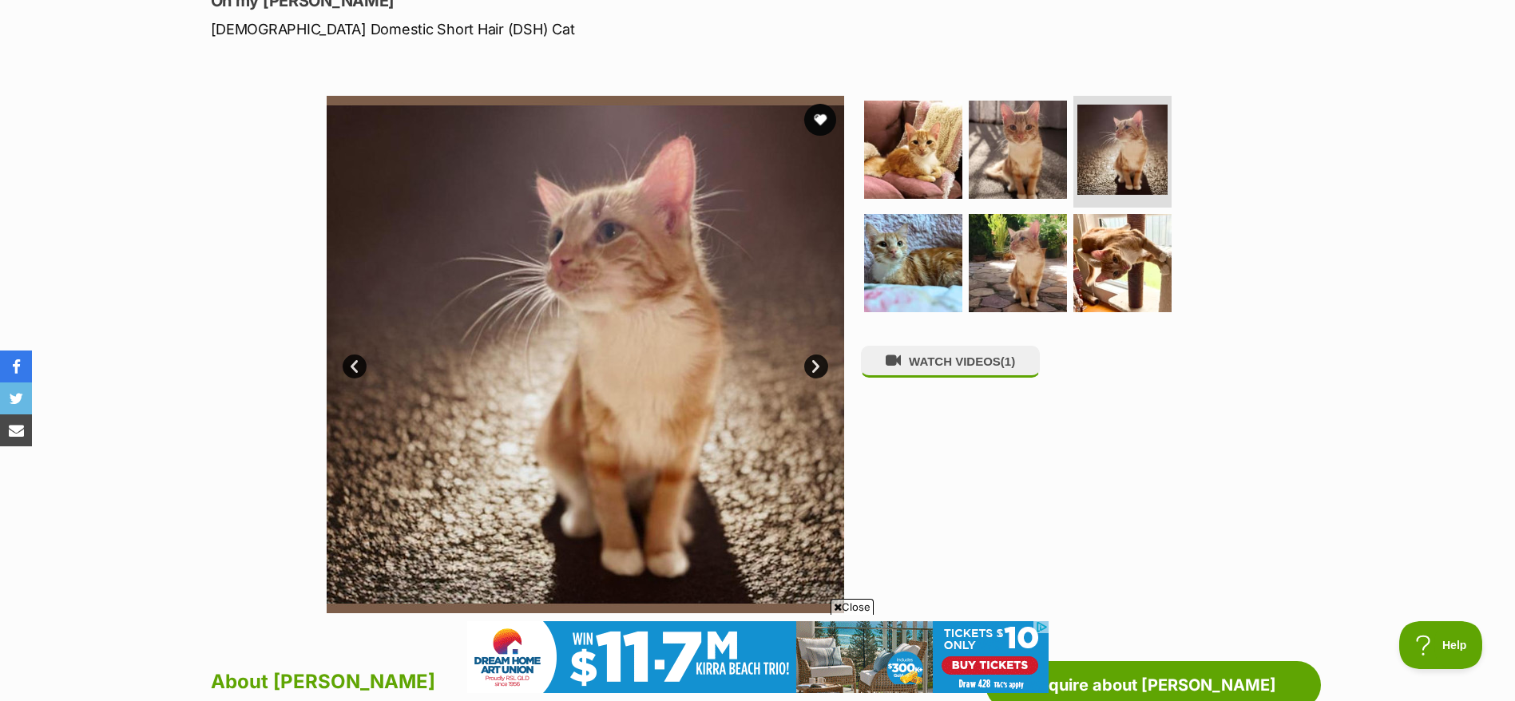
click at [819, 372] on link "Next" at bounding box center [816, 367] width 24 height 24
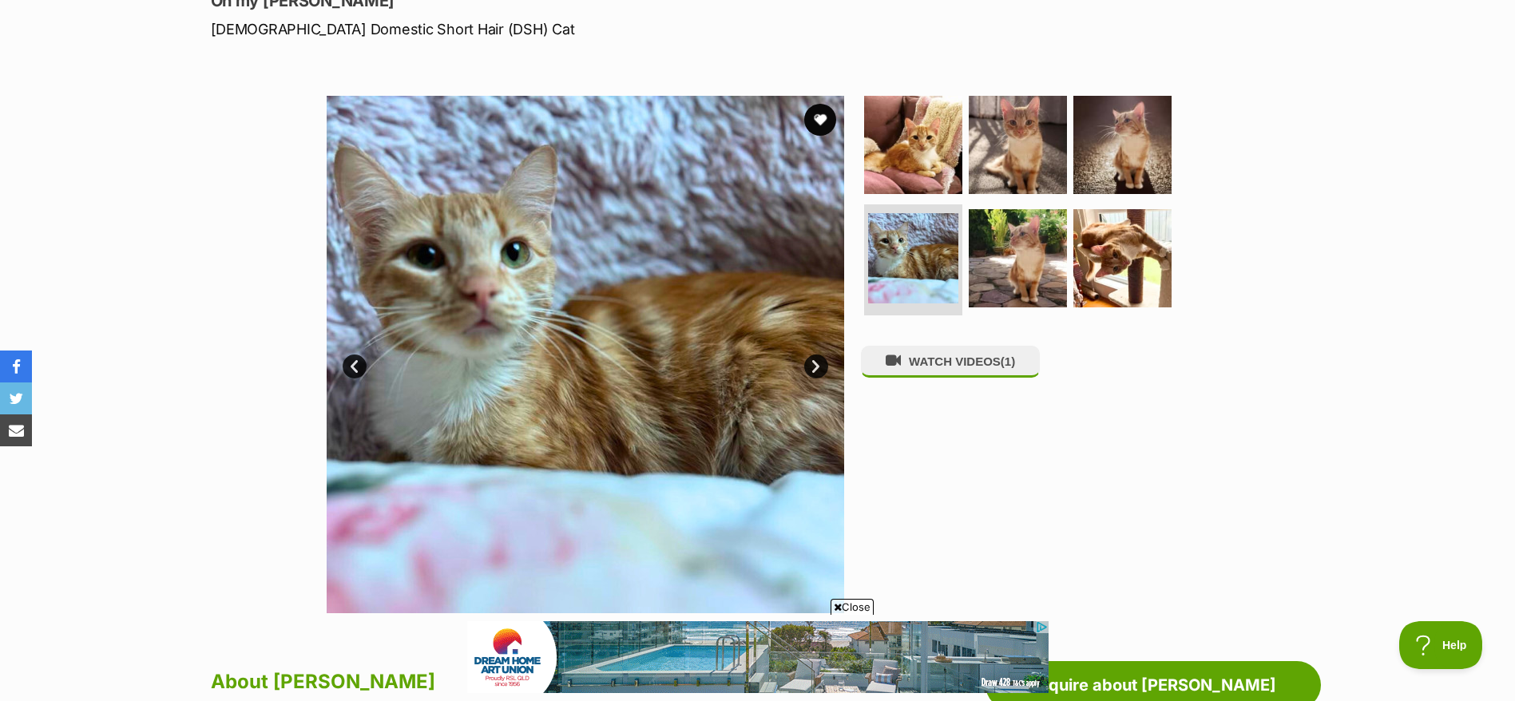
click at [819, 372] on link "Next" at bounding box center [816, 367] width 24 height 24
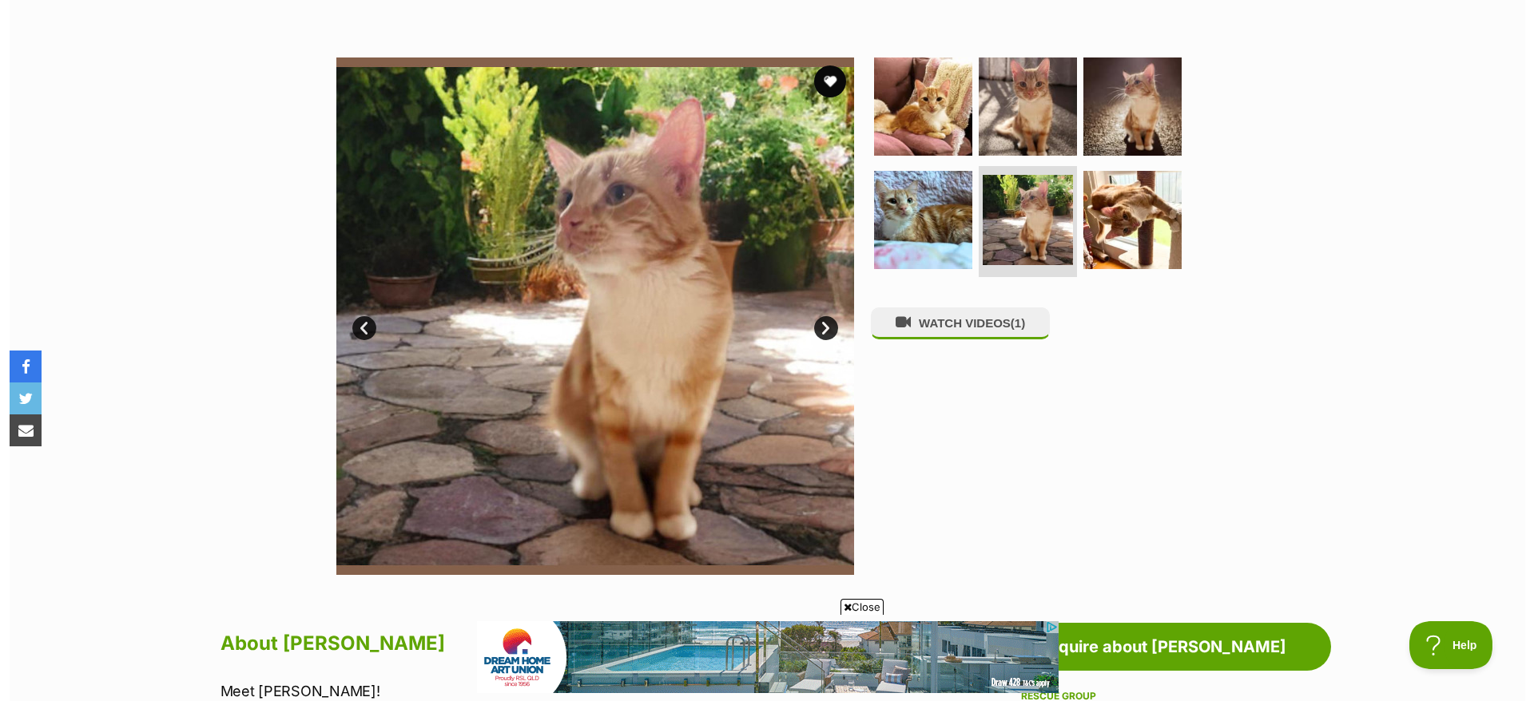
scroll to position [254, 0]
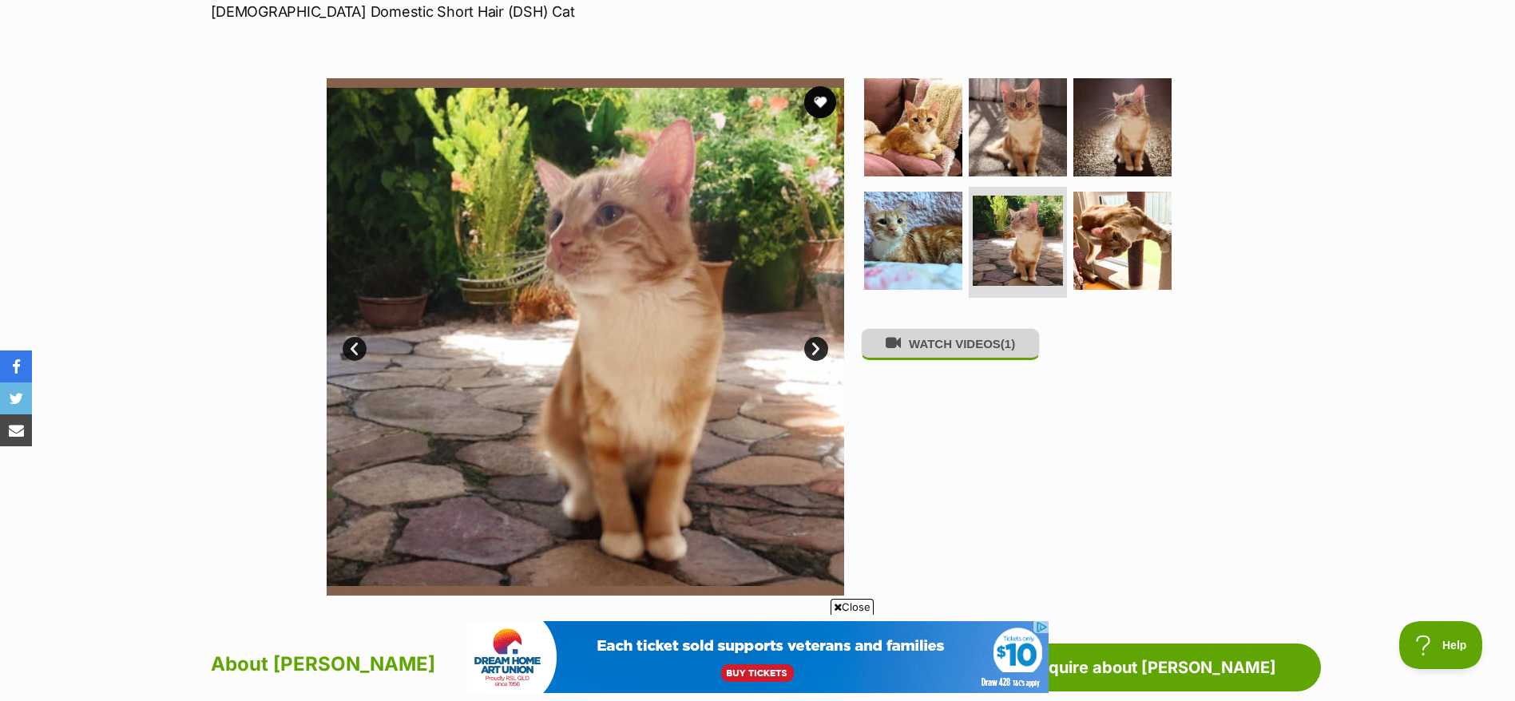
click at [975, 359] on button "WATCH VIDEOS (1)" at bounding box center [950, 343] width 179 height 31
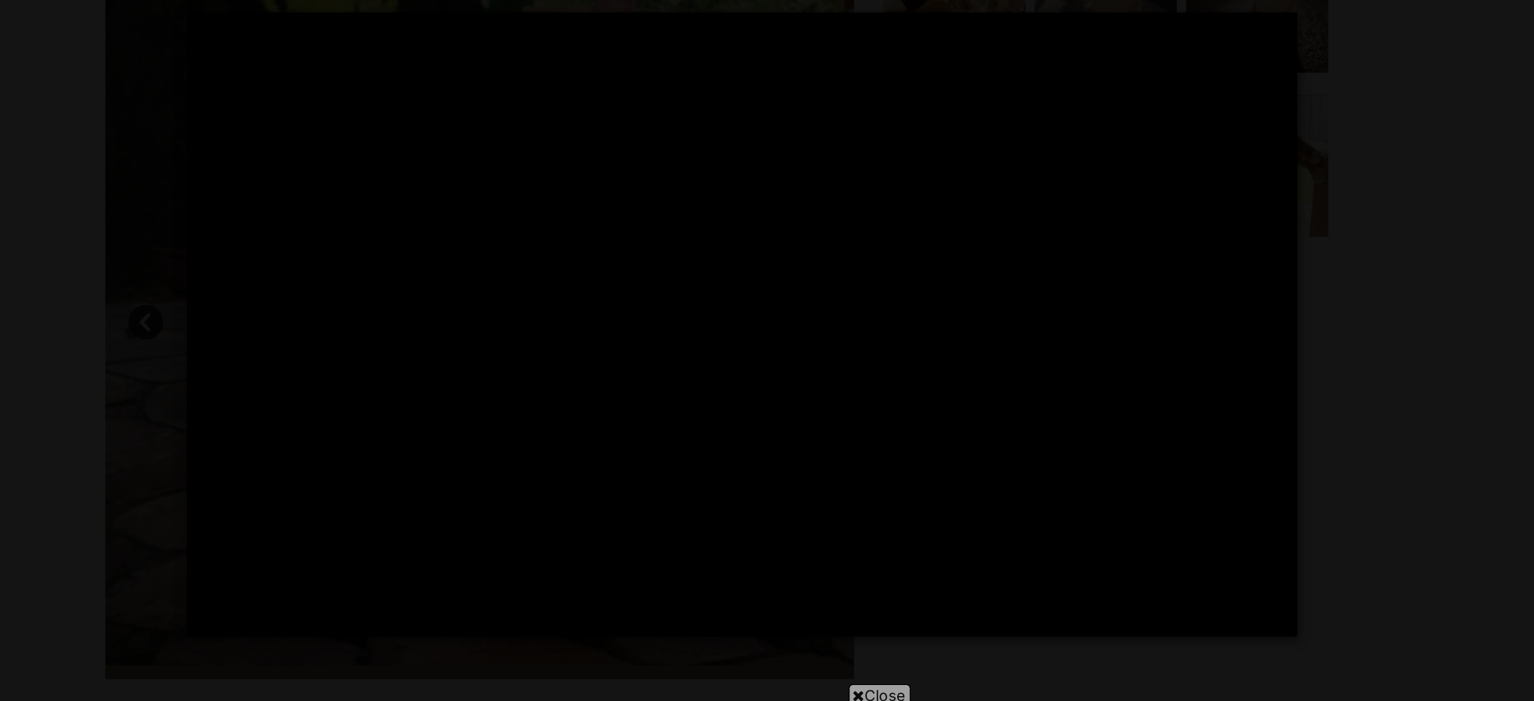
scroll to position [0, 0]
type input "100"
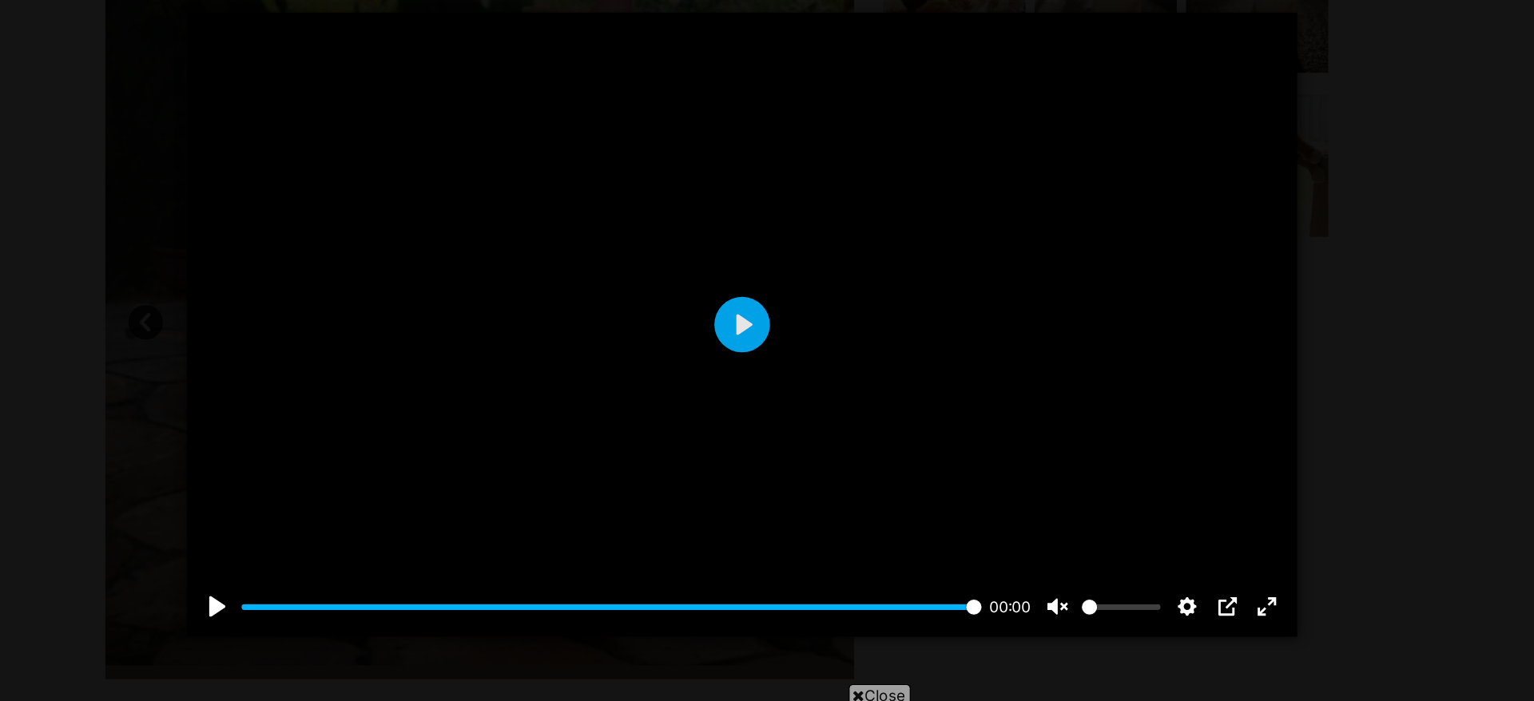
click at [1244, 383] on div "Pause Play % buffered 00:00 00:00 Unmute Mute Disable captions Enable captions …" at bounding box center [767, 350] width 1534 height 431
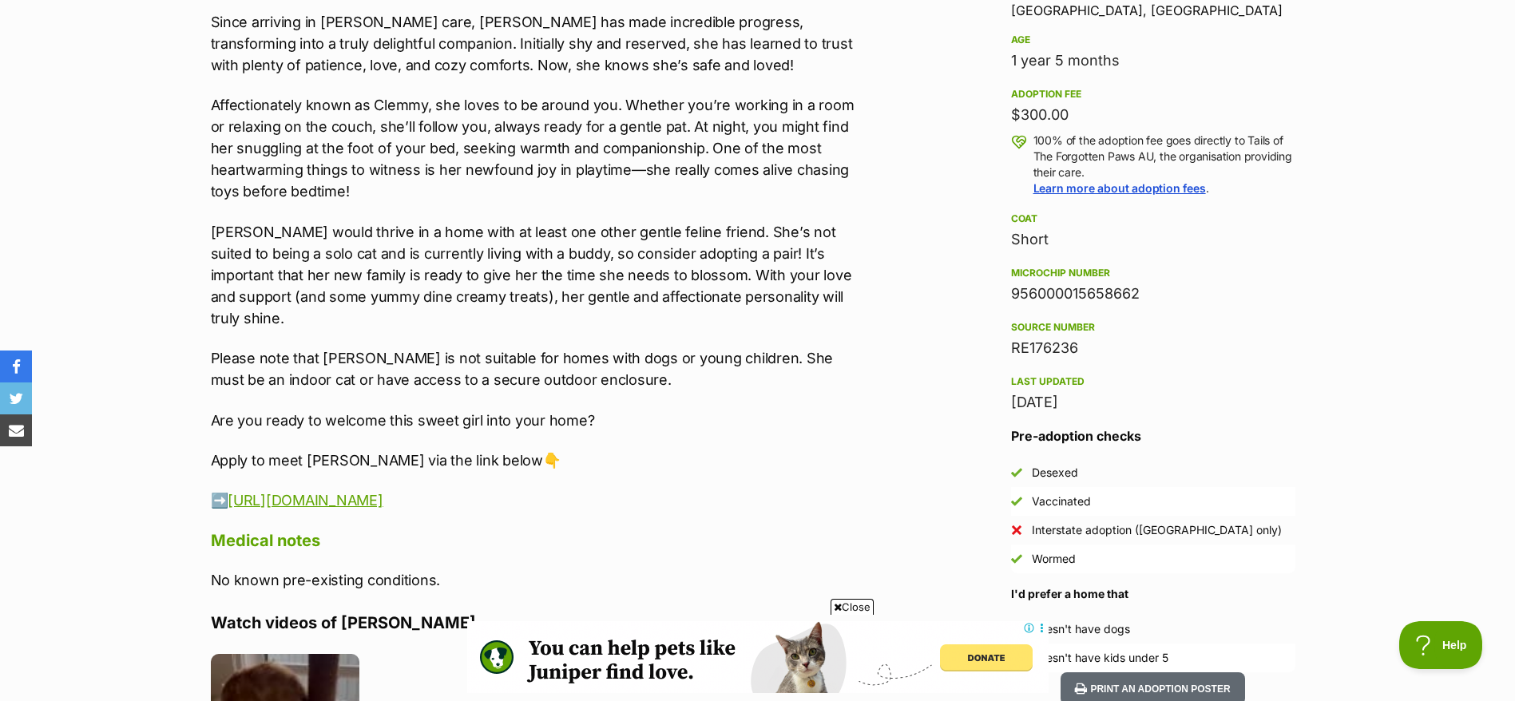
scroll to position [1088, 0]
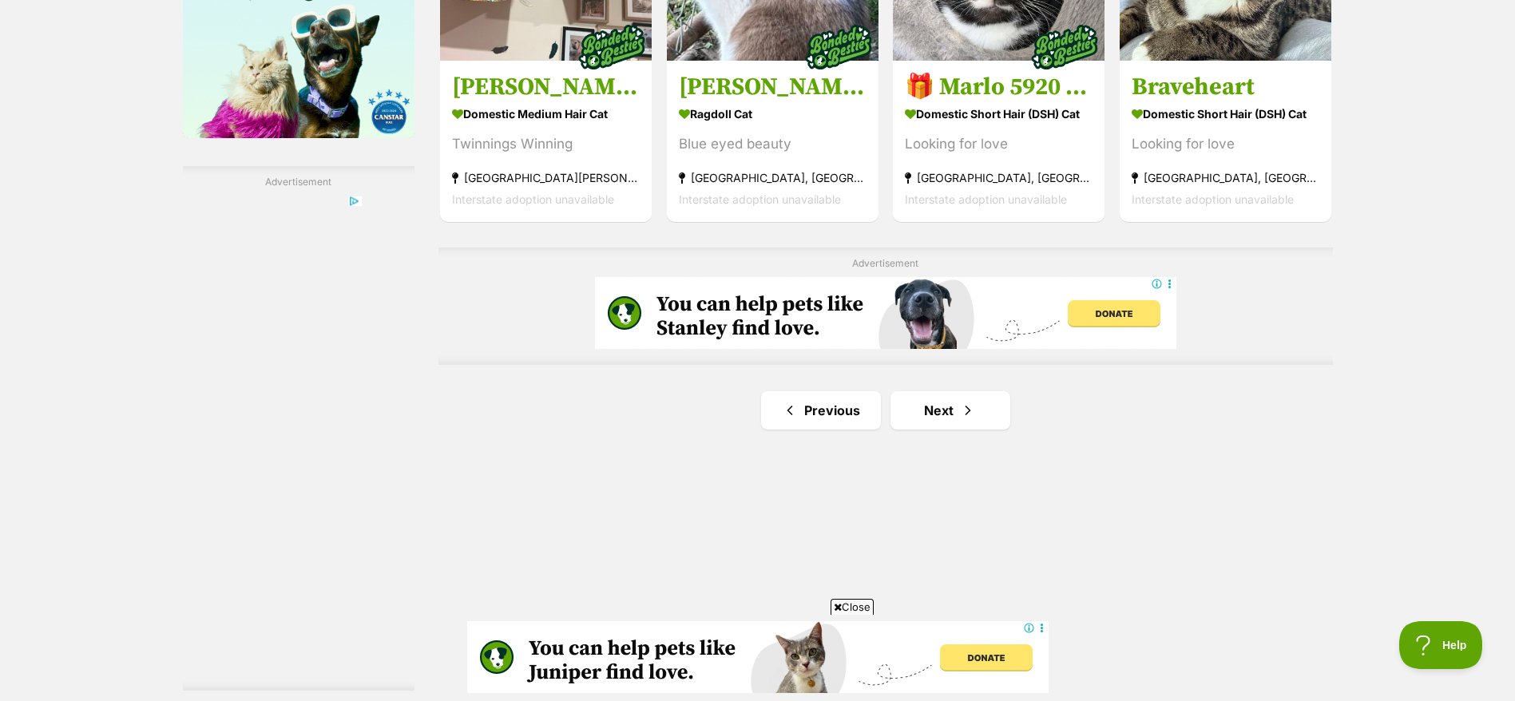
scroll to position [2673, 0]
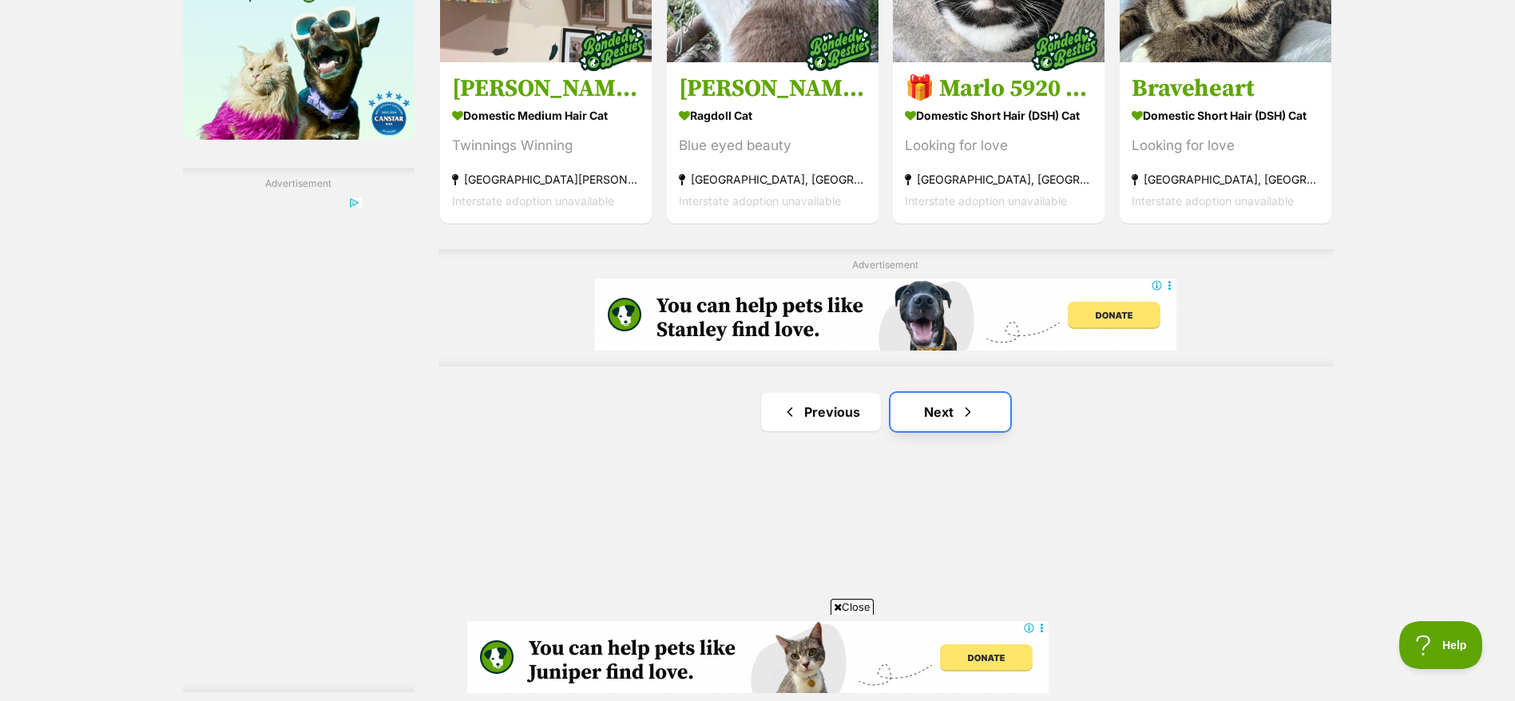
click at [937, 431] on link "Next" at bounding box center [951, 412] width 120 height 38
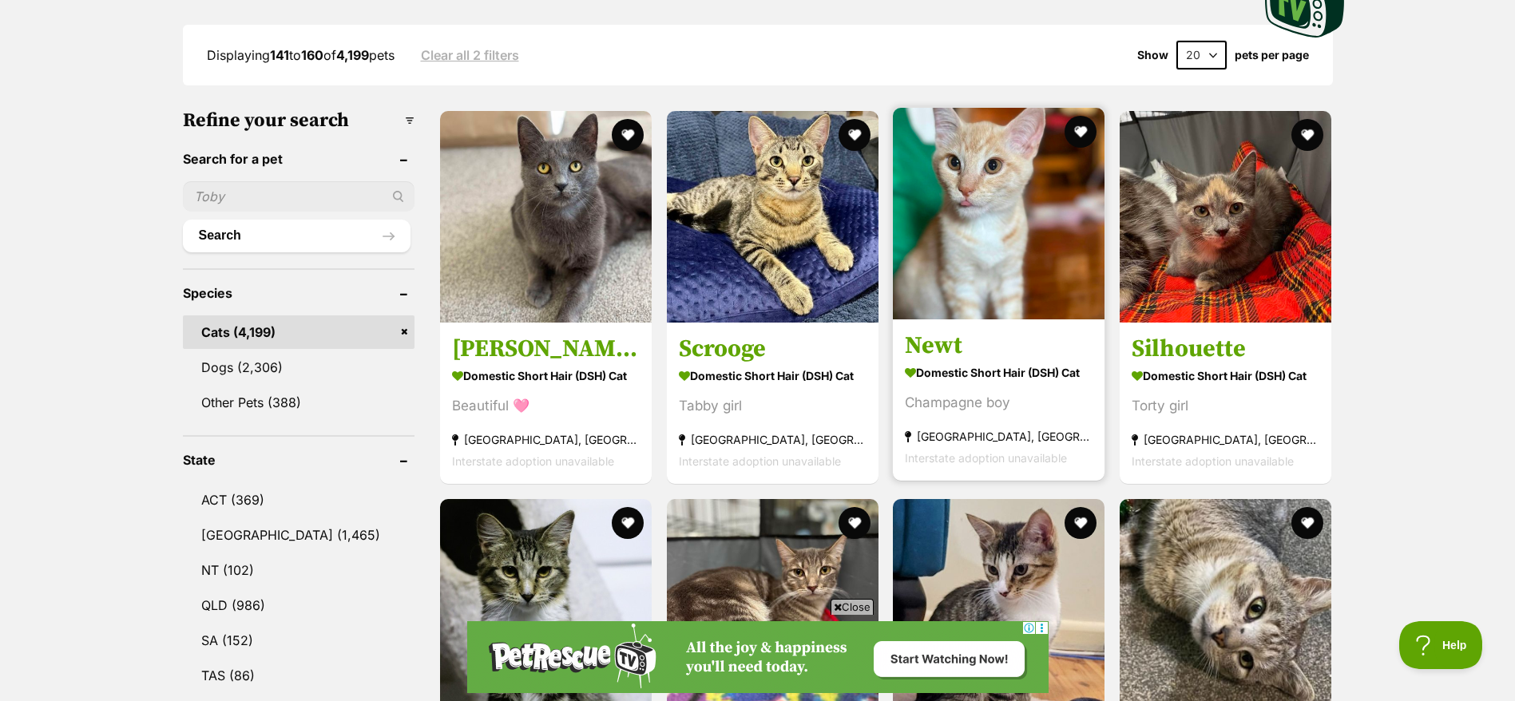
click at [970, 386] on section "Domestic Short Hair (DSH) Cat Champagne boy [GEOGRAPHIC_DATA], [GEOGRAPHIC_DATA…" at bounding box center [999, 415] width 188 height 108
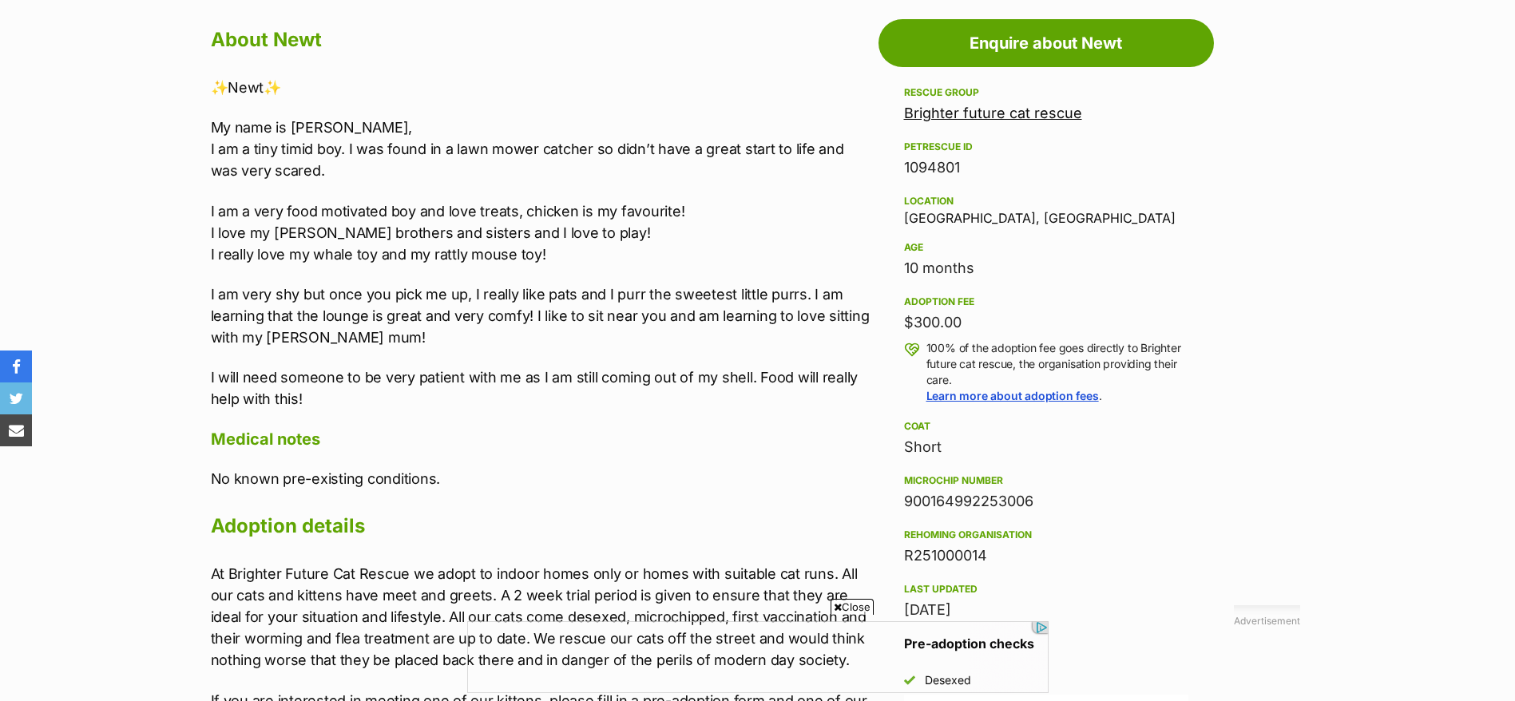
scroll to position [877, 0]
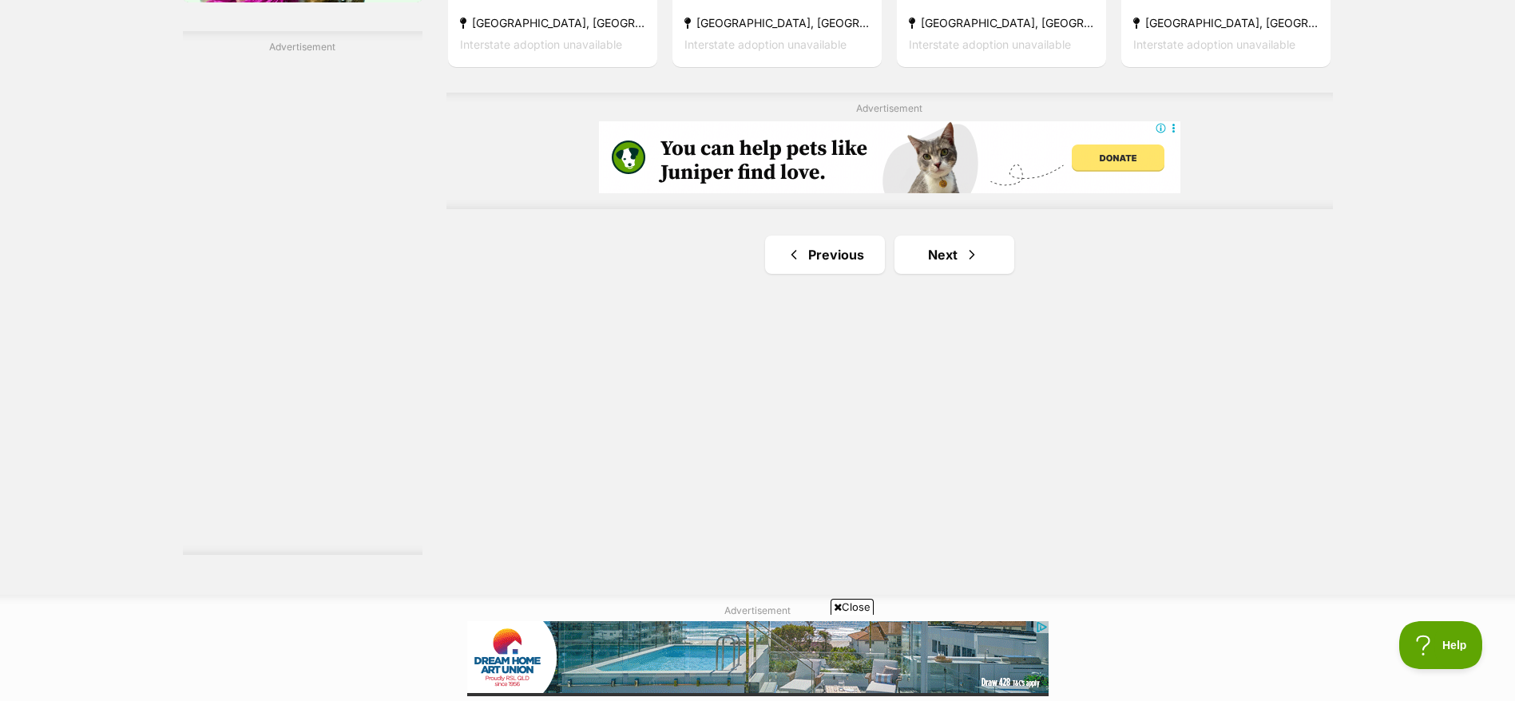
scroll to position [2822, 0]
